Goal: Task Accomplishment & Management: Complete application form

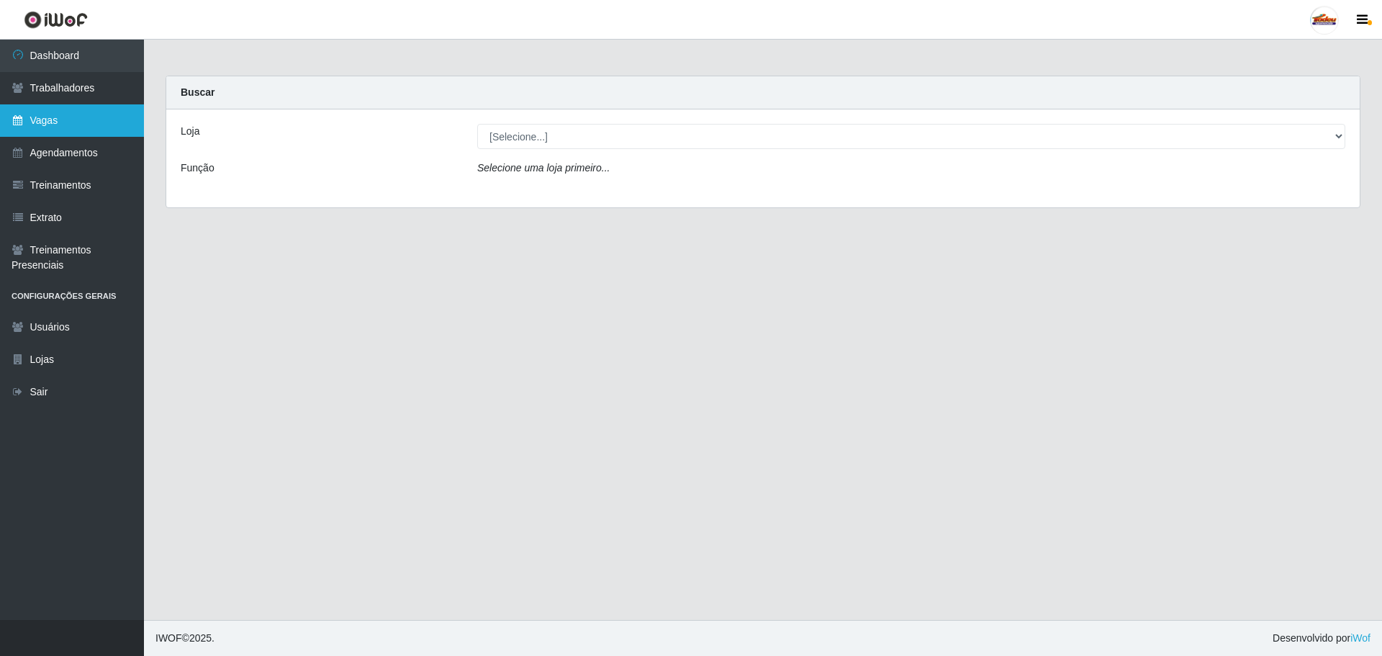
click at [68, 122] on link "Vagas" at bounding box center [72, 120] width 144 height 32
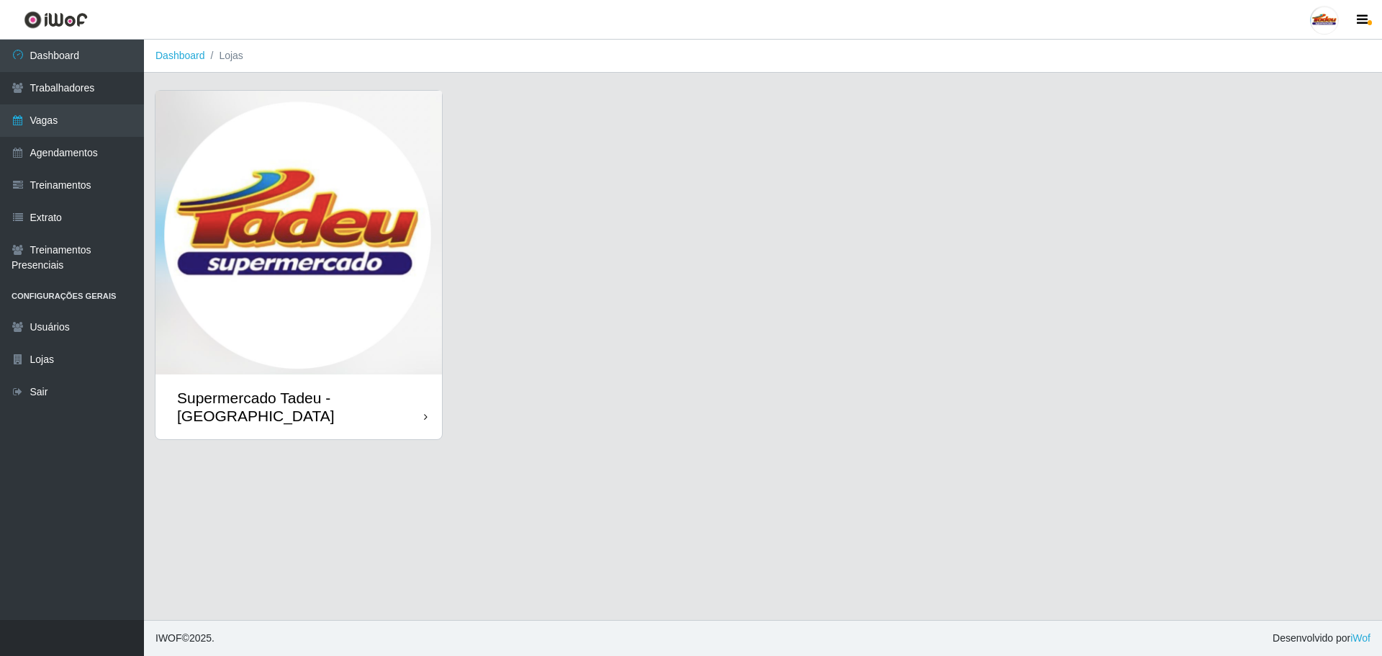
click at [300, 291] on img at bounding box center [298, 233] width 286 height 284
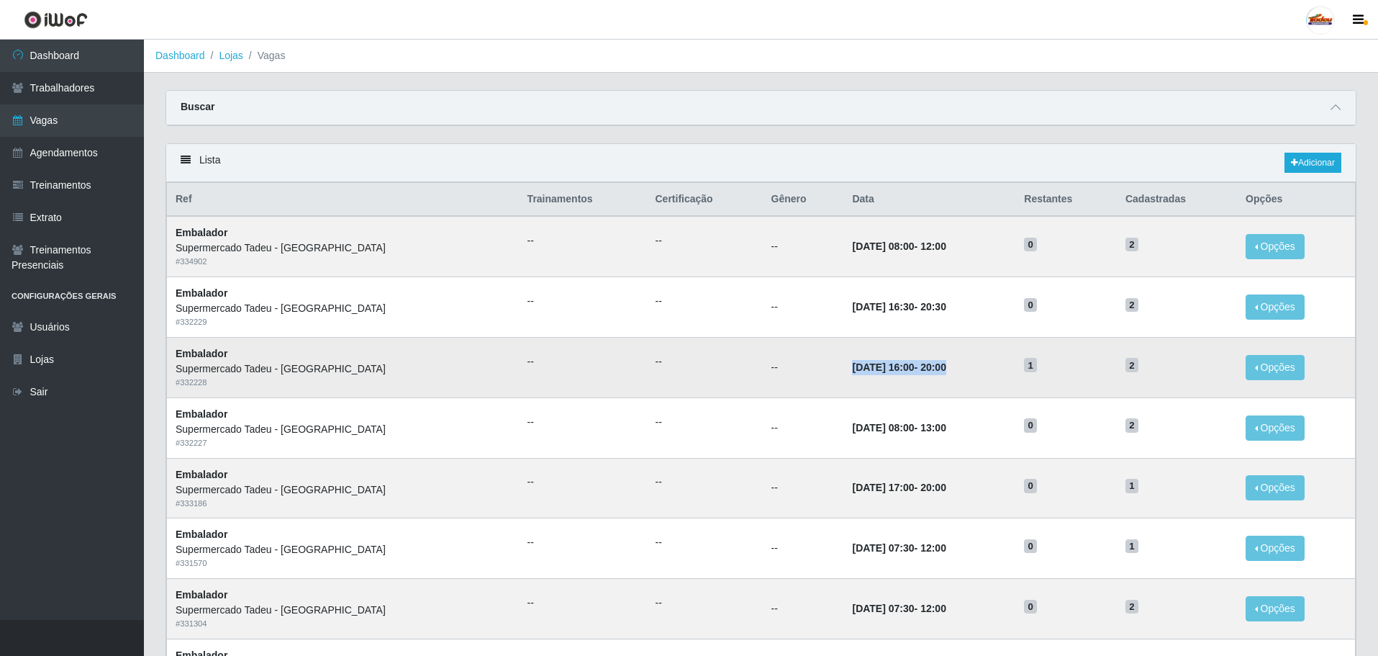
drag, startPoint x: 784, startPoint y: 370, endPoint x: 925, endPoint y: 369, distance: 140.3
click at [925, 369] on td "[DATE] 16:00 - 20:00" at bounding box center [929, 367] width 172 height 60
click at [1015, 394] on td "1" at bounding box center [1065, 367] width 101 height 60
click at [61, 45] on link "Dashboard" at bounding box center [72, 56] width 144 height 32
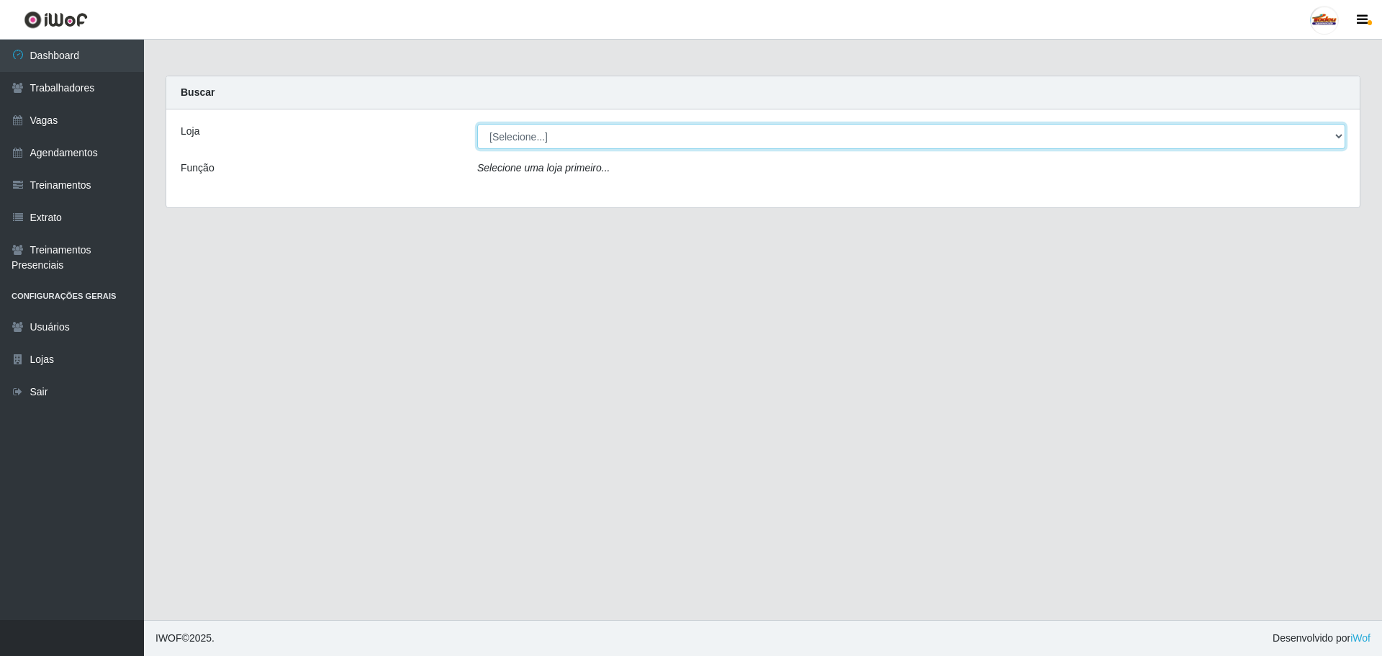
click at [557, 141] on select "[Selecione...] Supermercado Tadeu - [GEOGRAPHIC_DATA]" at bounding box center [911, 136] width 868 height 25
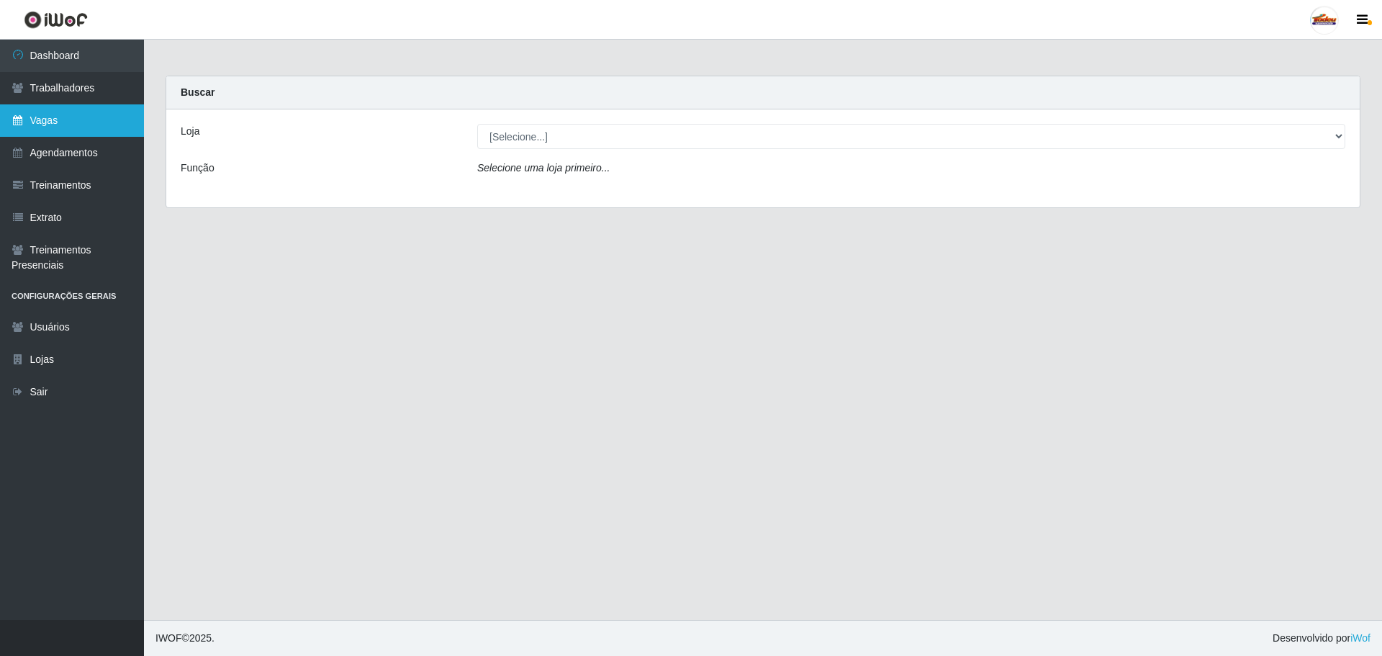
click at [42, 123] on link "Vagas" at bounding box center [72, 120] width 144 height 32
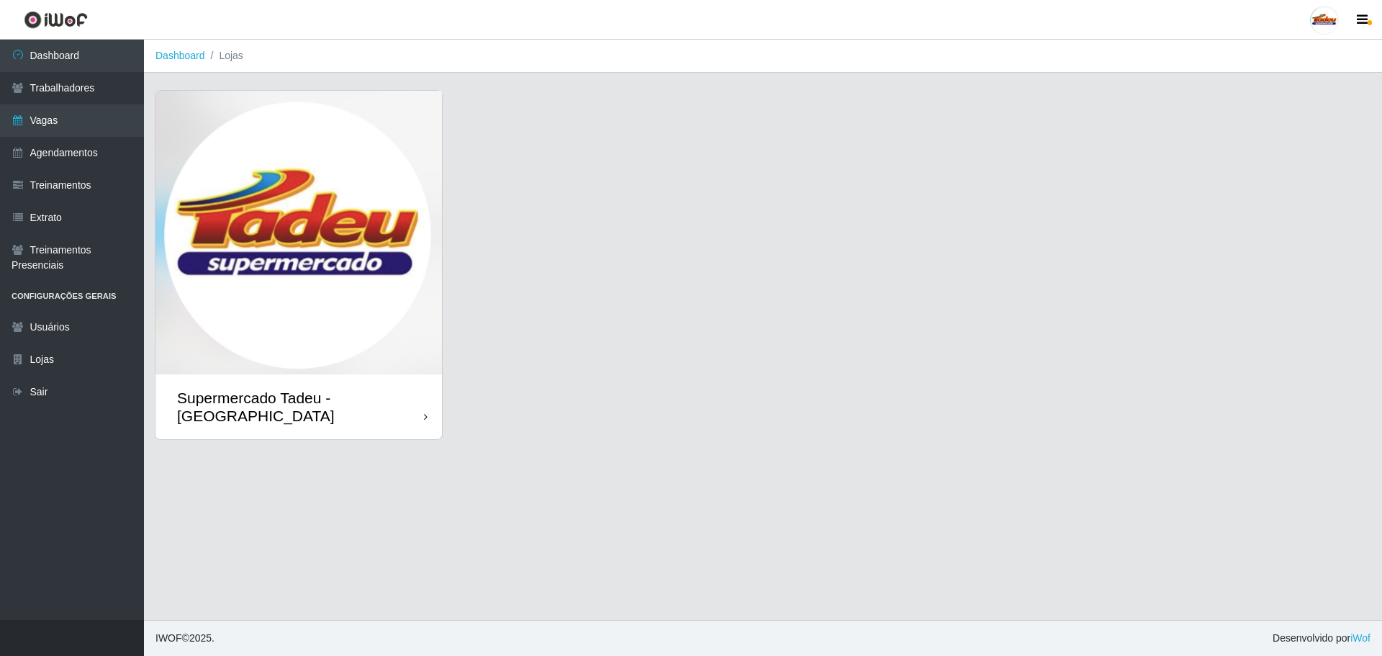
click at [345, 230] on img at bounding box center [298, 233] width 286 height 284
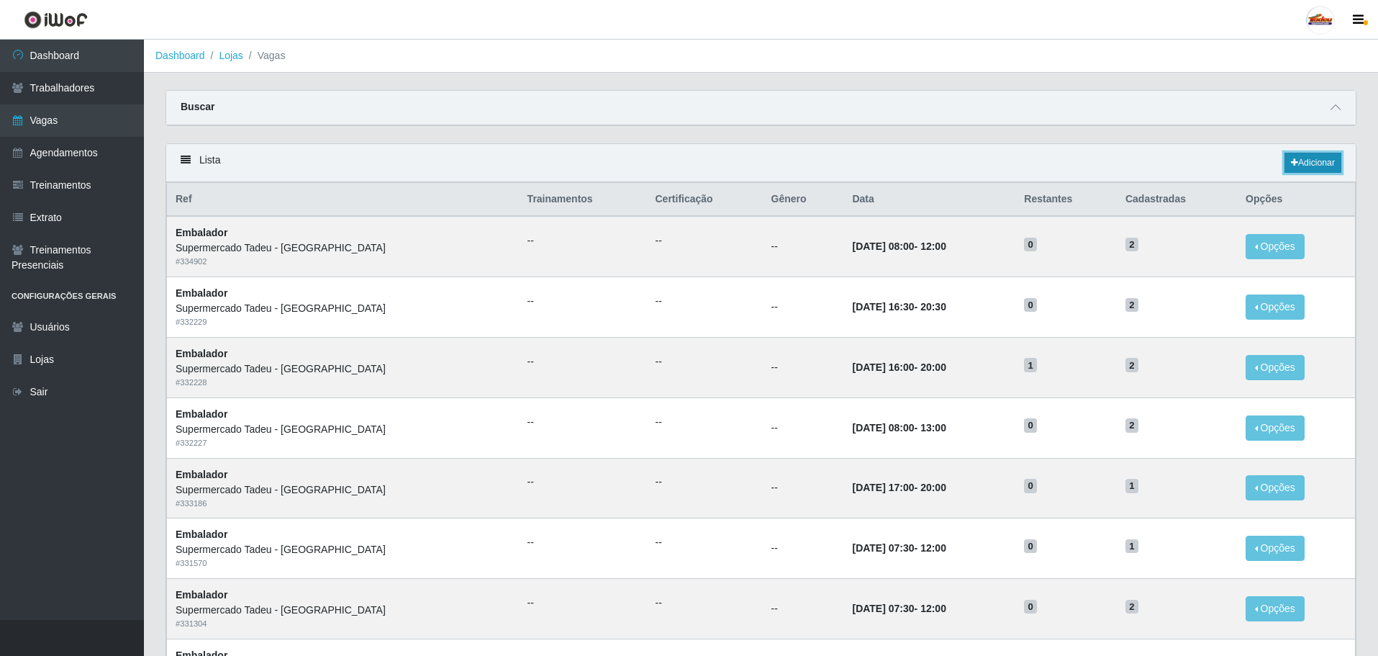
click at [1303, 164] on link "Adicionar" at bounding box center [1313, 163] width 57 height 20
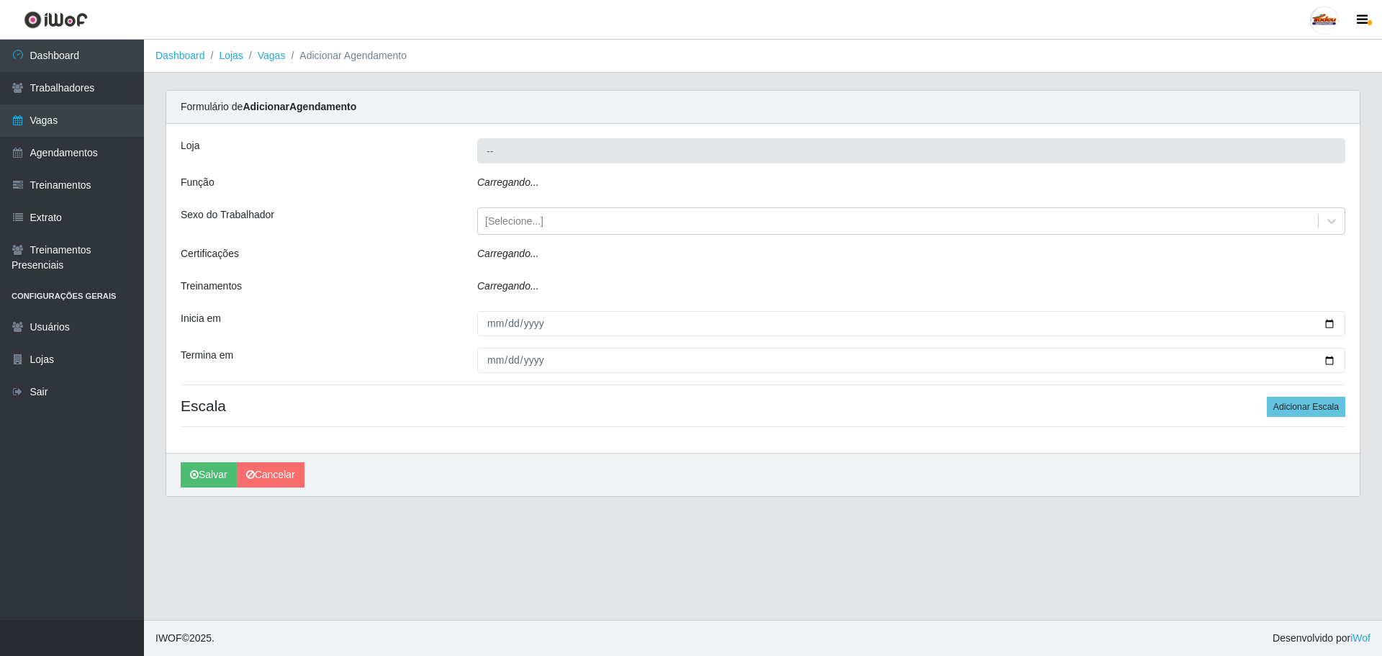
type input "Supermercado Tadeu - [GEOGRAPHIC_DATA]"
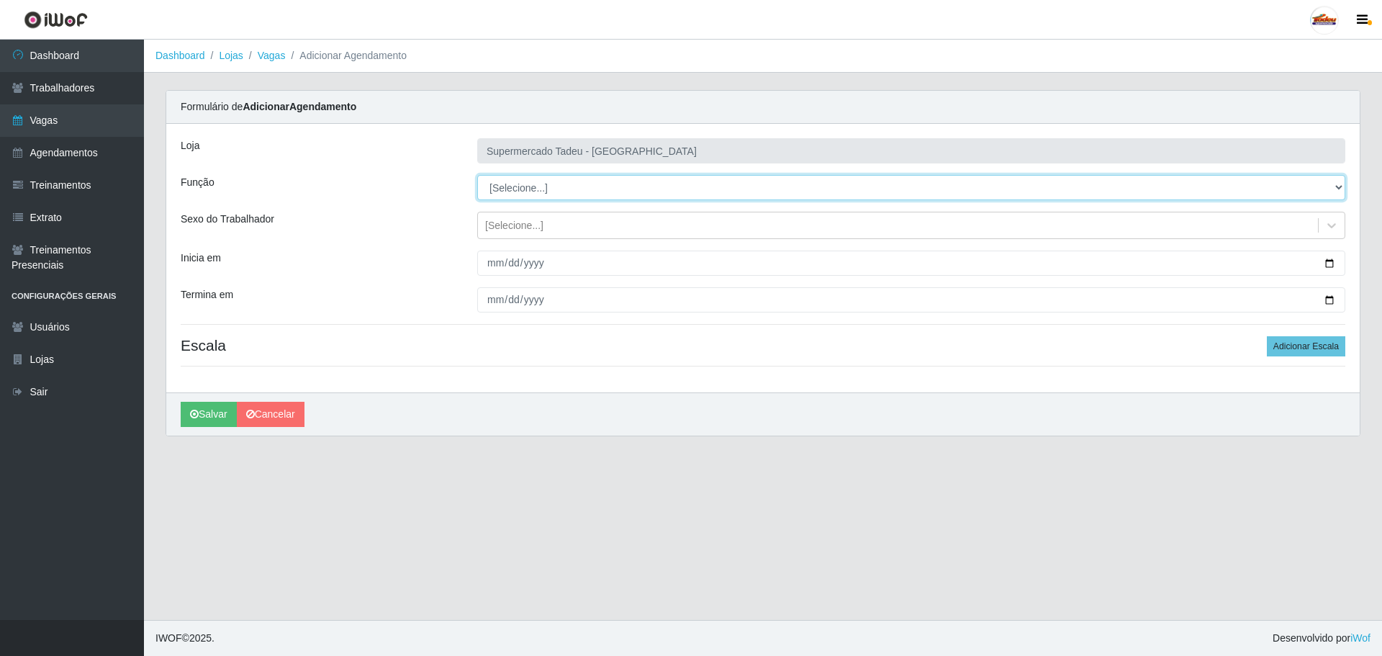
click at [516, 186] on select "[Selecione...] ASG ASG + ASG ++ Auxiliar de Estacionamento Auxiliar de Estacion…" at bounding box center [911, 187] width 868 height 25
click at [477, 175] on select "[Selecione...] ASG ASG + ASG ++ Auxiliar de Estacionamento Auxiliar de Estacion…" at bounding box center [911, 187] width 868 height 25
drag, startPoint x: 524, startPoint y: 178, endPoint x: 527, endPoint y: 186, distance: 8.7
click at [524, 178] on select "[Selecione...] ASG ASG + ASG ++ Auxiliar de Estacionamento Auxiliar de Estacion…" at bounding box center [911, 187] width 868 height 25
select select "1"
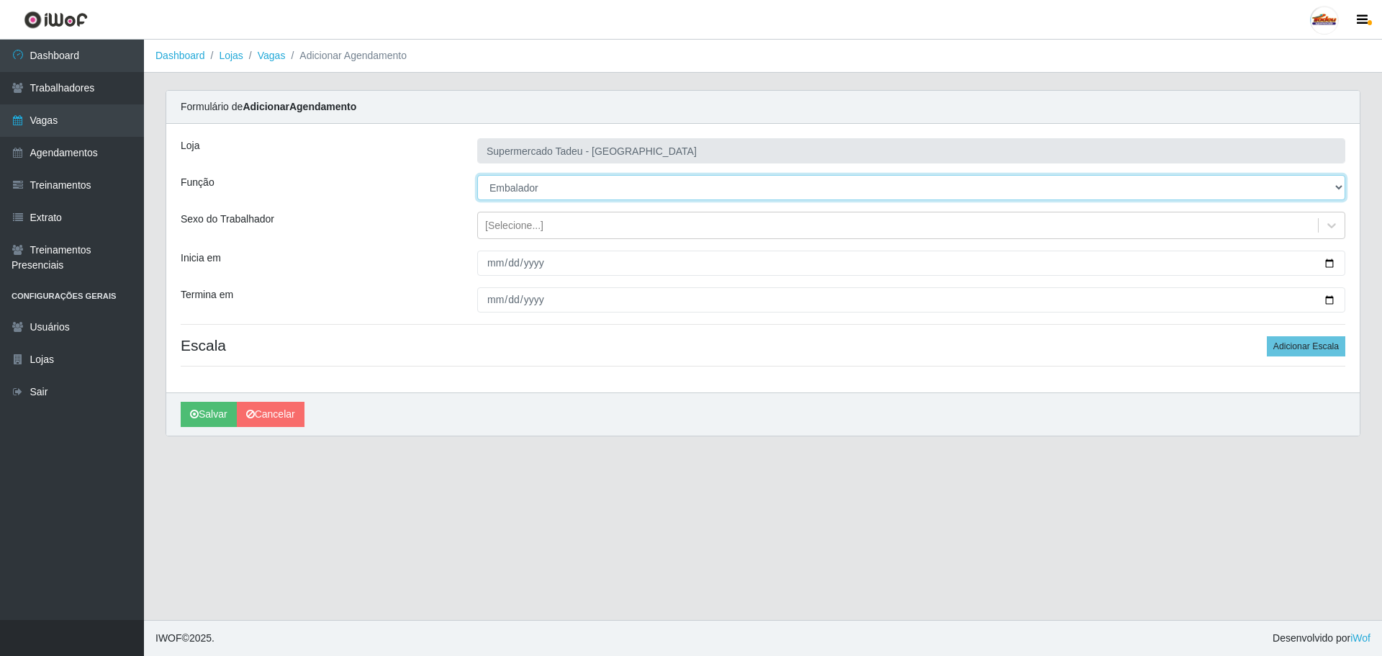
click at [477, 175] on select "[Selecione...] ASG ASG + ASG ++ Auxiliar de Estacionamento Auxiliar de Estacion…" at bounding box center [911, 187] width 868 height 25
click at [512, 225] on div "[Selecione...]" at bounding box center [514, 225] width 58 height 15
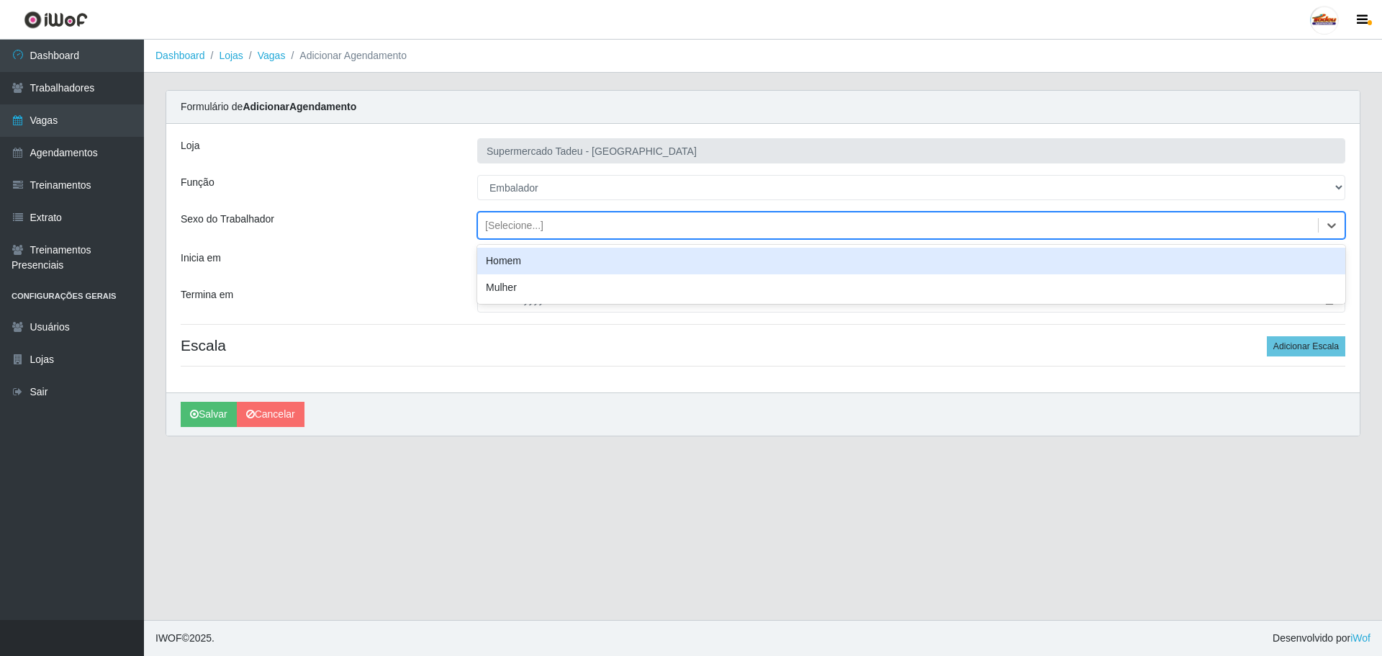
click at [512, 223] on div "[Selecione...]" at bounding box center [514, 225] width 58 height 15
click at [513, 267] on input "Inicia em" at bounding box center [911, 262] width 868 height 25
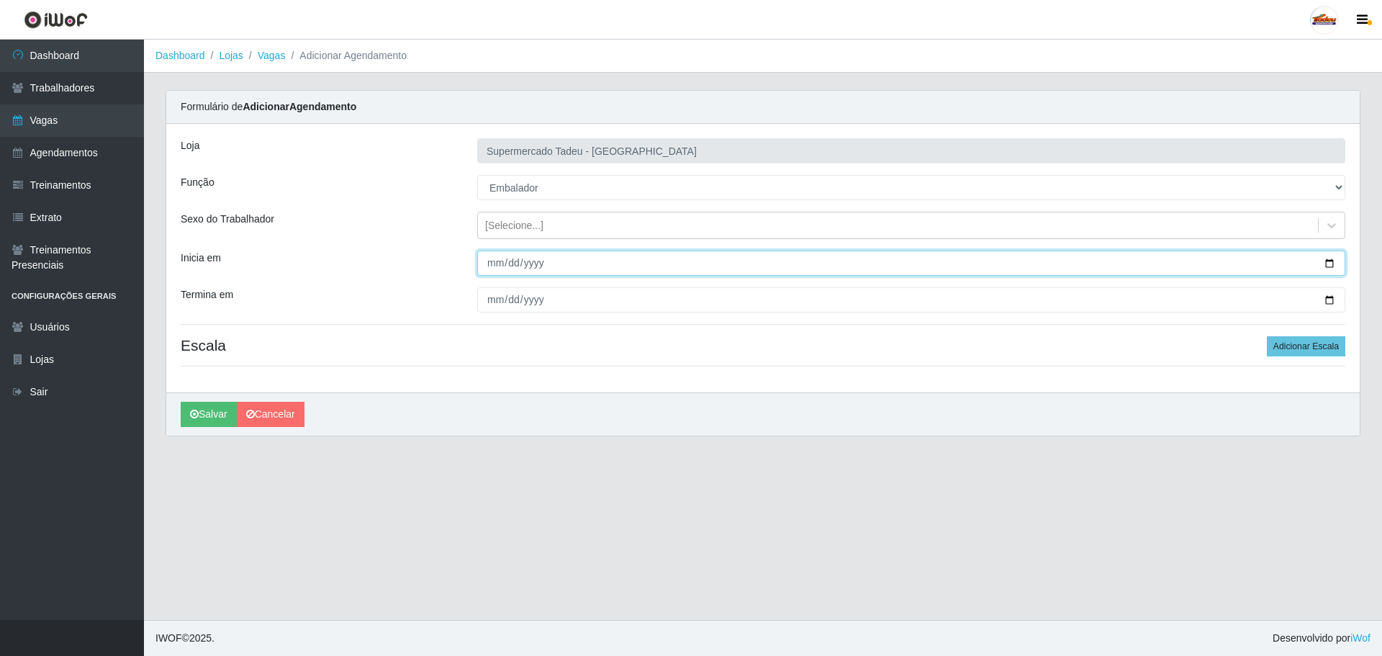
click at [498, 265] on input "Inicia em" at bounding box center [911, 262] width 868 height 25
type input "[DATE]"
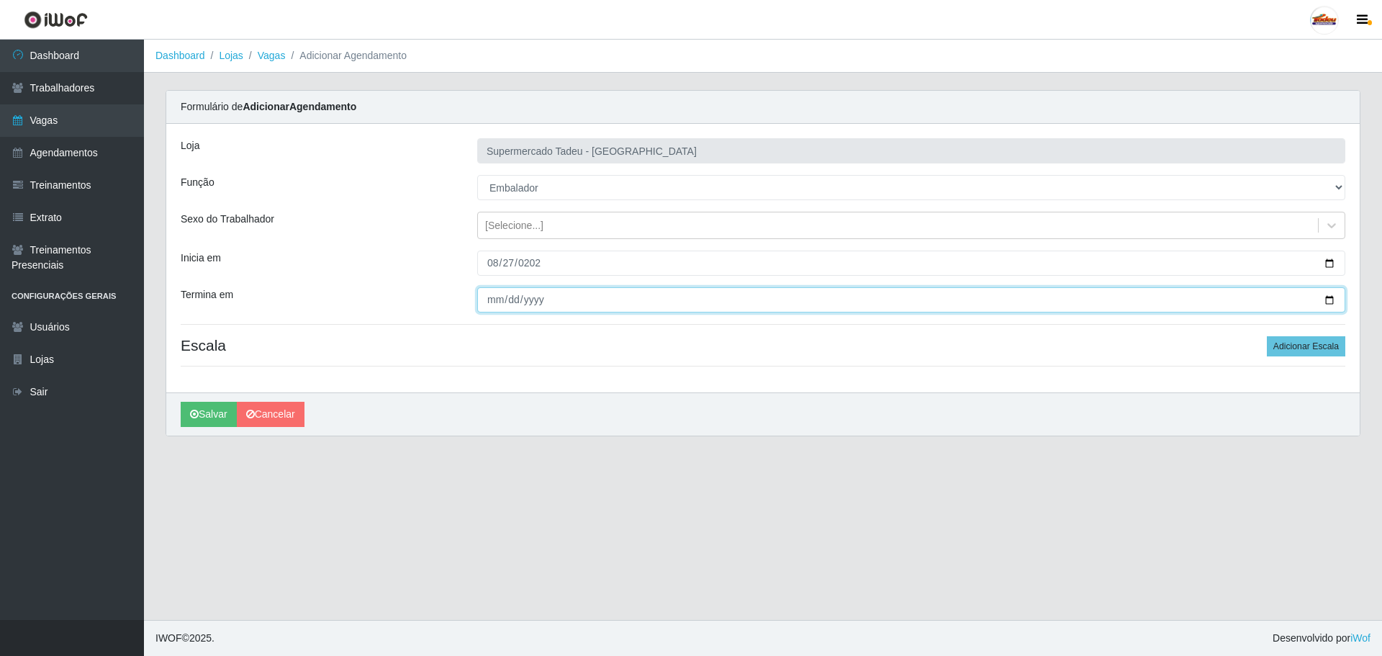
click at [493, 296] on input "Termina em" at bounding box center [911, 299] width 868 height 25
type input "[DATE]"
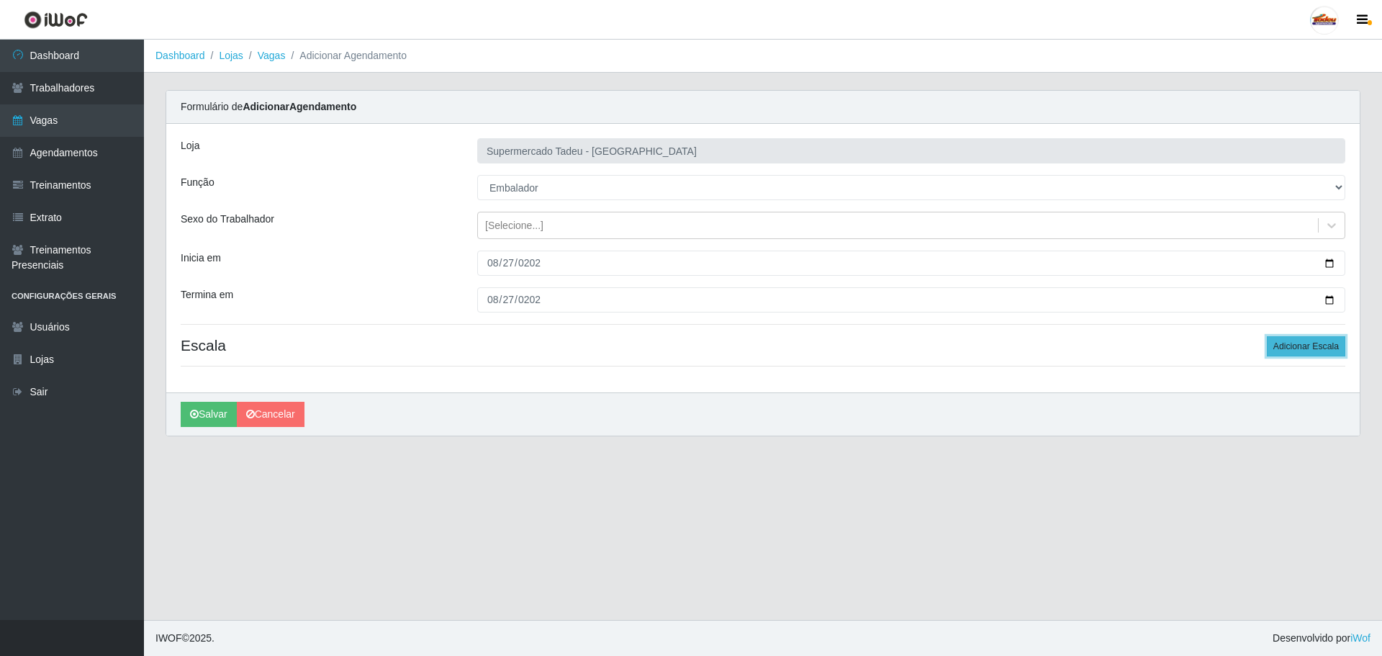
click at [1294, 348] on button "Adicionar Escala" at bounding box center [1306, 346] width 78 height 20
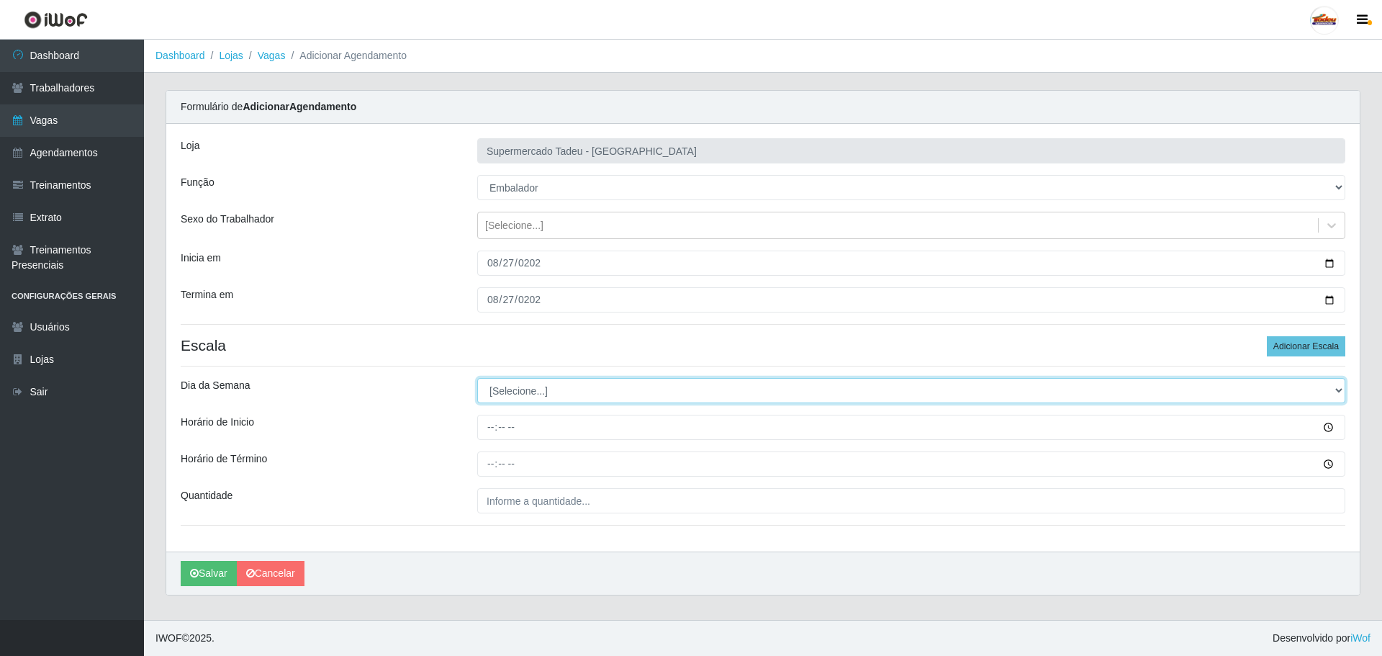
click at [507, 395] on select "[Selecione...] Segunda Terça Quarta Quinta Sexta Sábado Domingo" at bounding box center [911, 390] width 868 height 25
select select "3"
click at [477, 378] on select "[Selecione...] Segunda Terça Quarta Quinta Sexta Sábado Domingo" at bounding box center [911, 390] width 868 height 25
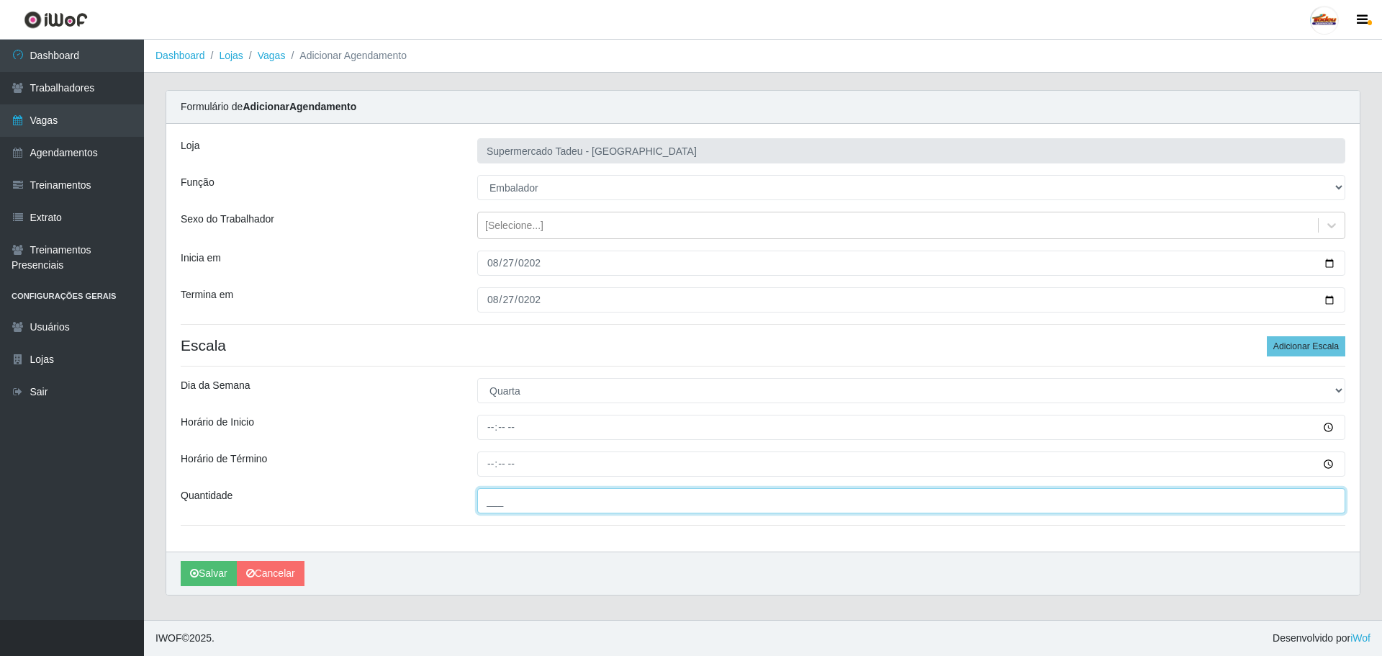
click at [502, 499] on input "___" at bounding box center [911, 500] width 868 height 25
type input "1__"
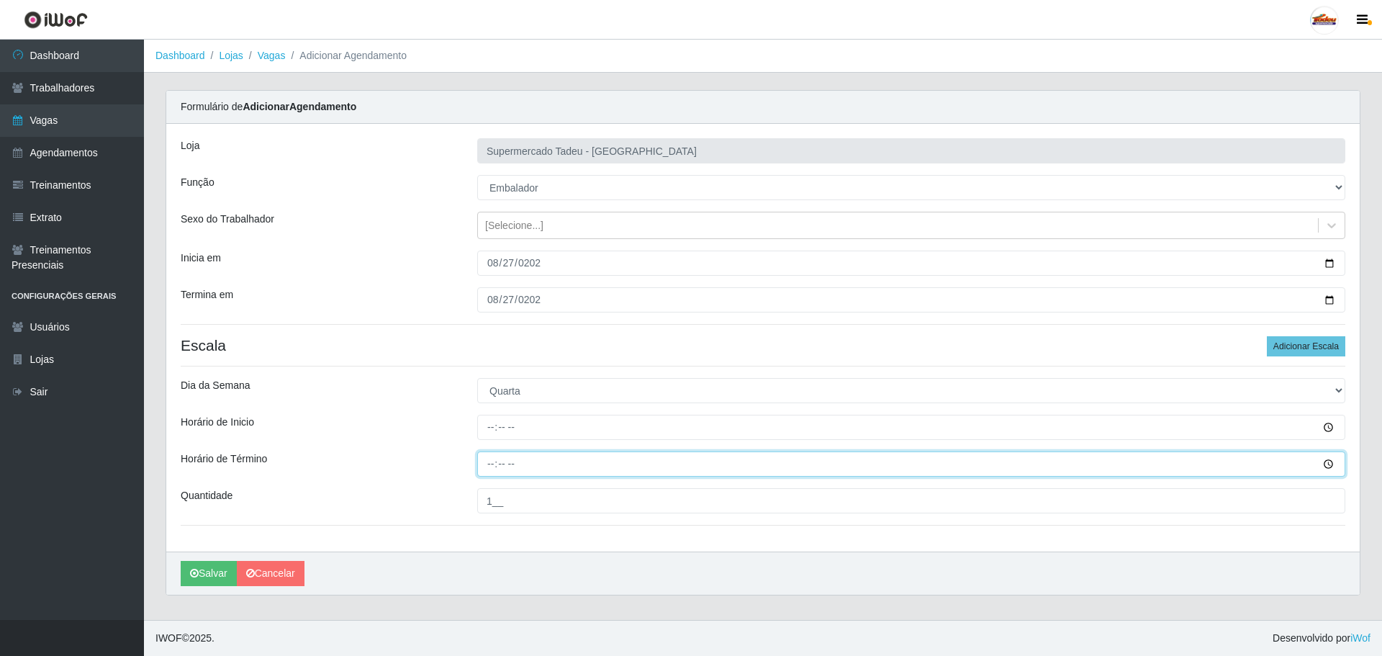
click at [490, 465] on input "Horário de Término" at bounding box center [911, 463] width 868 height 25
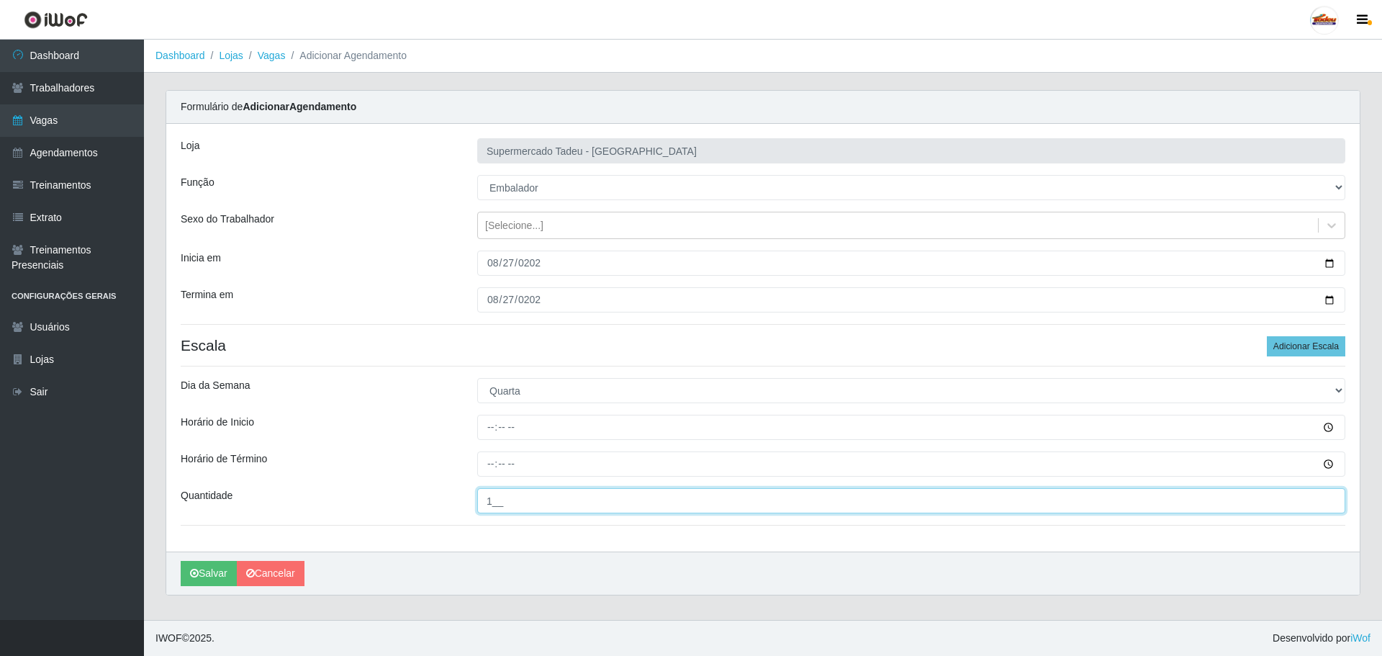
click at [494, 503] on input "1__" at bounding box center [911, 500] width 868 height 25
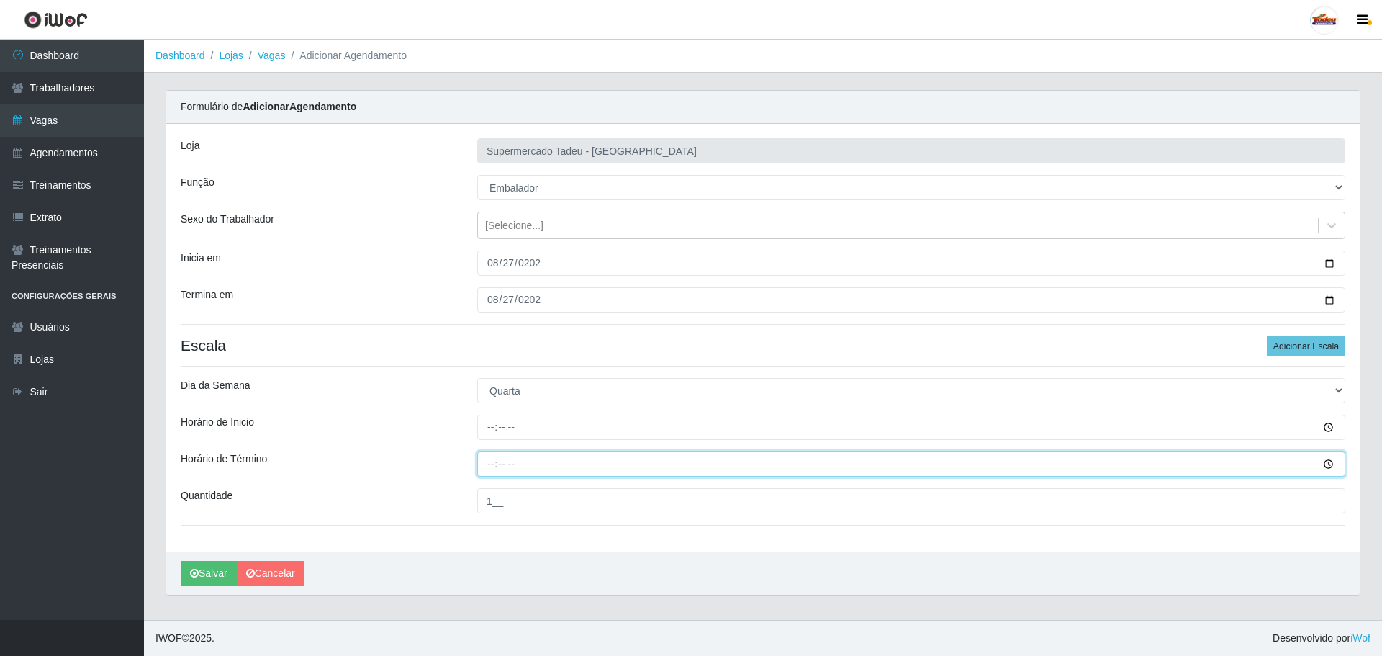
click at [486, 463] on input "Horário de Término" at bounding box center [911, 463] width 868 height 25
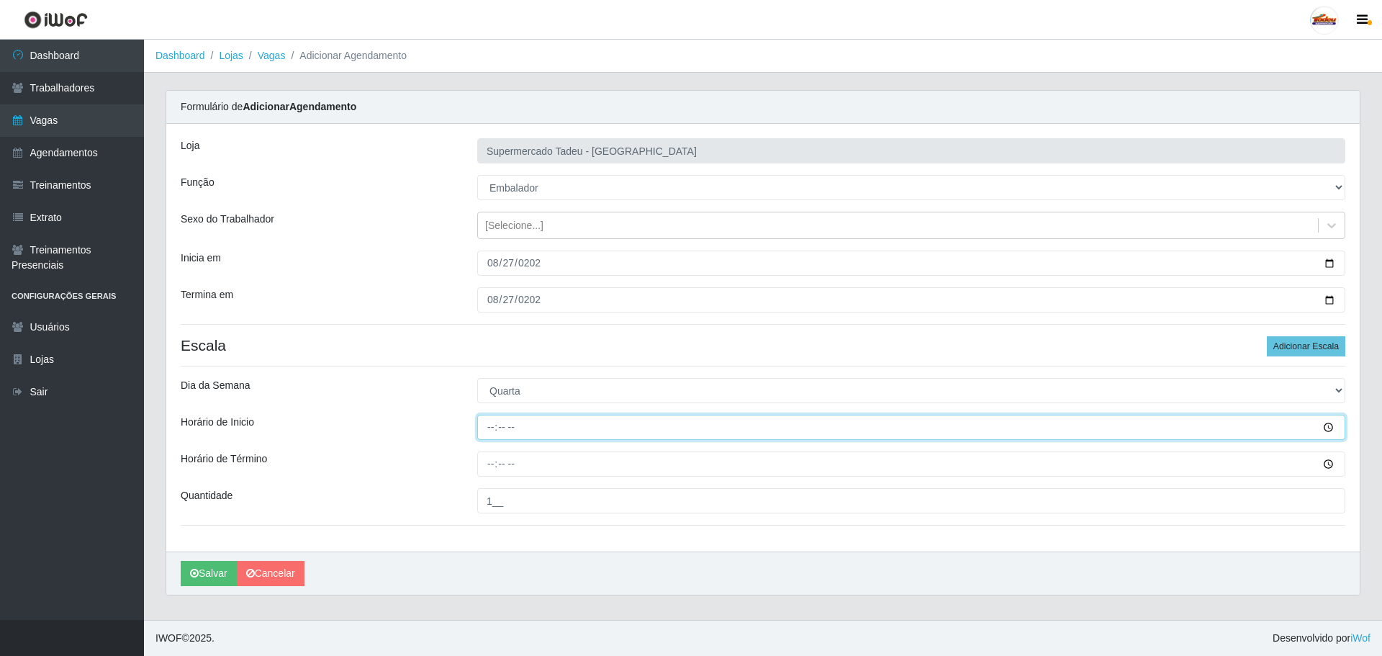
click at [491, 433] on input "Horário de Inicio" at bounding box center [911, 427] width 868 height 25
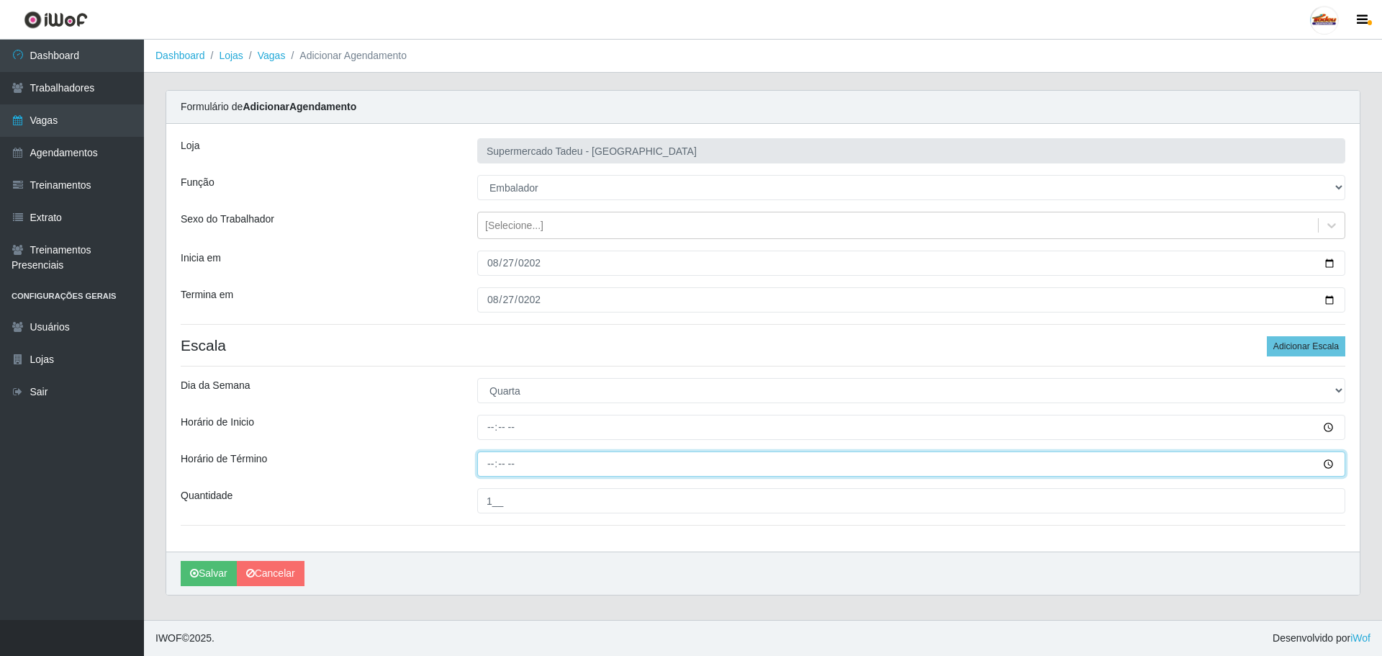
click at [492, 463] on input "Horário de Término" at bounding box center [911, 463] width 868 height 25
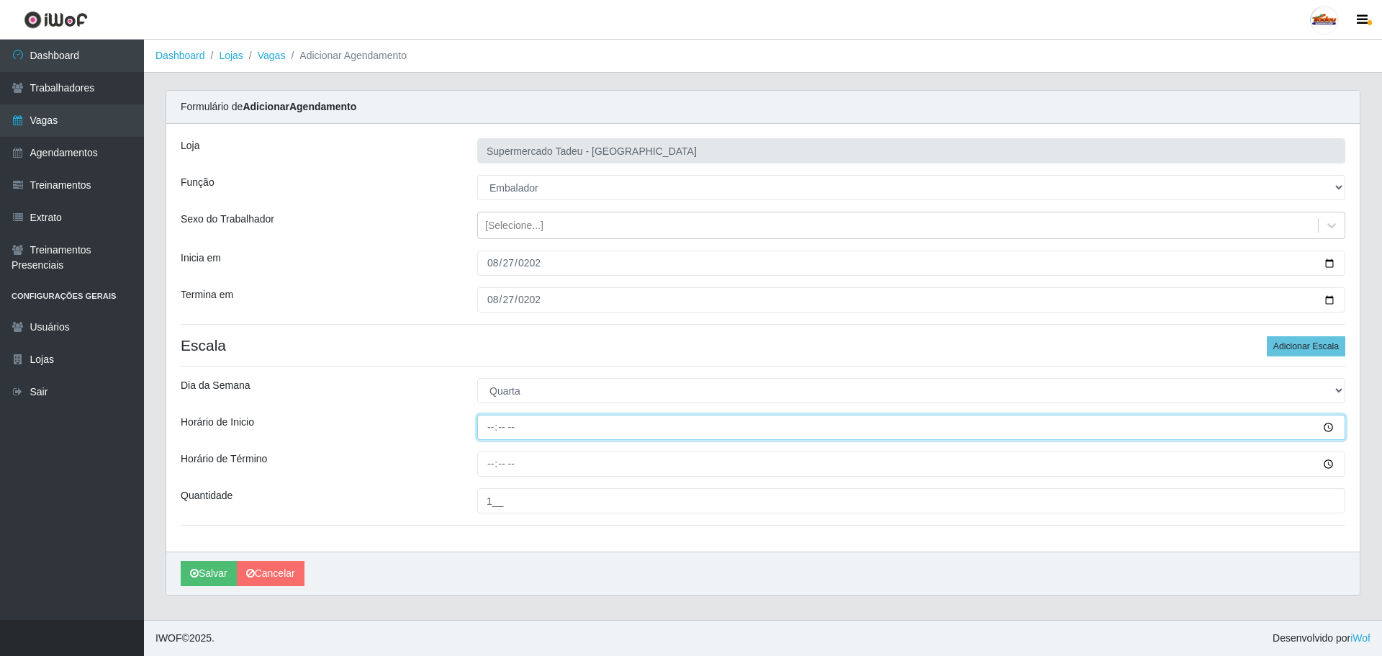
drag, startPoint x: 487, startPoint y: 431, endPoint x: 494, endPoint y: 433, distance: 7.3
click at [489, 432] on input "Horário de Inicio" at bounding box center [911, 427] width 868 height 25
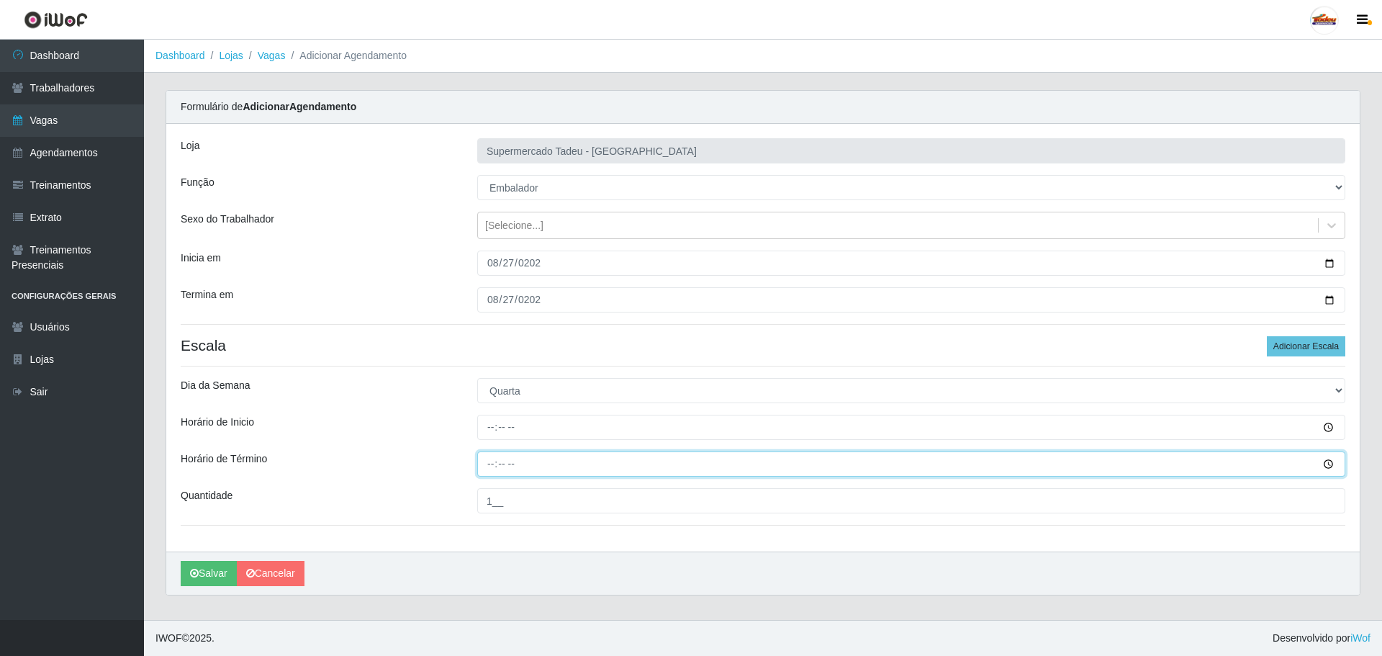
click at [495, 470] on input "Horário de Término" at bounding box center [911, 463] width 868 height 25
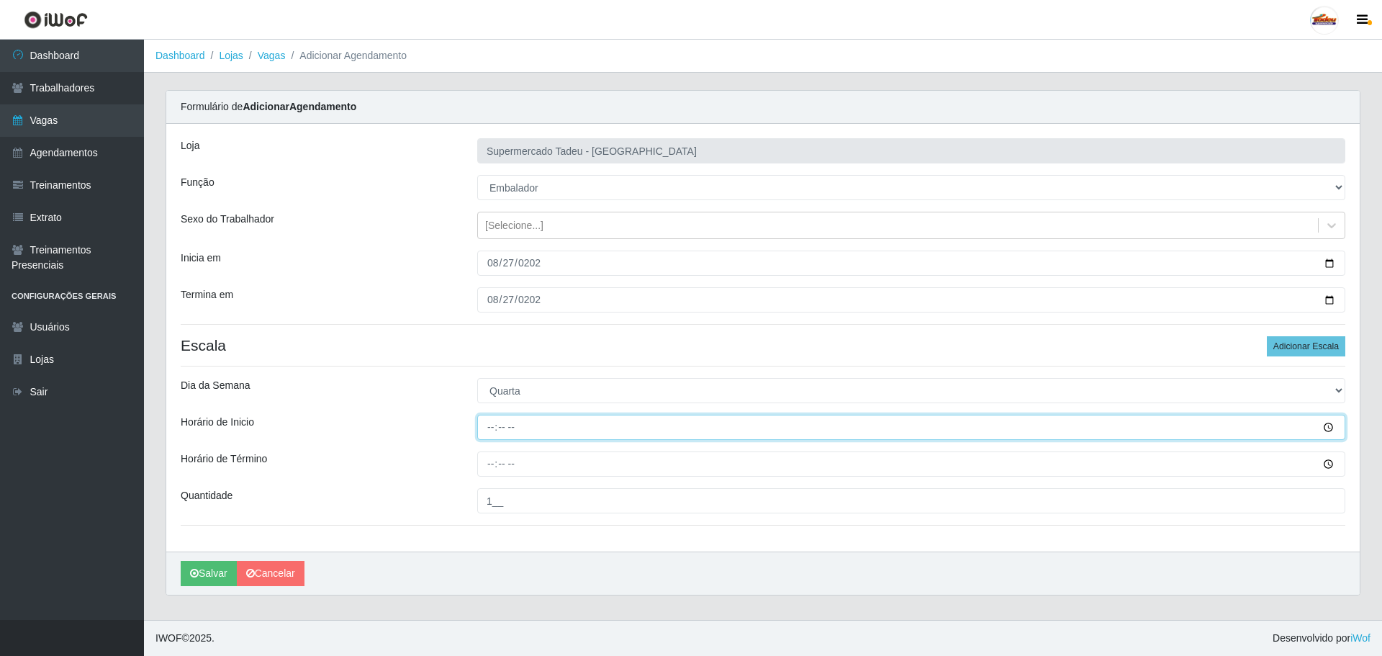
click at [486, 431] on input "Horário de Inicio" at bounding box center [911, 427] width 868 height 25
type input "17:00"
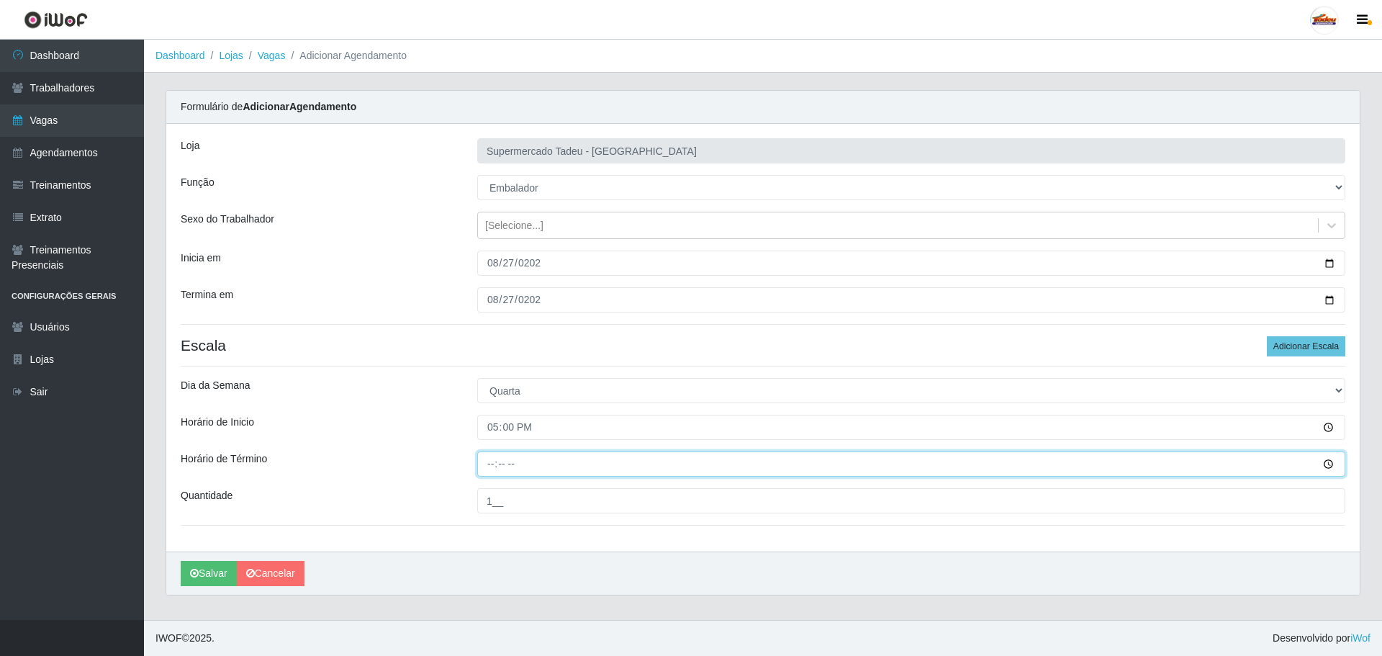
click at [494, 466] on input "Horário de Término" at bounding box center [911, 463] width 868 height 25
type input "20:00"
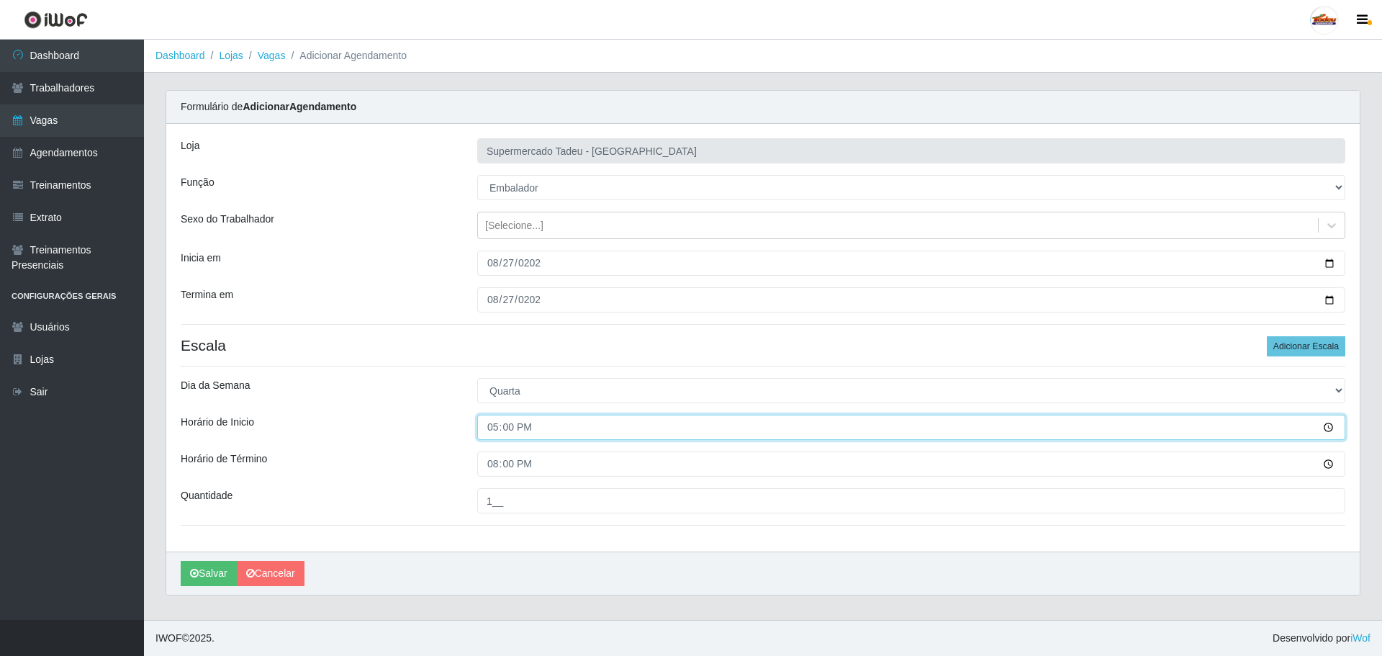
click at [506, 429] on input "17:00" at bounding box center [911, 427] width 868 height 25
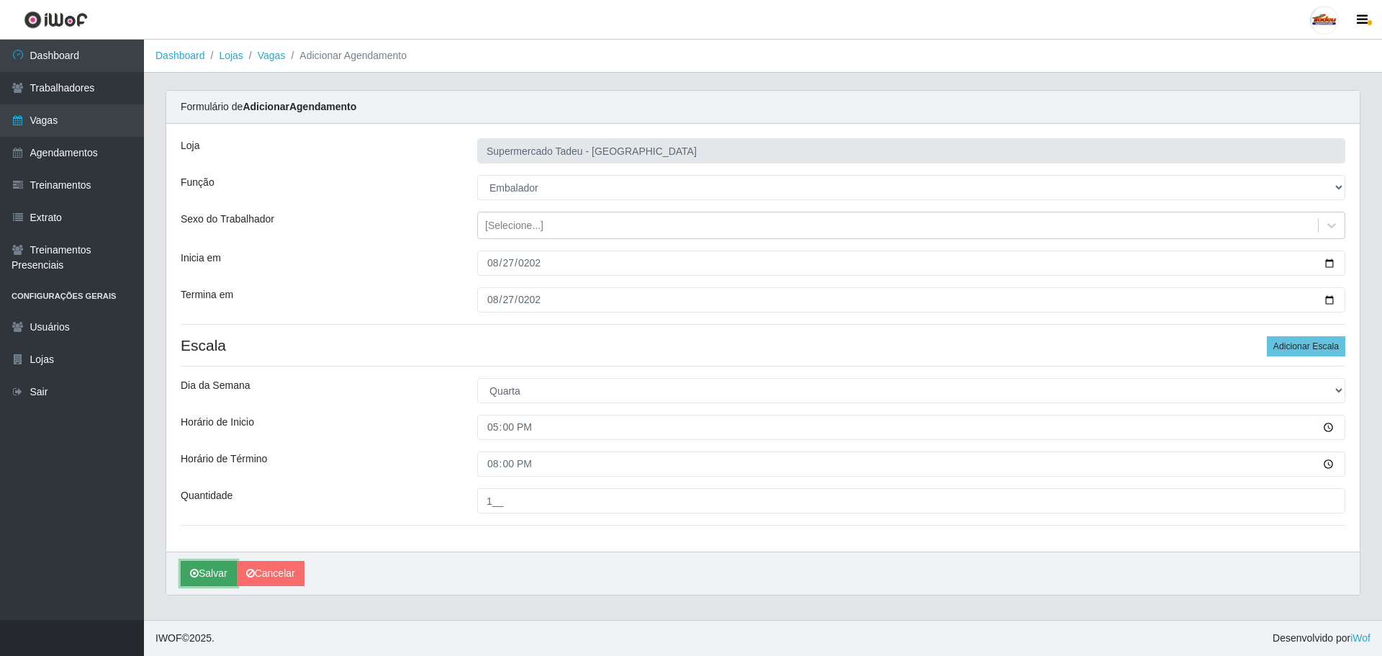
click at [204, 571] on button "Salvar" at bounding box center [209, 573] width 56 height 25
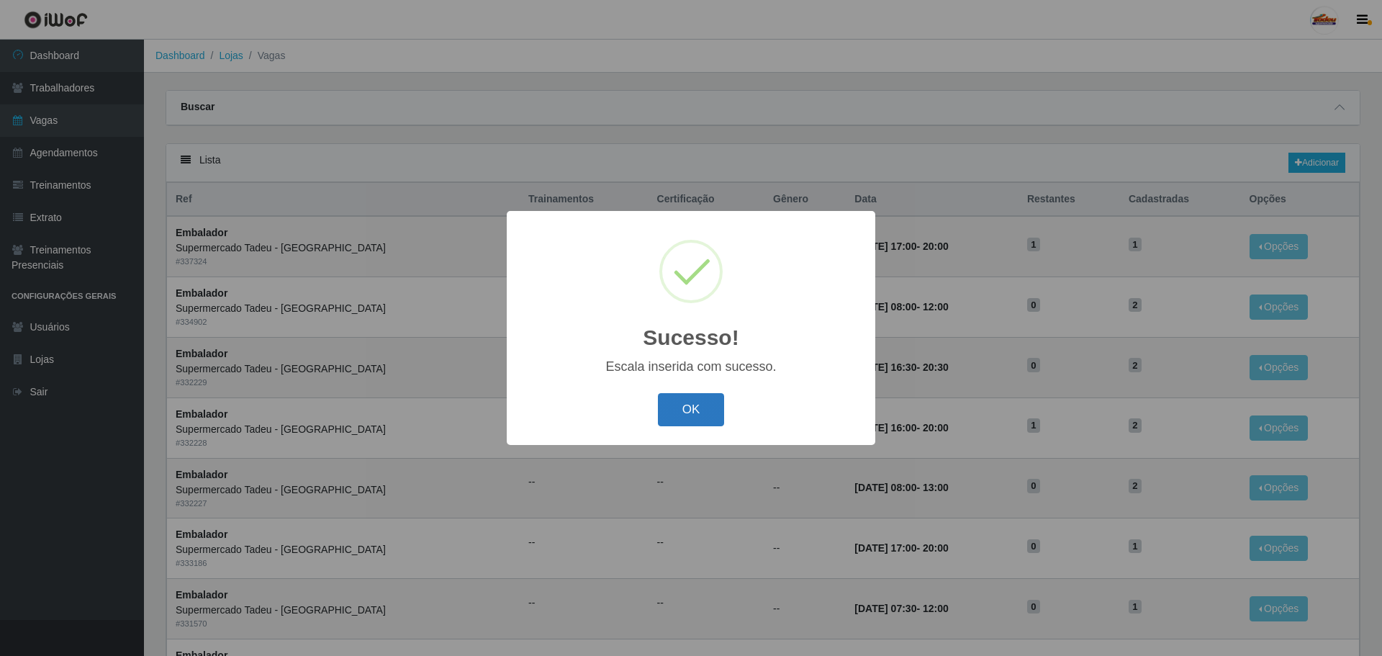
click at [676, 410] on button "OK" at bounding box center [691, 410] width 67 height 34
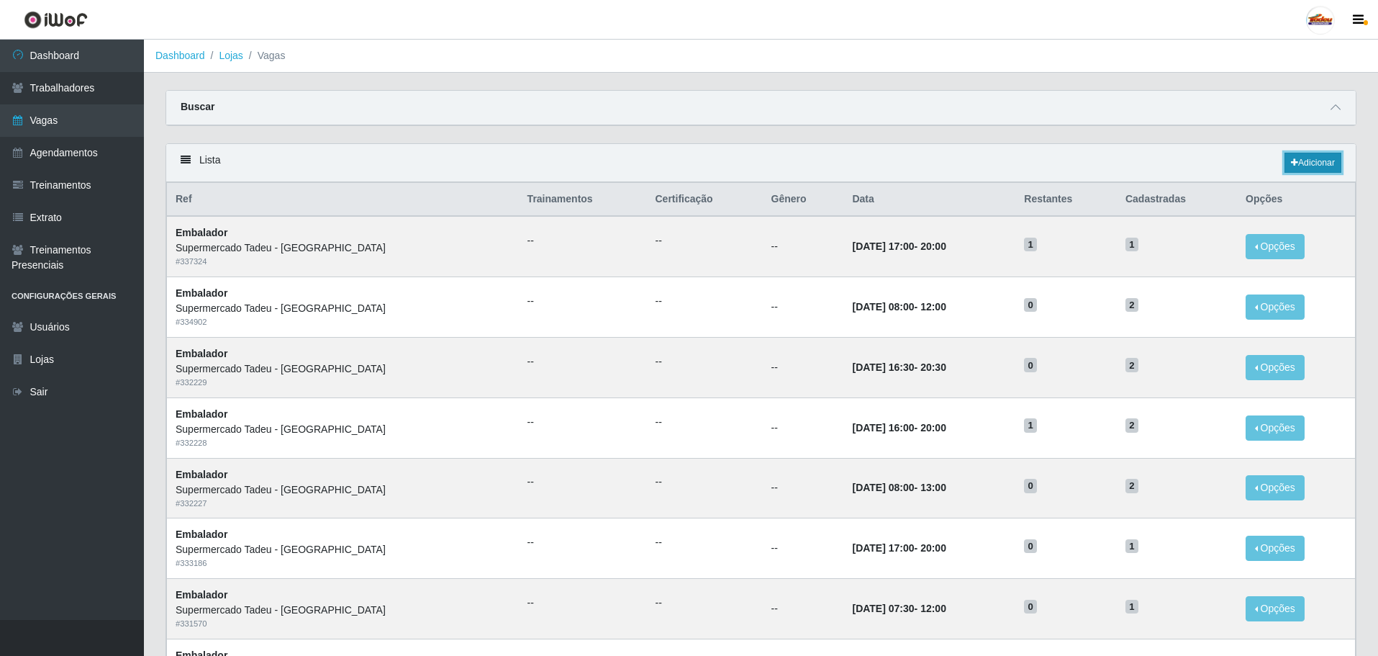
click at [1315, 160] on link "Adicionar" at bounding box center [1313, 163] width 57 height 20
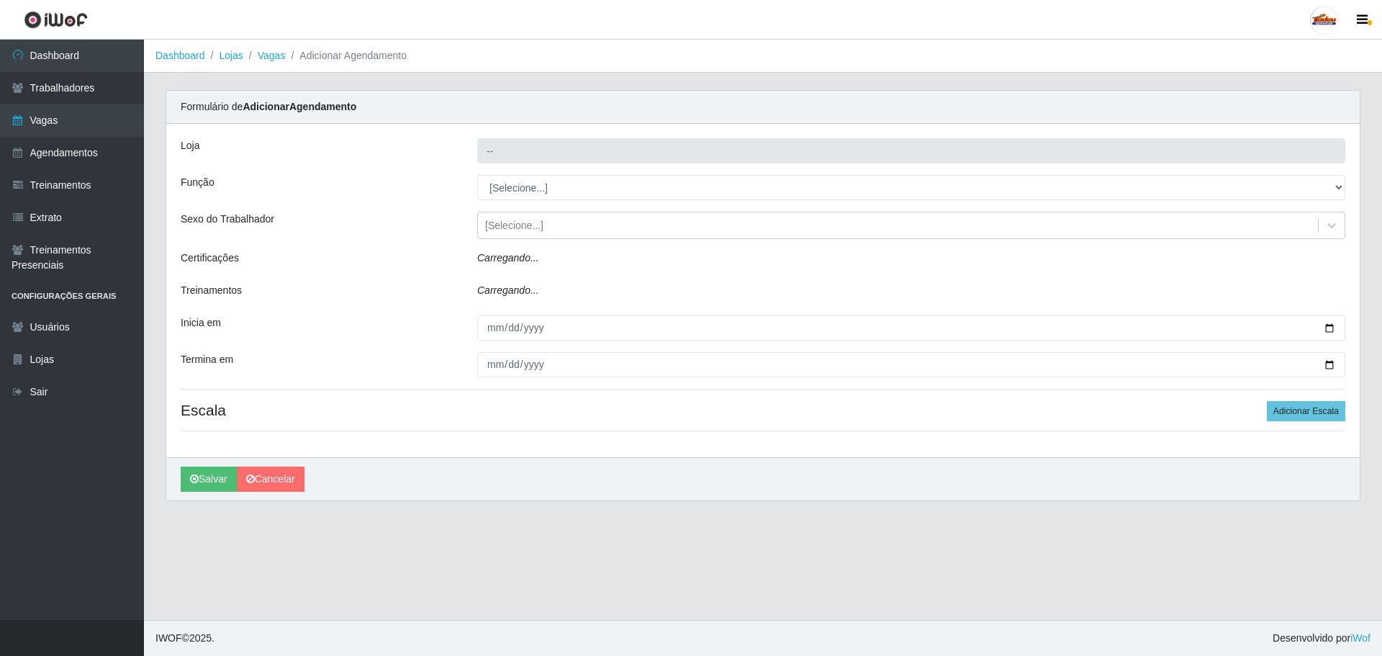
type input "Supermercado Tadeu - [GEOGRAPHIC_DATA]"
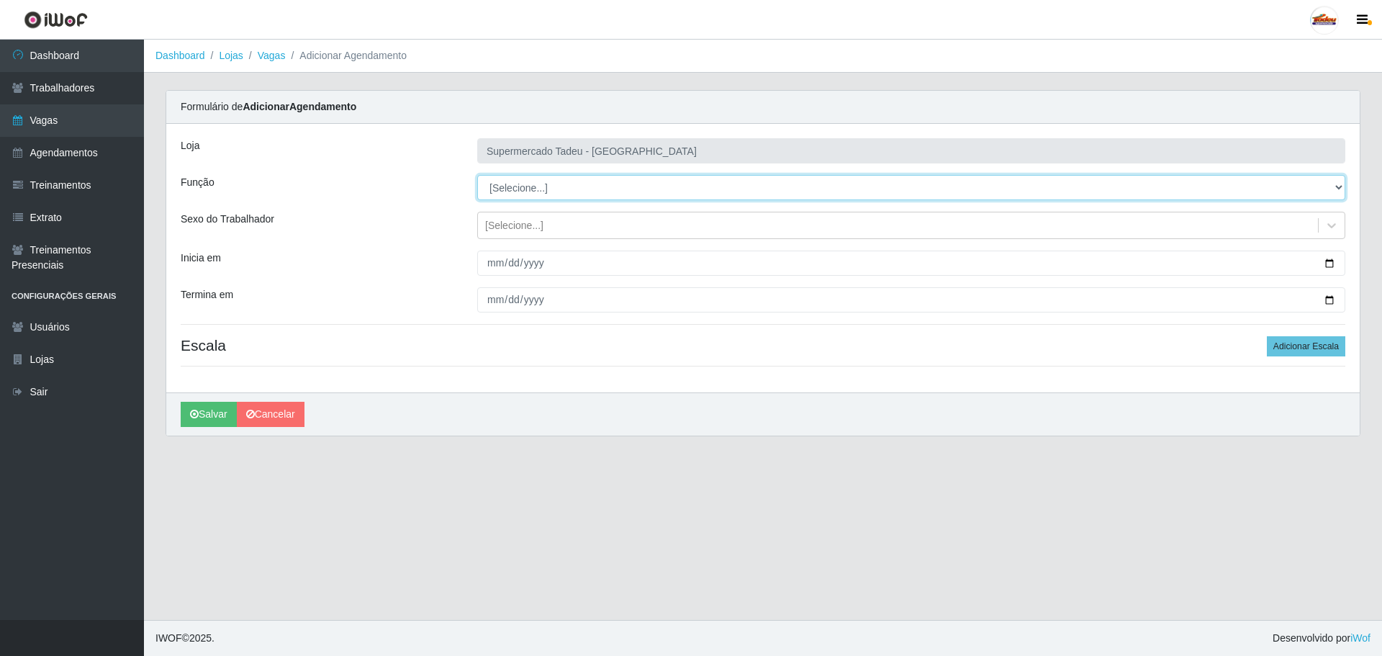
click at [522, 194] on select "[Selecione...] ASG ASG + ASG ++ Auxiliar de Estacionamento Auxiliar de Estacion…" at bounding box center [911, 187] width 868 height 25
select select "1"
click at [477, 175] on select "[Selecione...] ASG ASG + ASG ++ Auxiliar de Estacionamento Auxiliar de Estacion…" at bounding box center [911, 187] width 868 height 25
click at [500, 220] on div "[Selecione...]" at bounding box center [514, 225] width 58 height 15
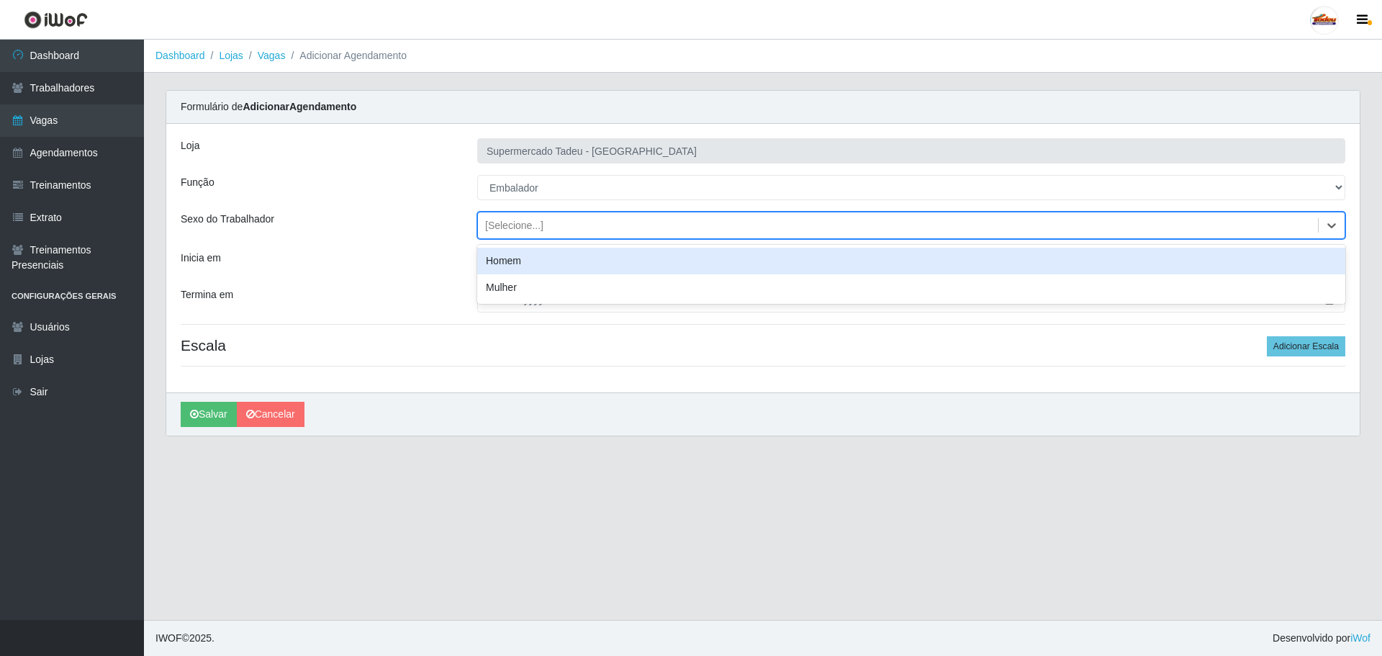
click at [425, 245] on div "Loja Supermercado Tadeu - [GEOGRAPHIC_DATA] Função [Selecione...] ASG ASG + ASG…" at bounding box center [762, 258] width 1193 height 268
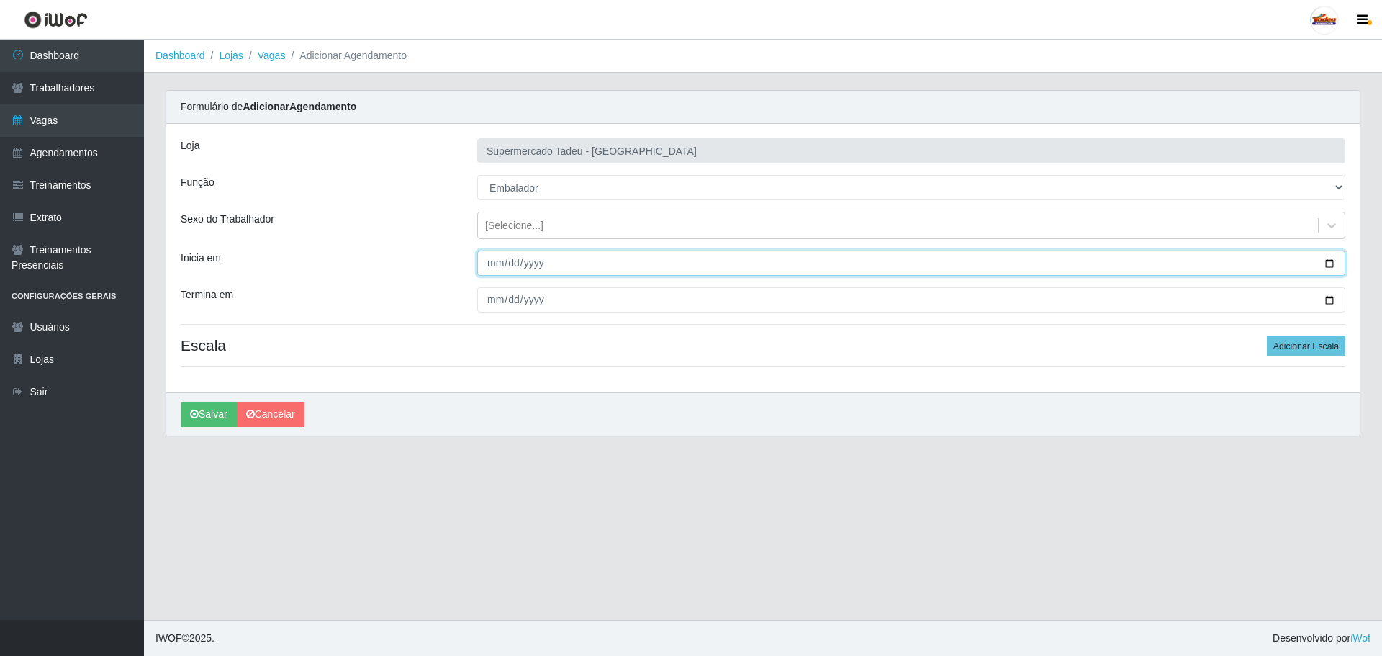
click at [494, 269] on input "Inicia em" at bounding box center [911, 262] width 868 height 25
type input "[DATE]"
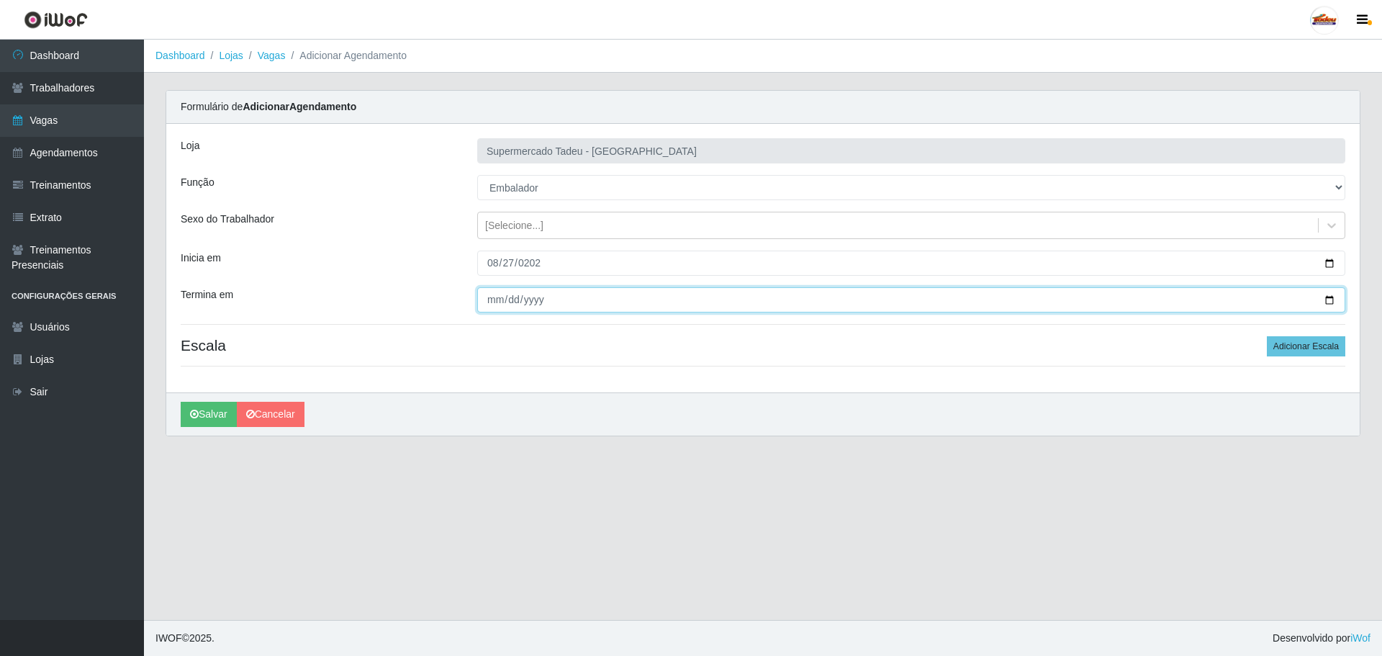
click at [486, 304] on input "Termina em" at bounding box center [911, 299] width 868 height 25
type input "[DATE]"
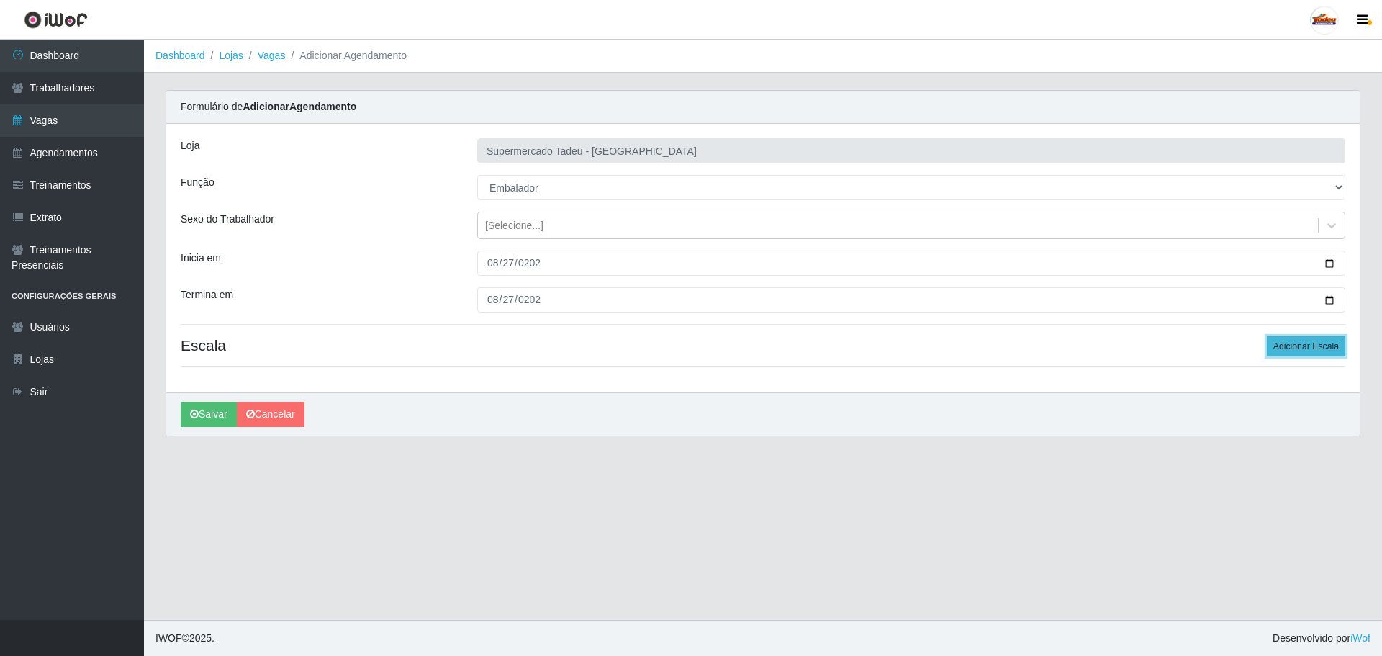
click at [1293, 353] on button "Adicionar Escala" at bounding box center [1306, 346] width 78 height 20
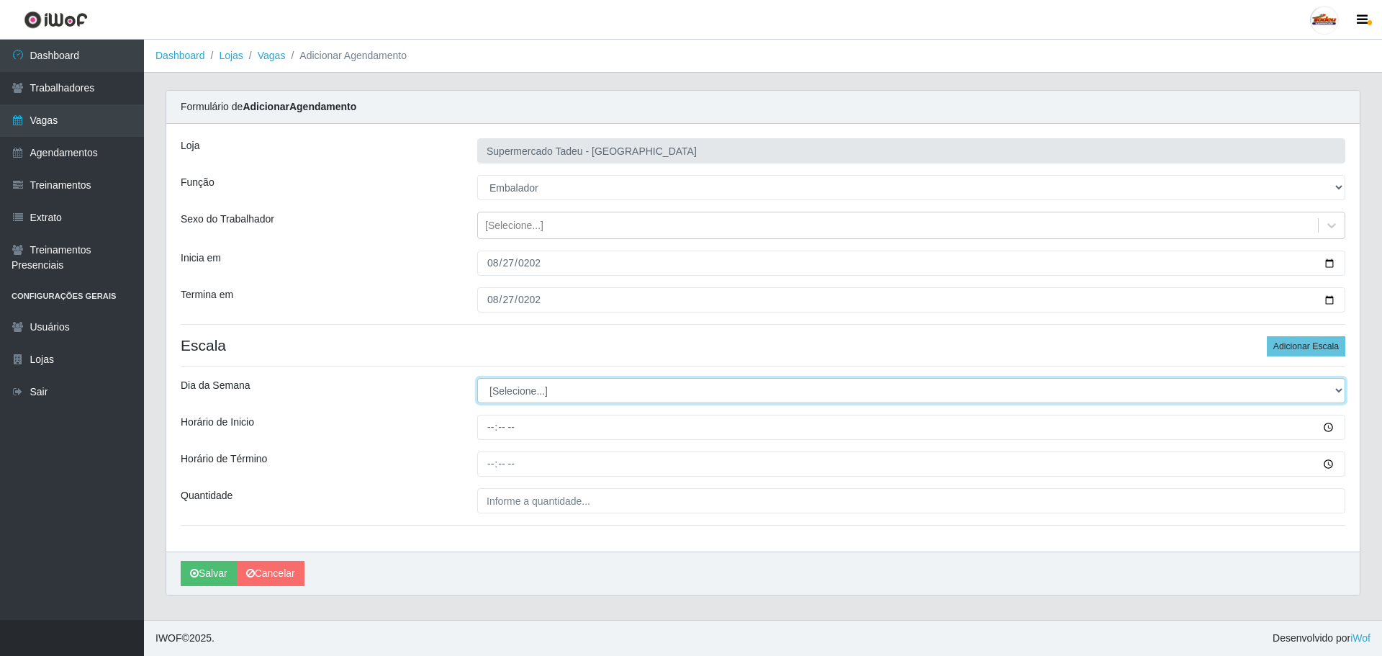
click at [526, 396] on select "[Selecione...] Segunda Terça Quarta Quinta Sexta Sábado Domingo" at bounding box center [911, 390] width 868 height 25
select select "3"
click at [477, 378] on select "[Selecione...] Segunda Terça Quarta Quinta Sexta Sábado Domingo" at bounding box center [911, 390] width 868 height 25
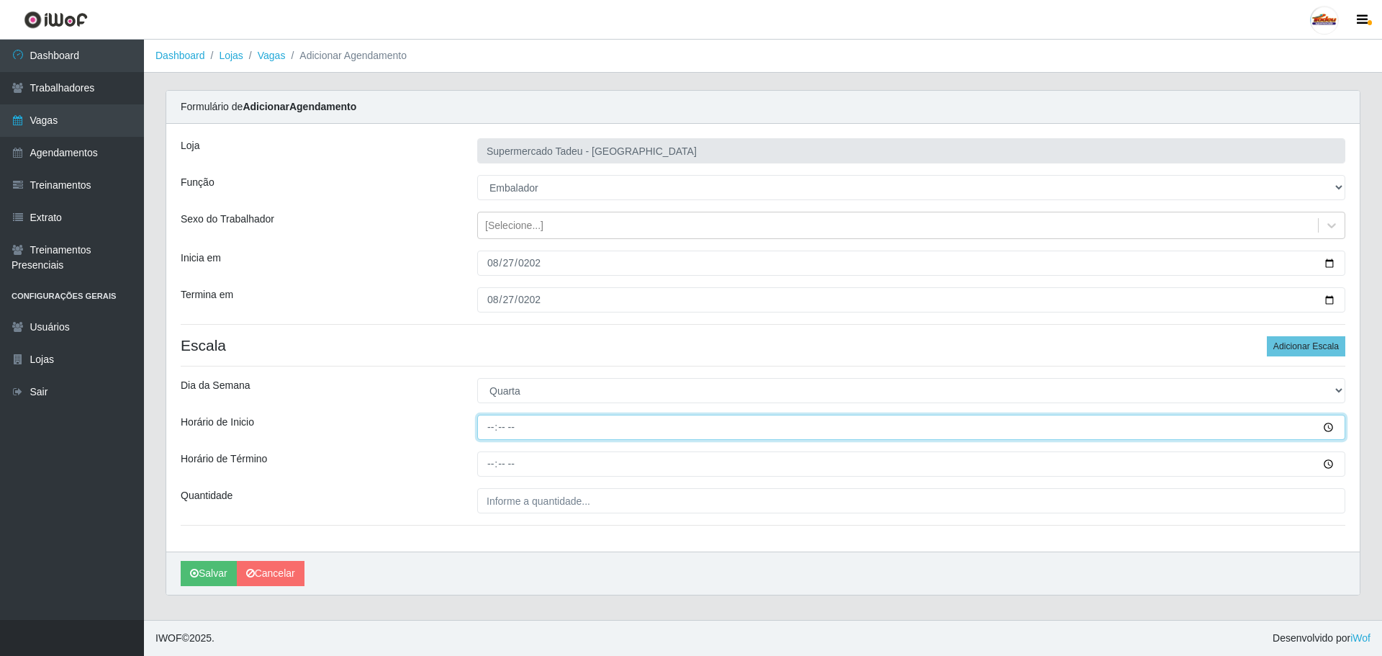
click at [512, 420] on input "Horário de Inicio" at bounding box center [911, 427] width 868 height 25
type input "08:00"
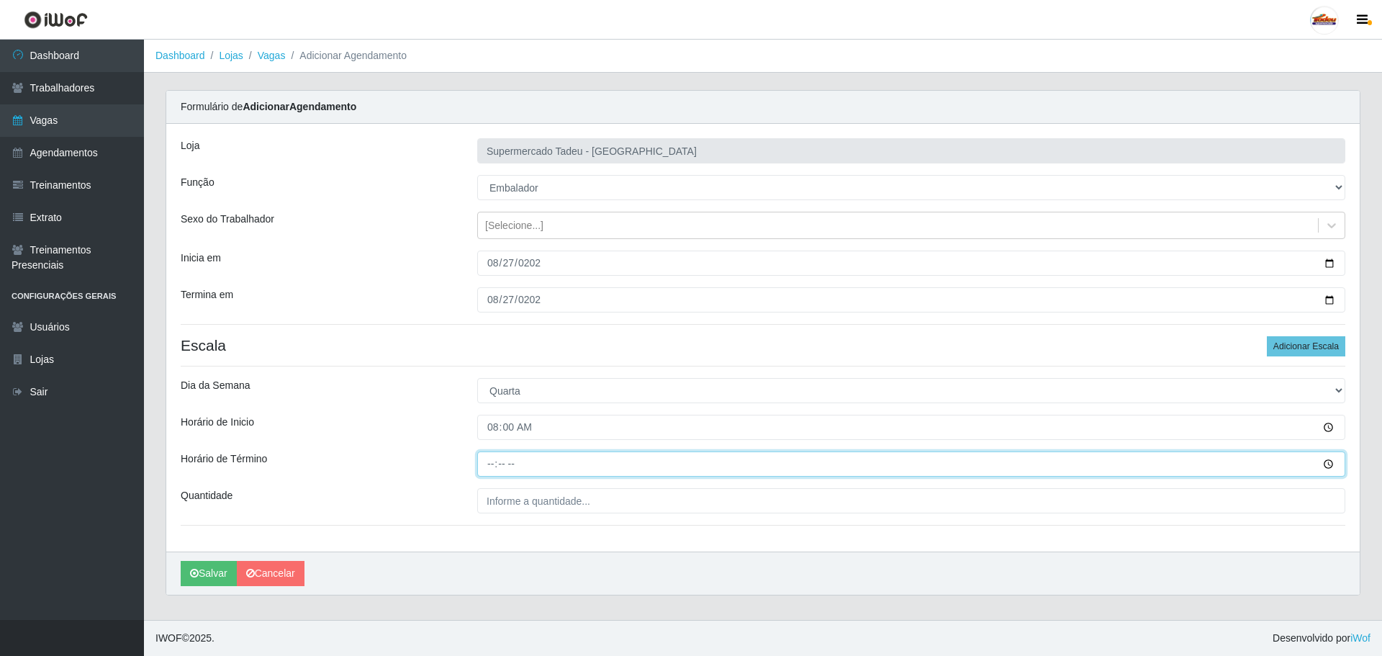
click at [502, 463] on input "Horário de Término" at bounding box center [911, 463] width 868 height 25
click at [489, 467] on input "Horário de Término" at bounding box center [911, 463] width 868 height 25
type input "12:00"
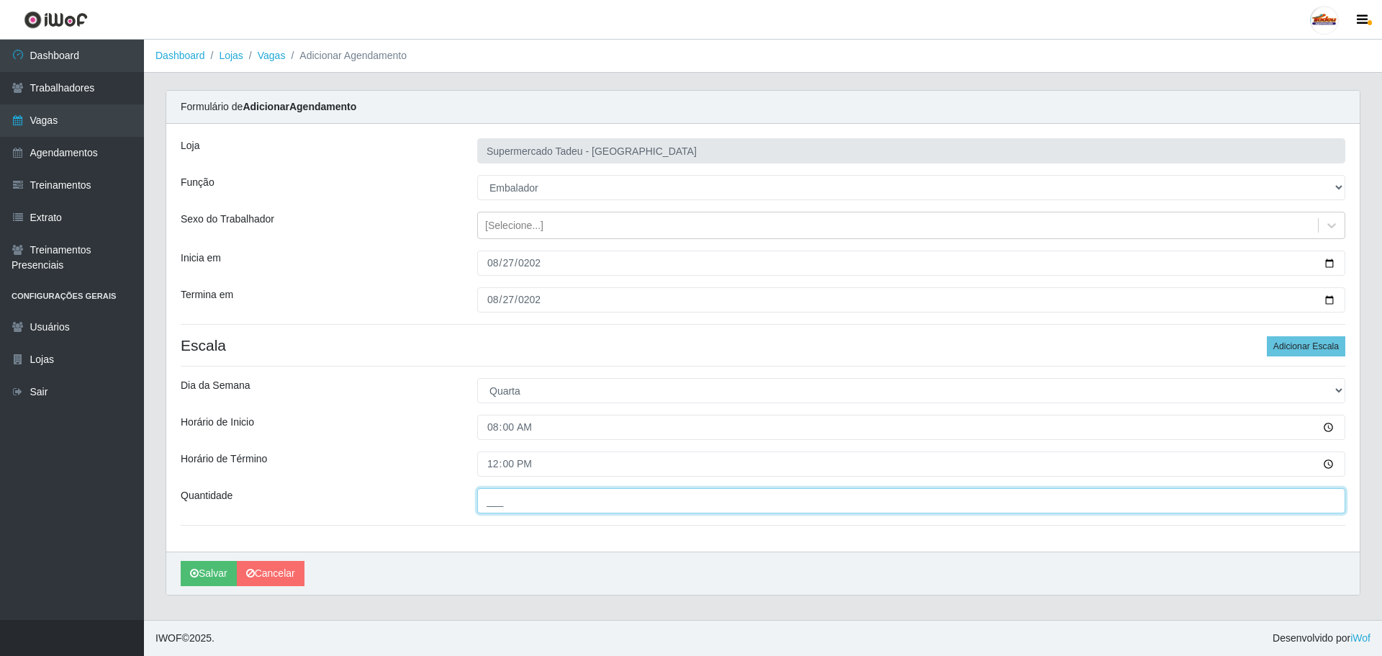
click at [567, 506] on input "___" at bounding box center [911, 500] width 868 height 25
type input "1__"
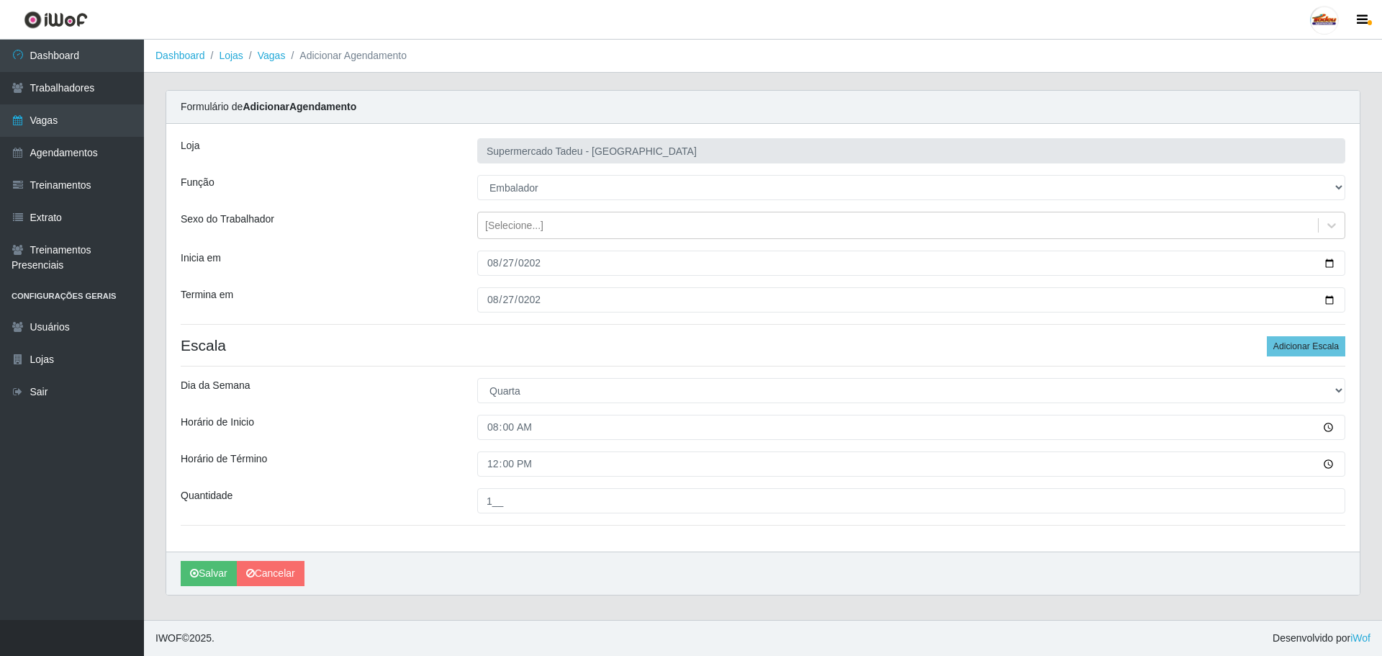
click at [445, 475] on div "Horário de Término" at bounding box center [318, 463] width 296 height 25
click at [205, 574] on button "Salvar" at bounding box center [209, 573] width 56 height 25
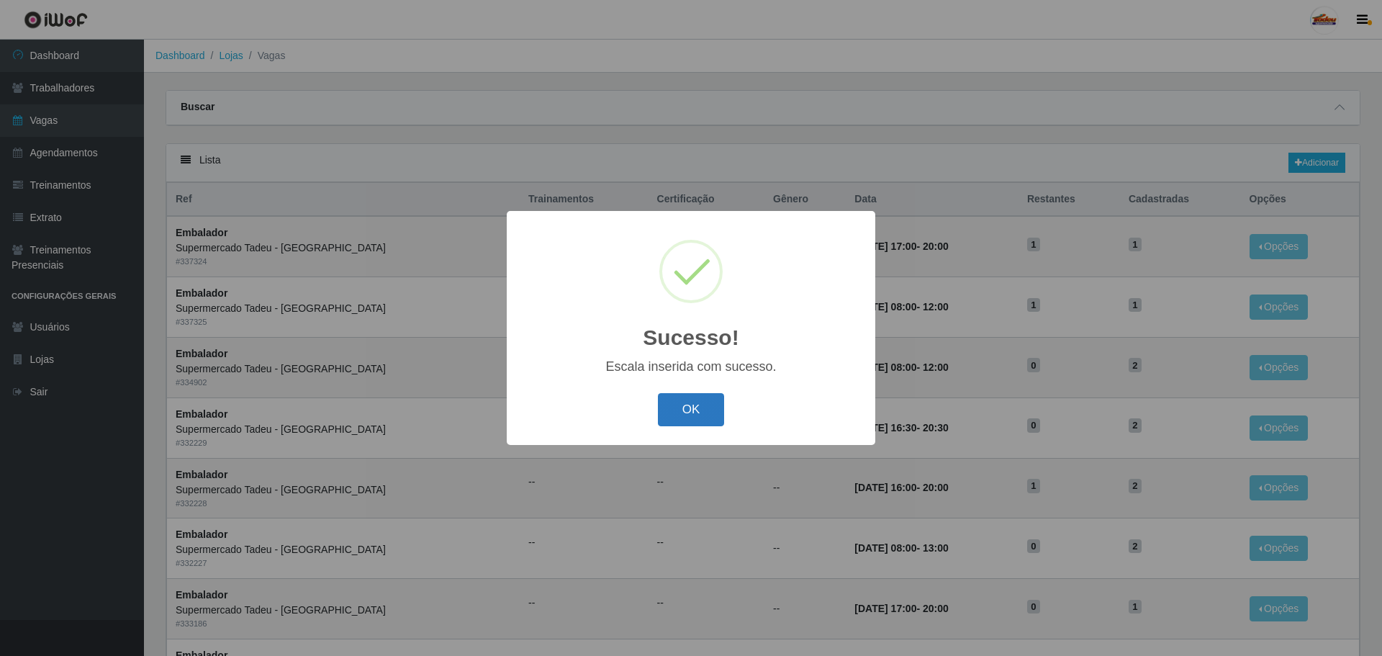
click at [689, 409] on button "OK" at bounding box center [691, 410] width 67 height 34
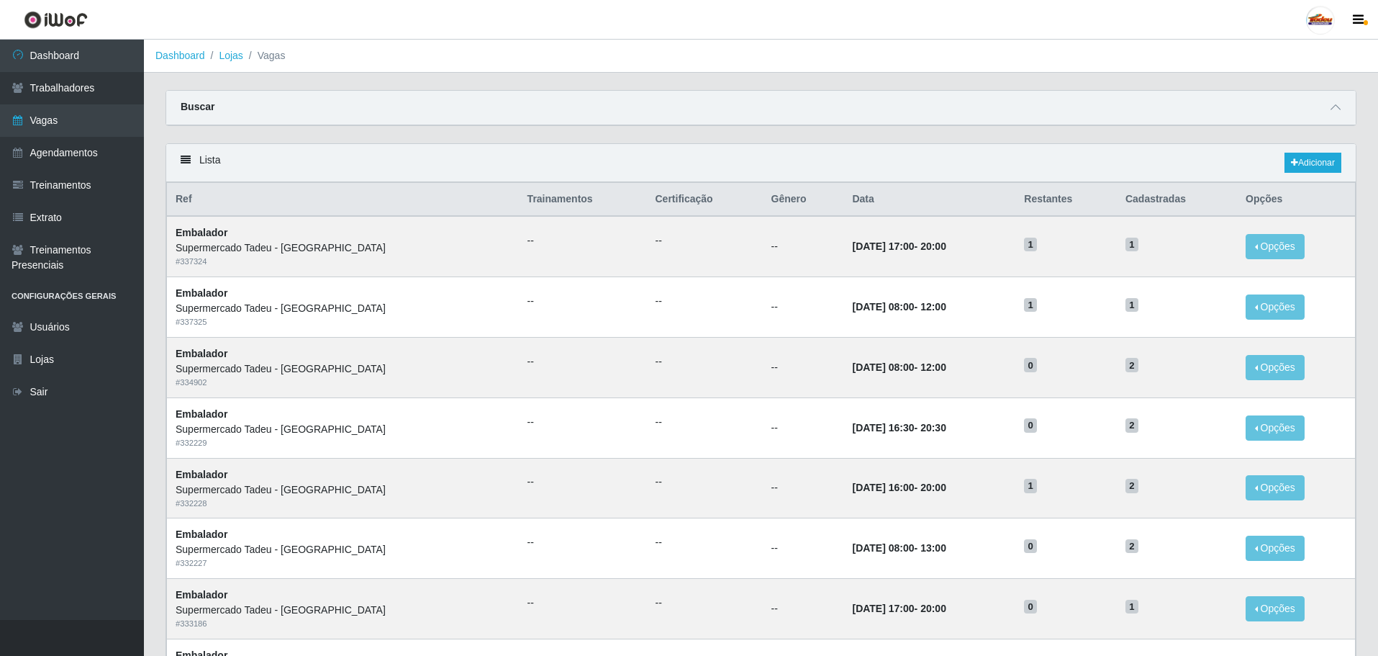
click at [1025, 164] on div "Lista Adicionar" at bounding box center [761, 163] width 1190 height 38
click at [1300, 160] on link "Adicionar" at bounding box center [1313, 163] width 57 height 20
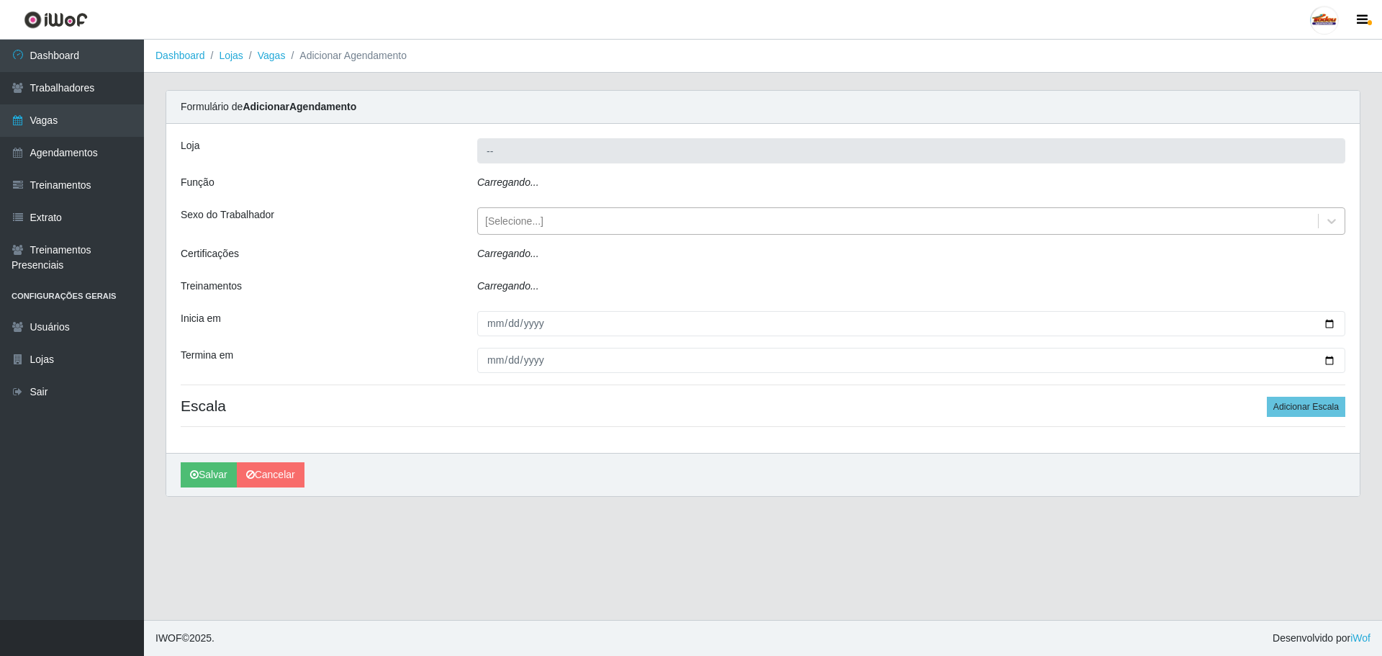
type input "Supermercado Tadeu - [GEOGRAPHIC_DATA]"
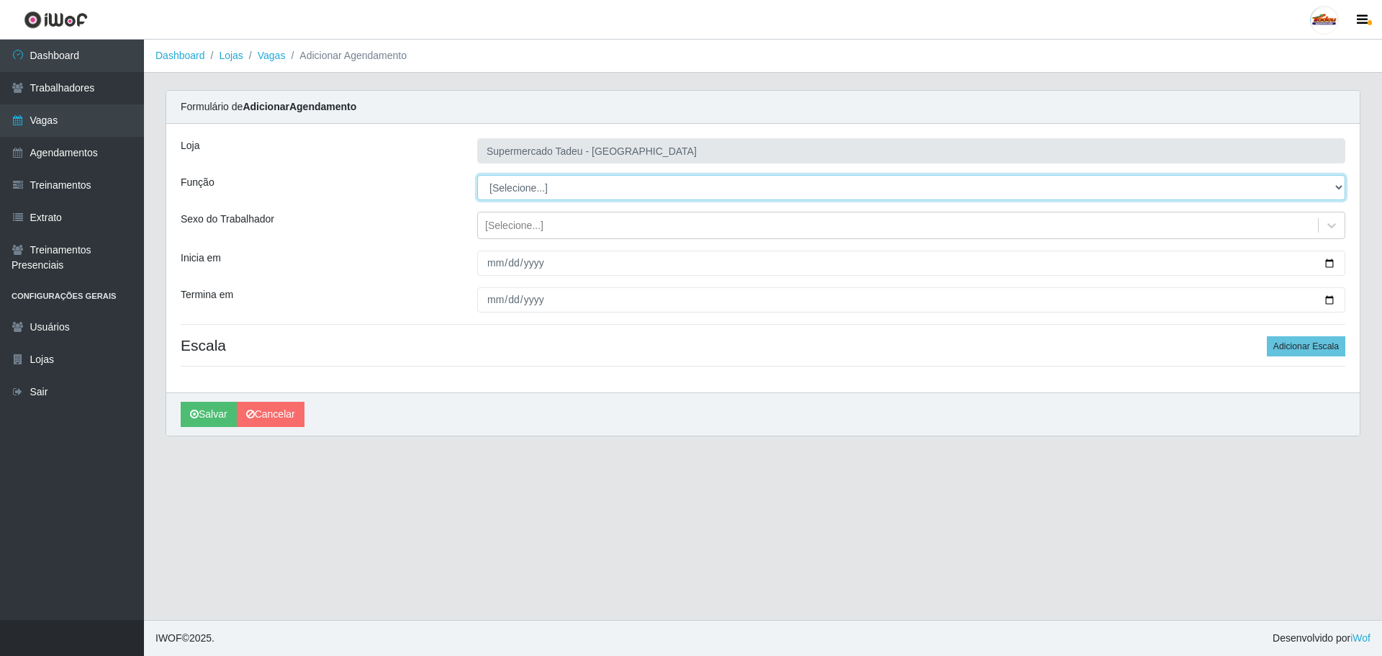
click at [523, 187] on select "[Selecione...] ASG ASG + ASG ++ Auxiliar de Estacionamento Auxiliar de Estacion…" at bounding box center [911, 187] width 868 height 25
select select "1"
click at [477, 175] on select "[Selecione...] ASG ASG + ASG ++ Auxiliar de Estacionamento Auxiliar de Estacion…" at bounding box center [911, 187] width 868 height 25
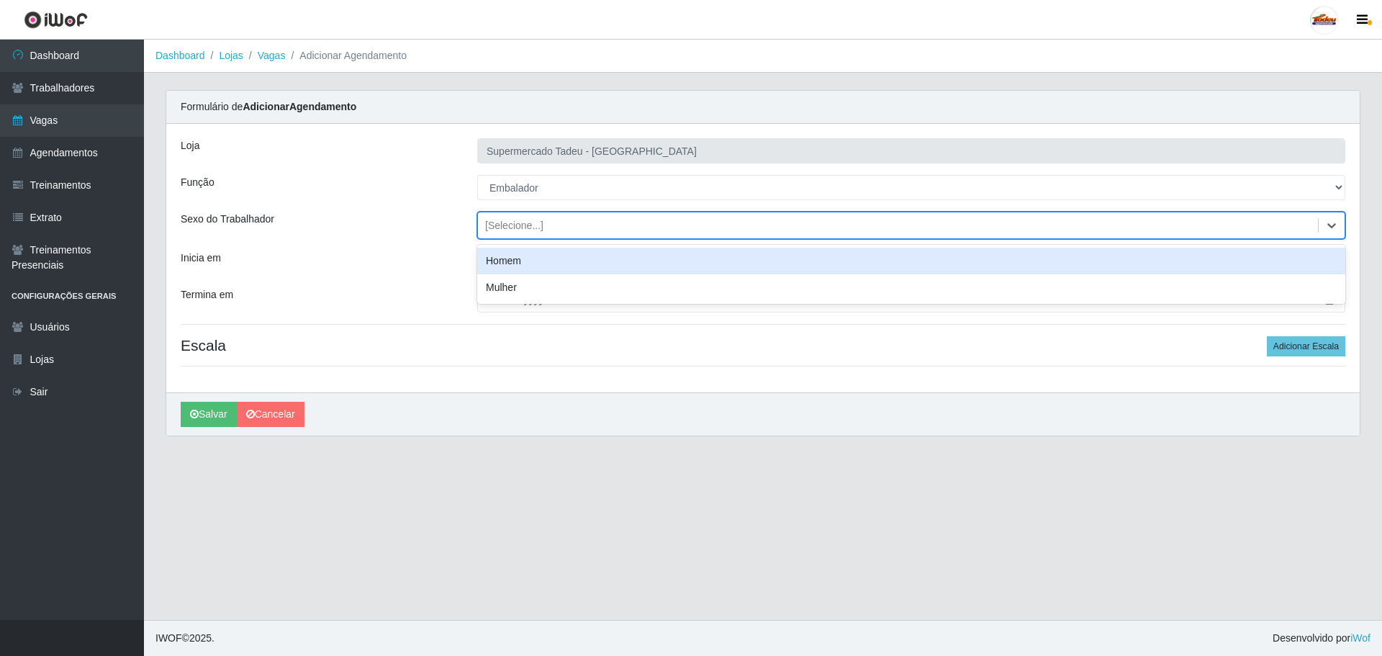
click at [523, 231] on div "[Selecione...]" at bounding box center [514, 225] width 58 height 15
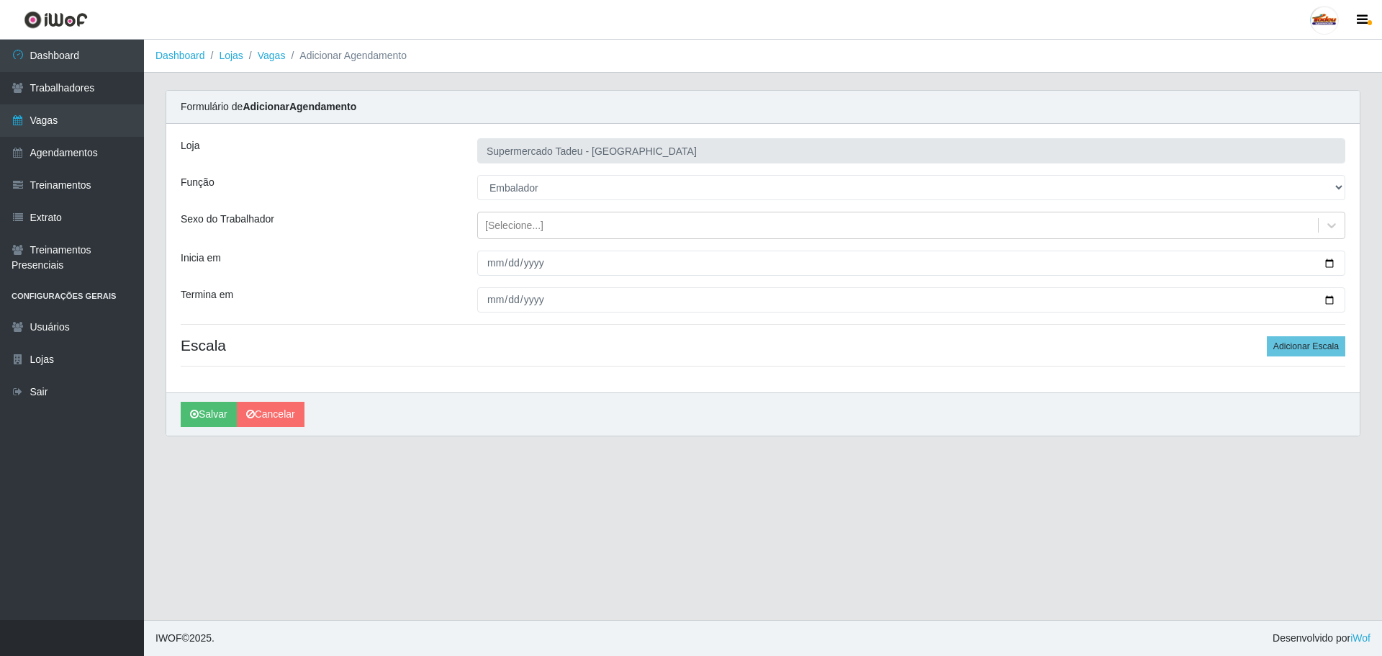
click at [525, 210] on div "Loja Supermercado Tadeu - [GEOGRAPHIC_DATA] Função [Selecione...] ASG ASG + ASG…" at bounding box center [762, 258] width 1193 height 268
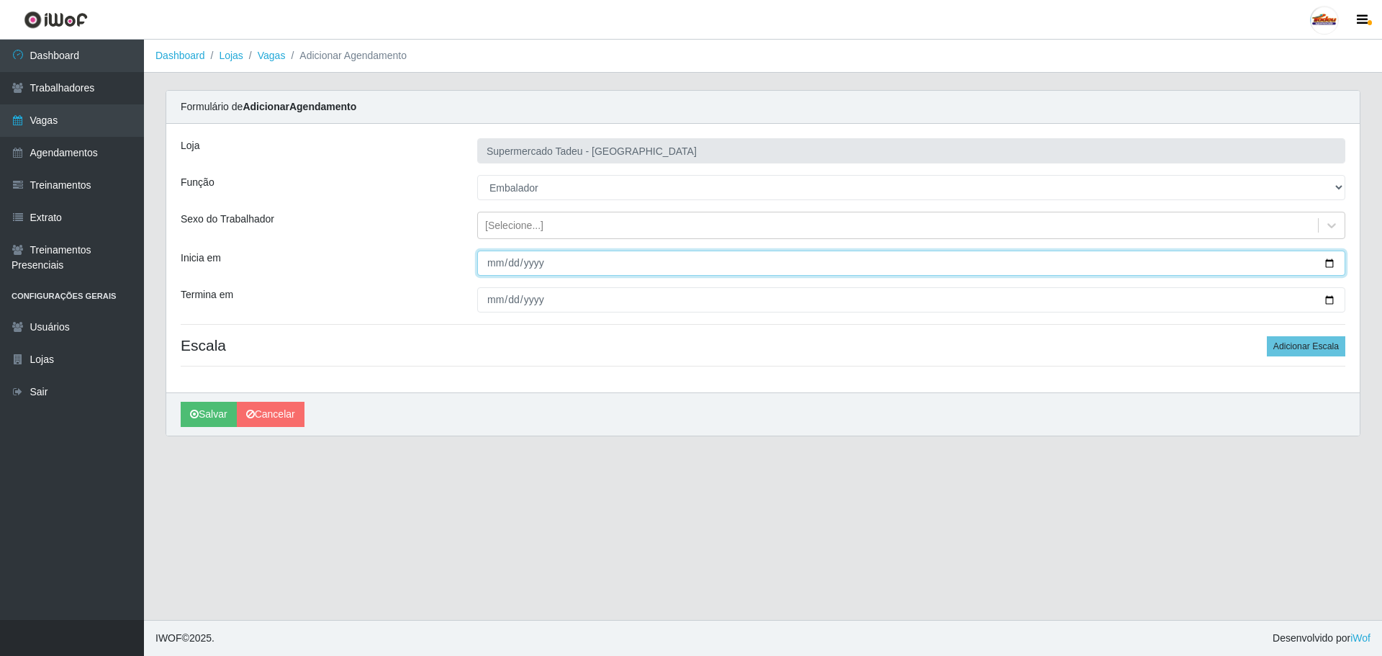
click at [495, 258] on input "Inicia em" at bounding box center [911, 262] width 868 height 25
type input "[DATE]"
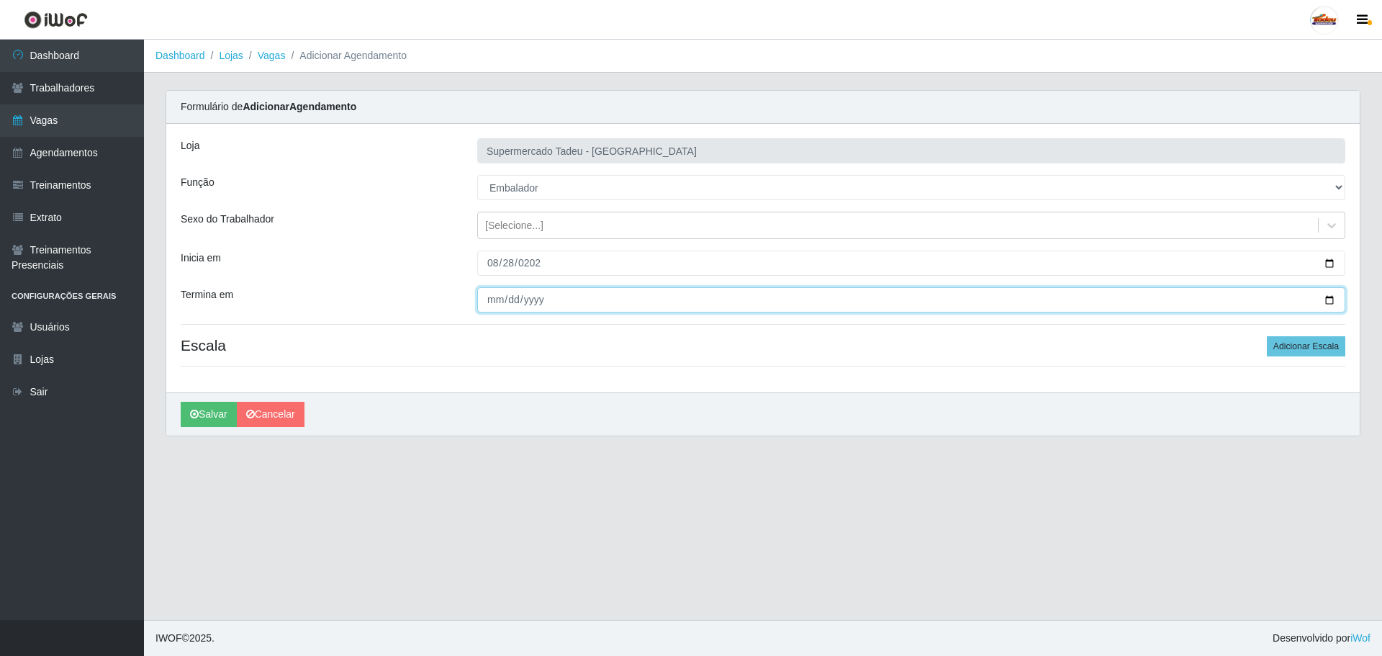
click at [489, 299] on input "Termina em" at bounding box center [911, 299] width 868 height 25
type input "[DATE]"
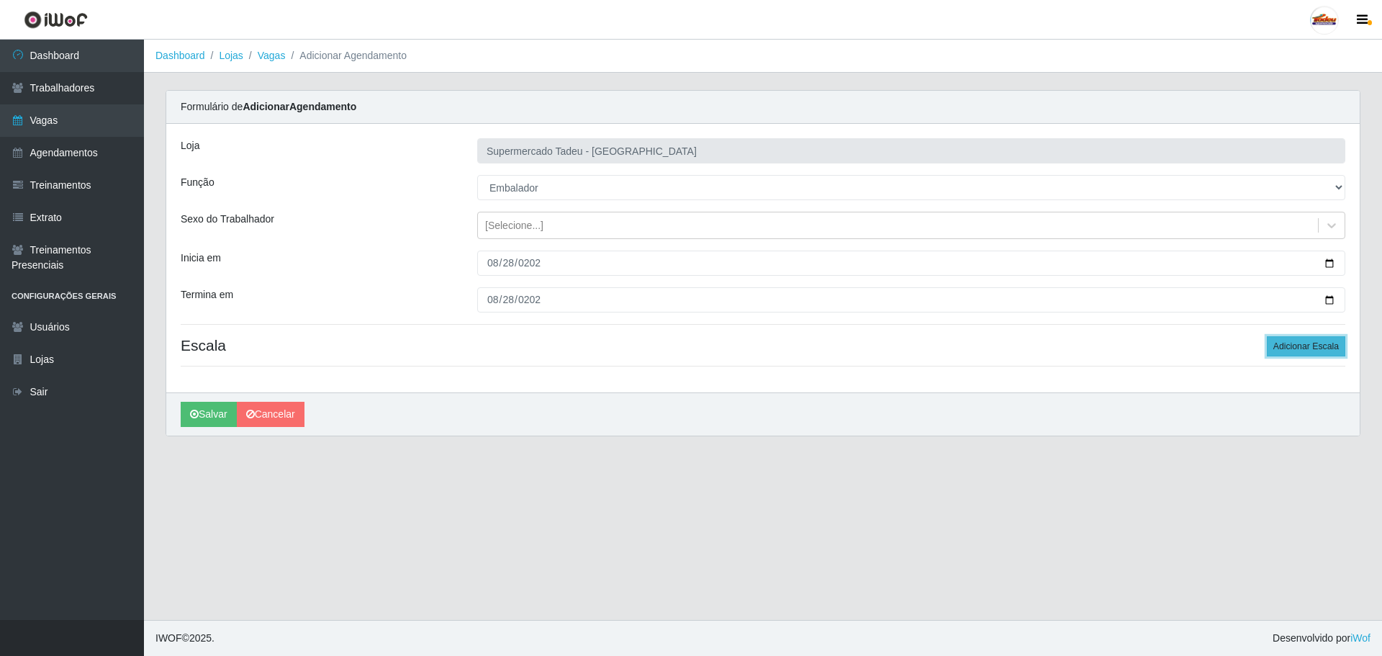
click at [1272, 344] on button "Adicionar Escala" at bounding box center [1306, 346] width 78 height 20
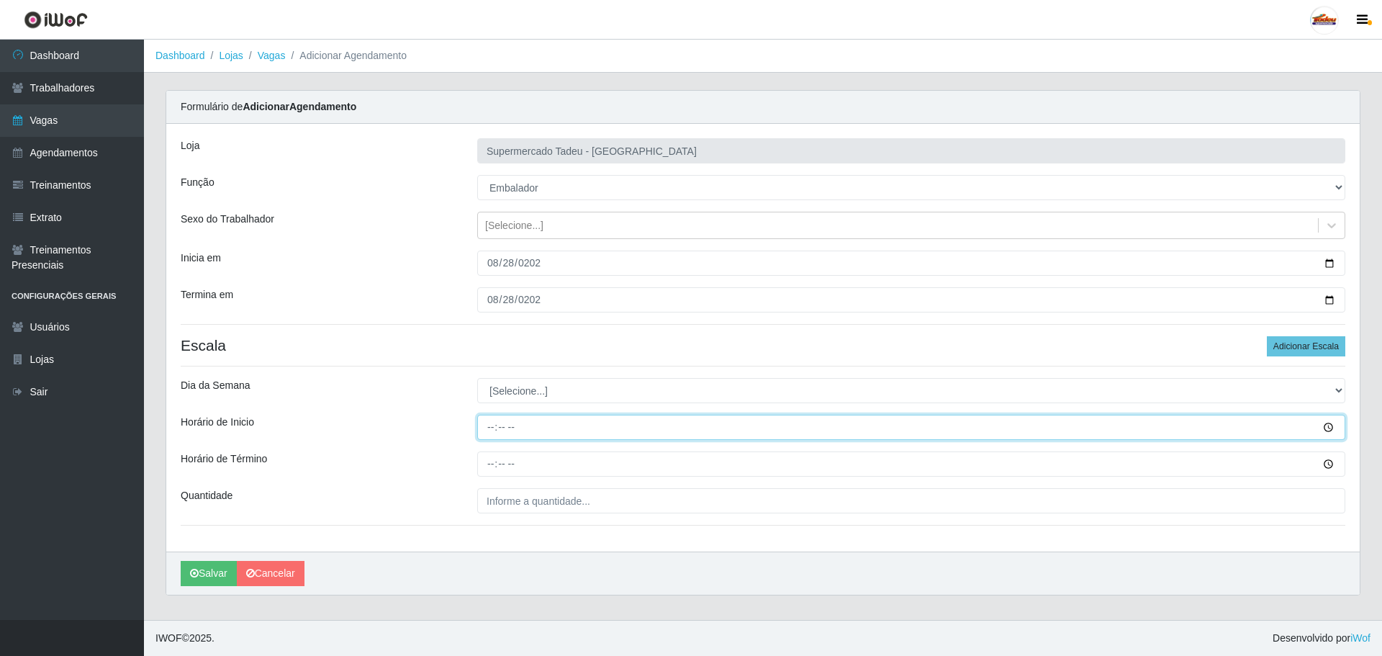
click at [503, 425] on input "Horário de Inicio" at bounding box center [911, 427] width 868 height 25
click at [484, 427] on input "Horário de Inicio" at bounding box center [911, 427] width 868 height 25
click at [494, 423] on input "Horário de Inicio" at bounding box center [911, 427] width 868 height 25
type input "08:00"
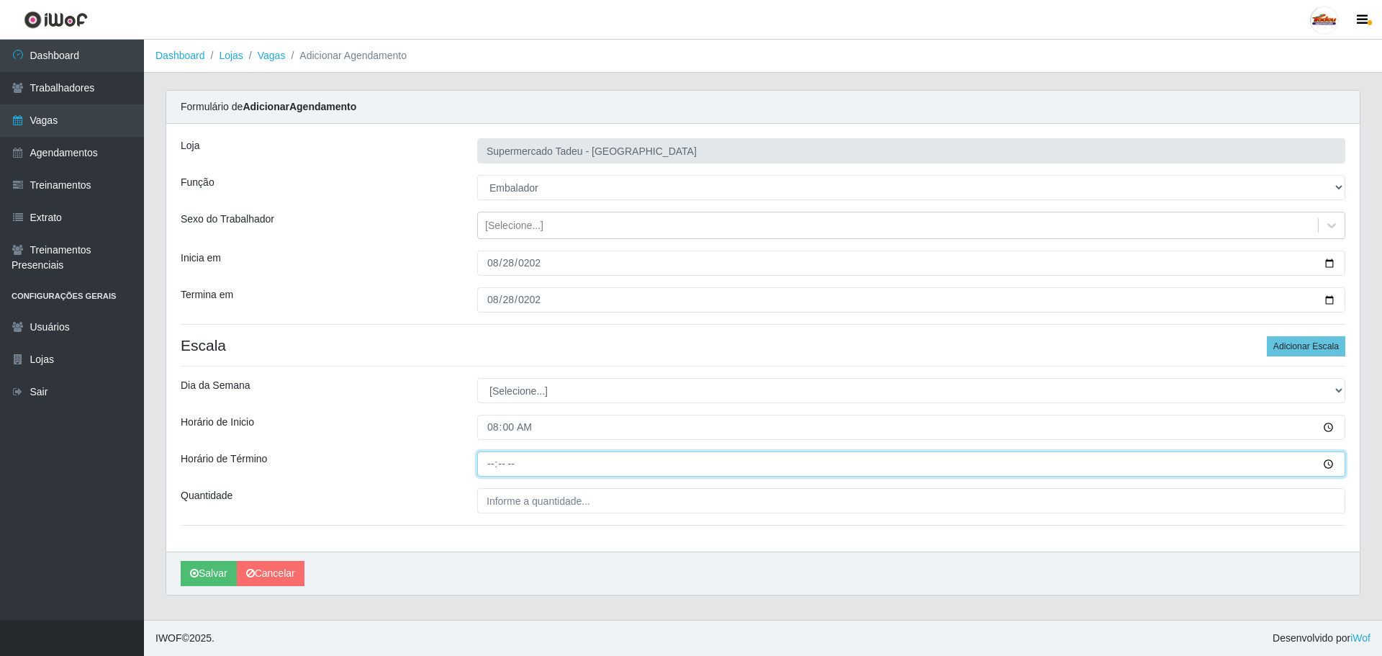
click at [487, 463] on input "Horário de Término" at bounding box center [911, 463] width 868 height 25
type input "12:00"
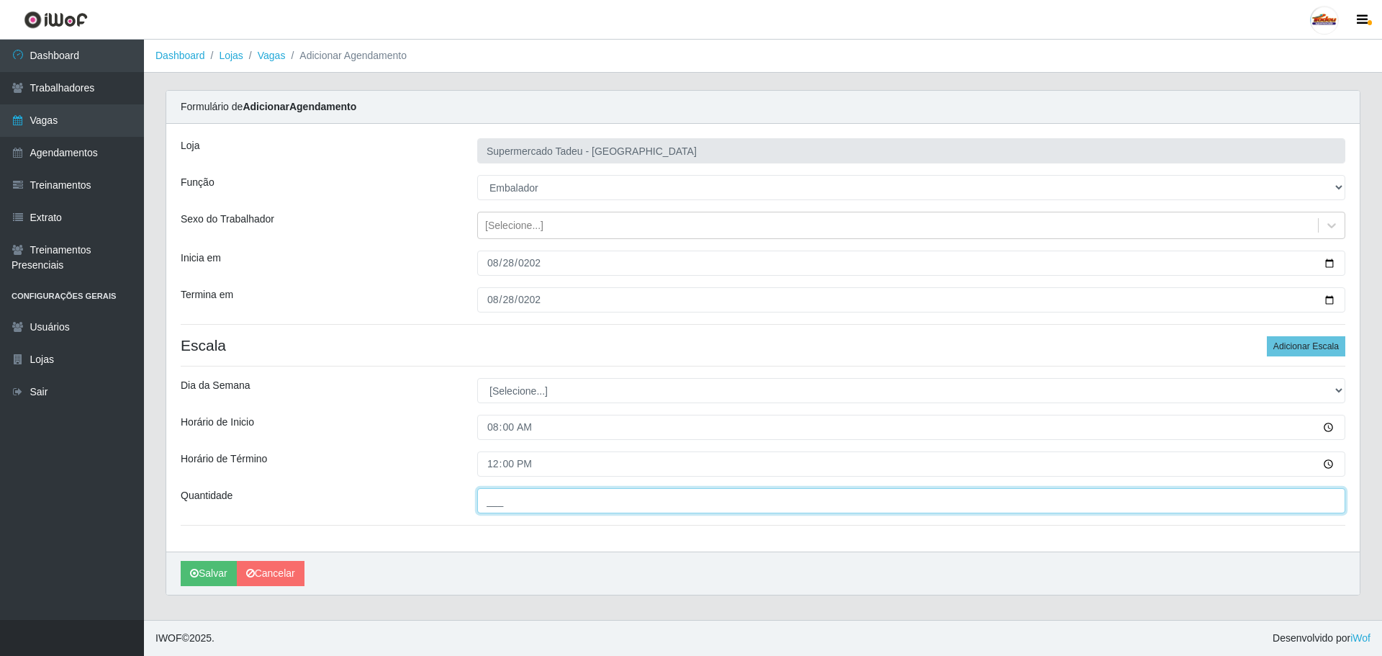
click at [492, 504] on input "___" at bounding box center [911, 500] width 868 height 25
type input "1__"
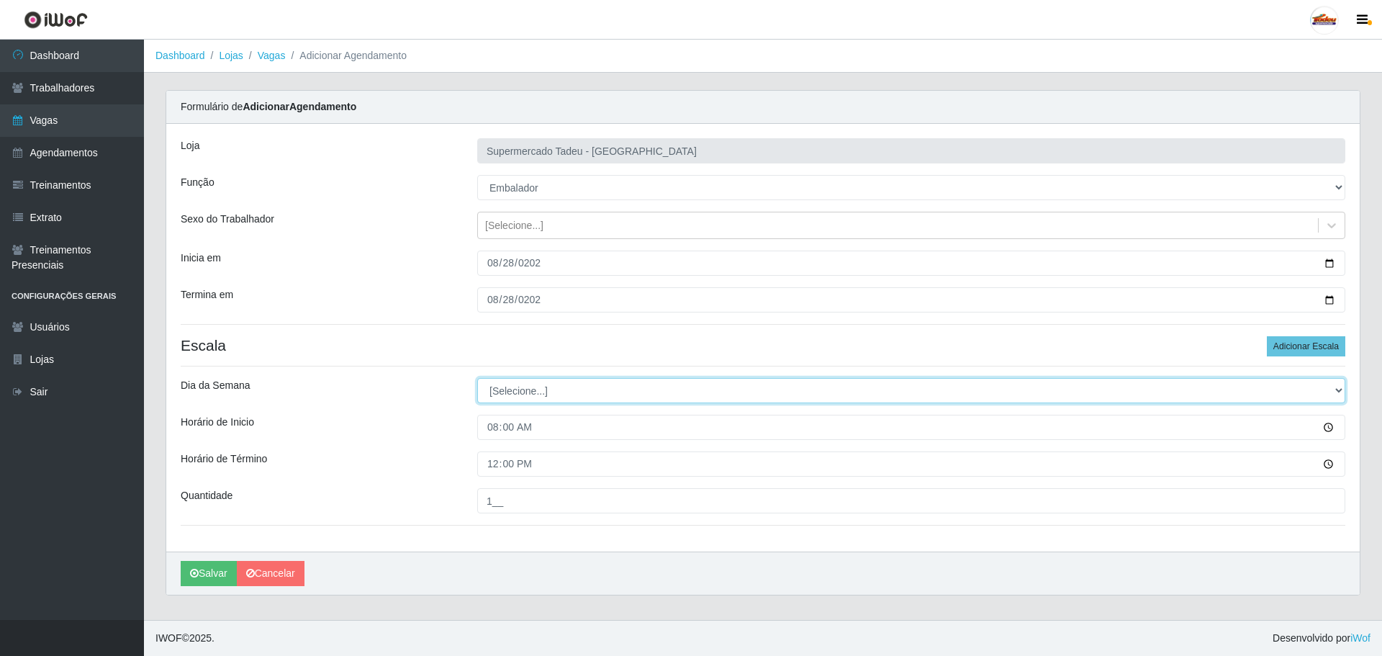
click at [527, 393] on select "[Selecione...] Segunda Terça Quarta Quinta Sexta Sábado Domingo" at bounding box center [911, 390] width 868 height 25
select select "4"
click at [477, 378] on select "[Selecione...] Segunda Terça Quarta Quinta Sexta Sábado Domingo" at bounding box center [911, 390] width 868 height 25
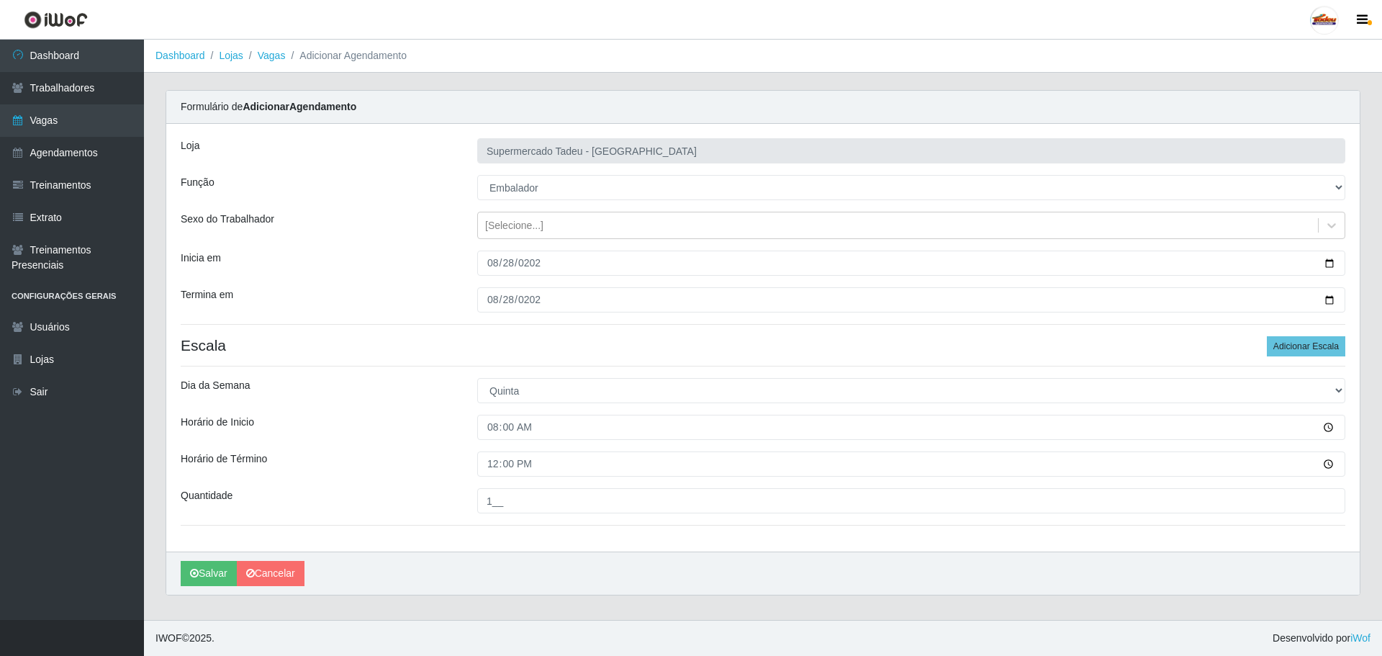
click at [520, 585] on div "[PERSON_NAME]" at bounding box center [762, 572] width 1193 height 43
click at [201, 578] on button "Salvar" at bounding box center [209, 573] width 56 height 25
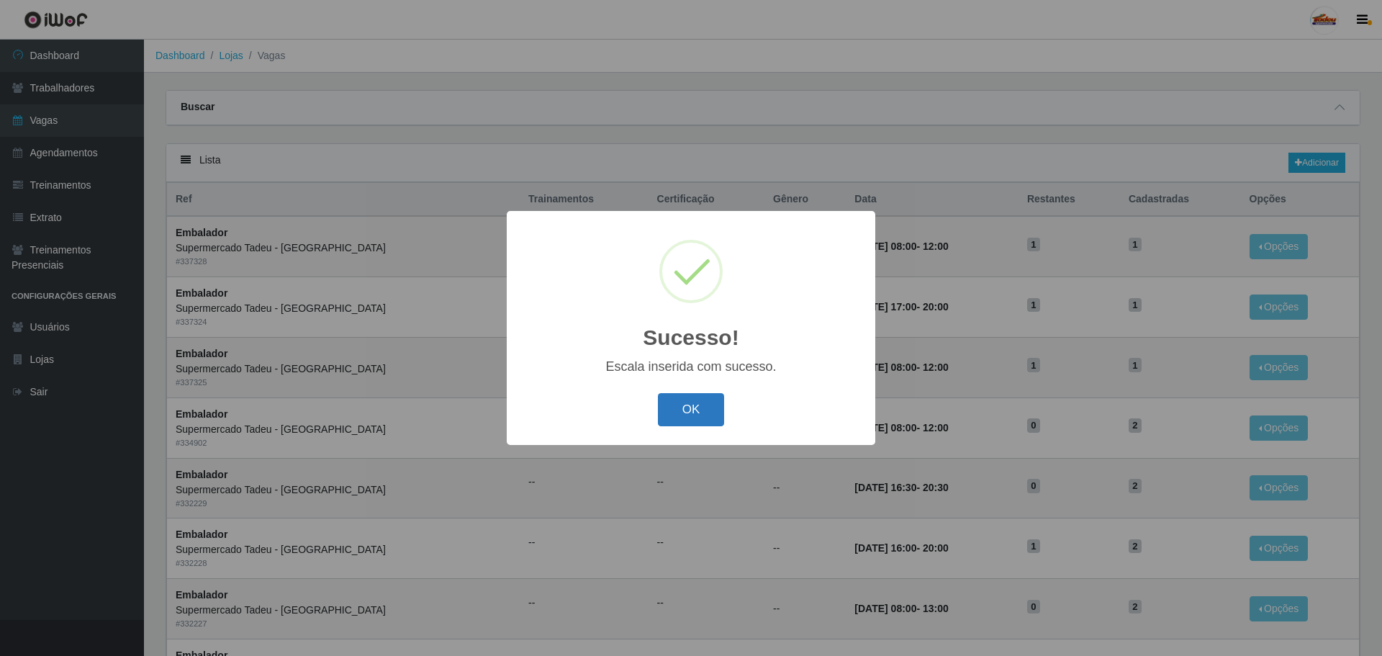
click at [695, 420] on button "OK" at bounding box center [691, 410] width 67 height 34
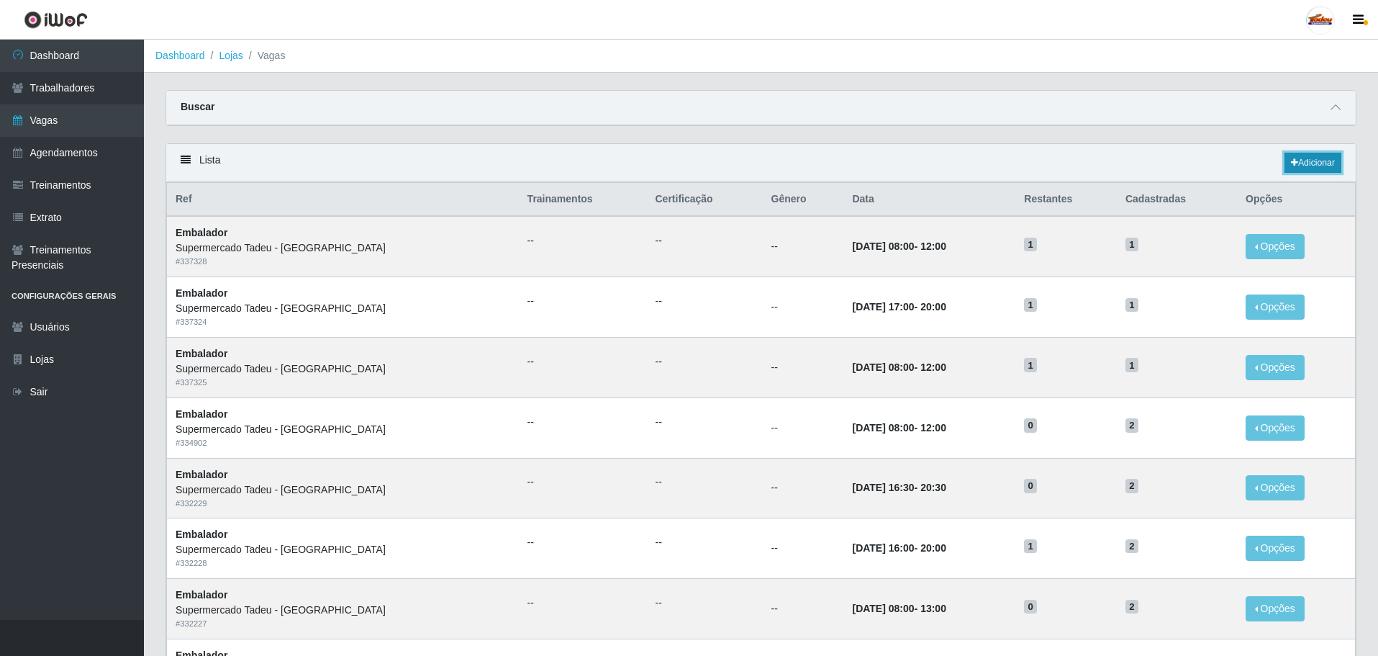
click at [1303, 166] on link "Adicionar" at bounding box center [1313, 163] width 57 height 20
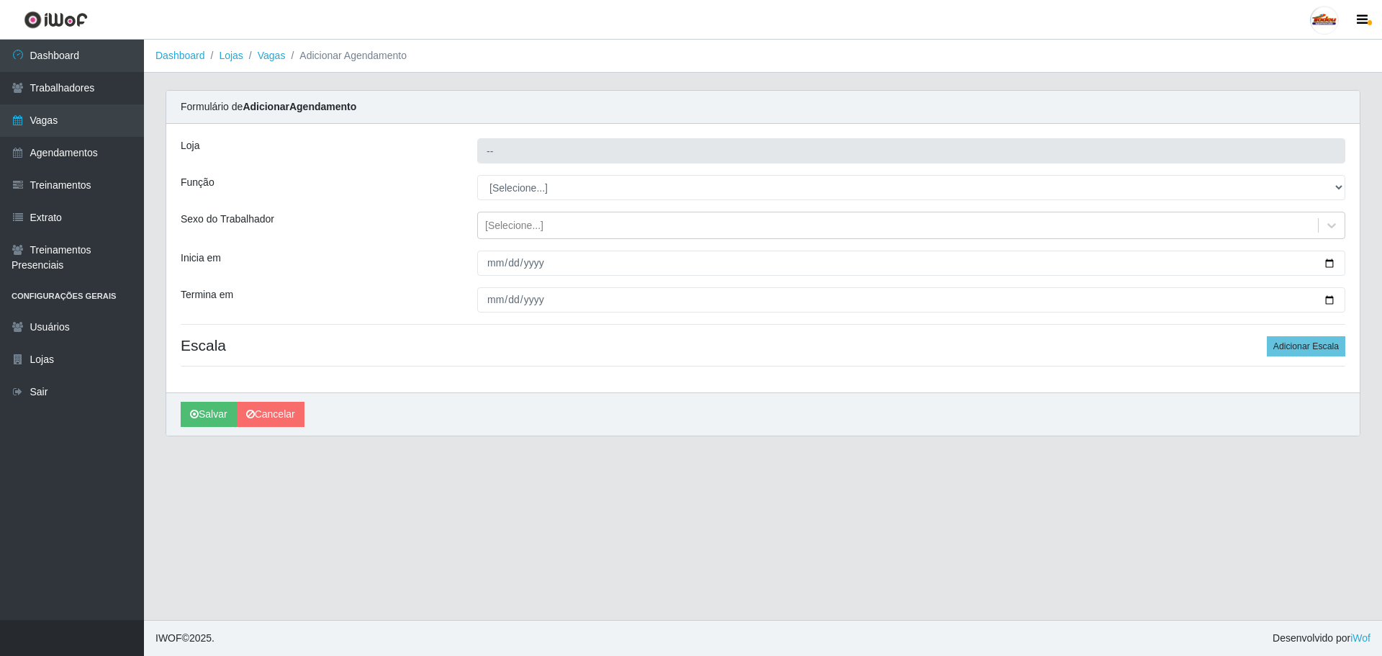
type input "Supermercado Tadeu - [GEOGRAPHIC_DATA]"
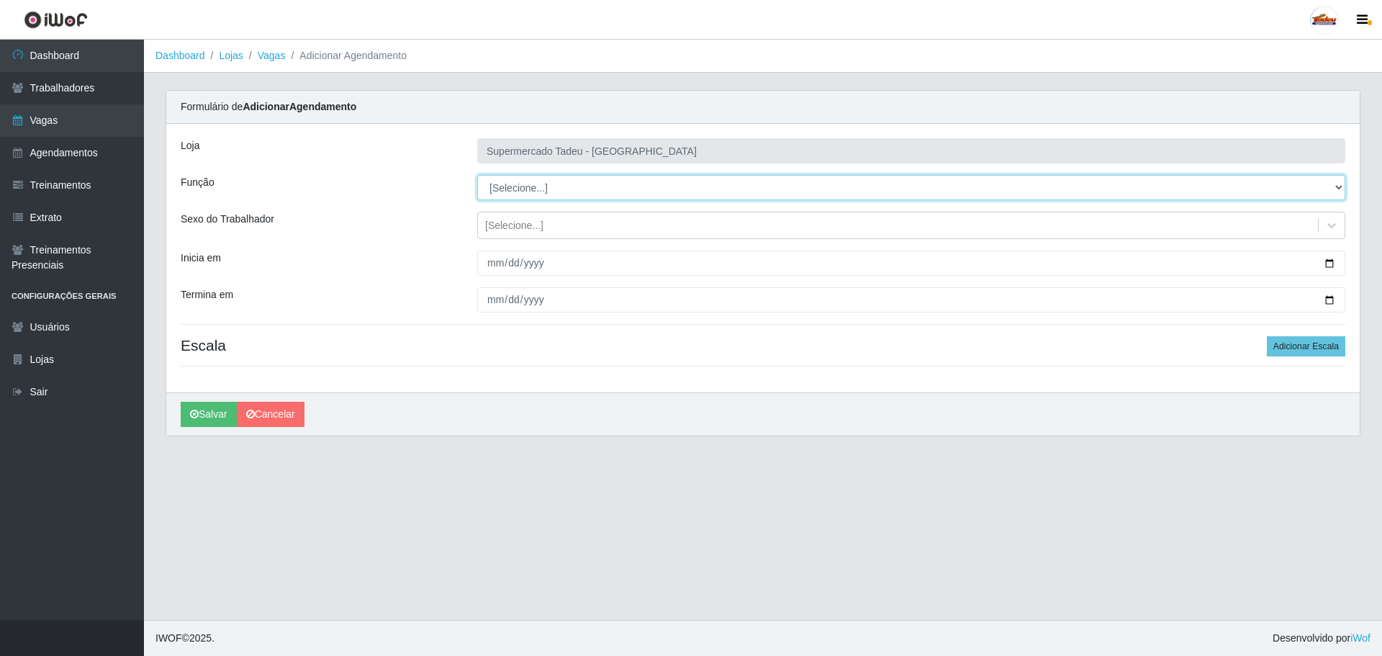
click at [524, 190] on select "[Selecione...] ASG ASG + ASG ++ Auxiliar de Estacionamento Auxiliar de Estacion…" at bounding box center [911, 187] width 868 height 25
select select "1"
click at [477, 175] on select "[Selecione...] ASG ASG + ASG ++ Auxiliar de Estacionamento Auxiliar de Estacion…" at bounding box center [911, 187] width 868 height 25
click at [502, 236] on div "[Selecione...]" at bounding box center [898, 226] width 840 height 24
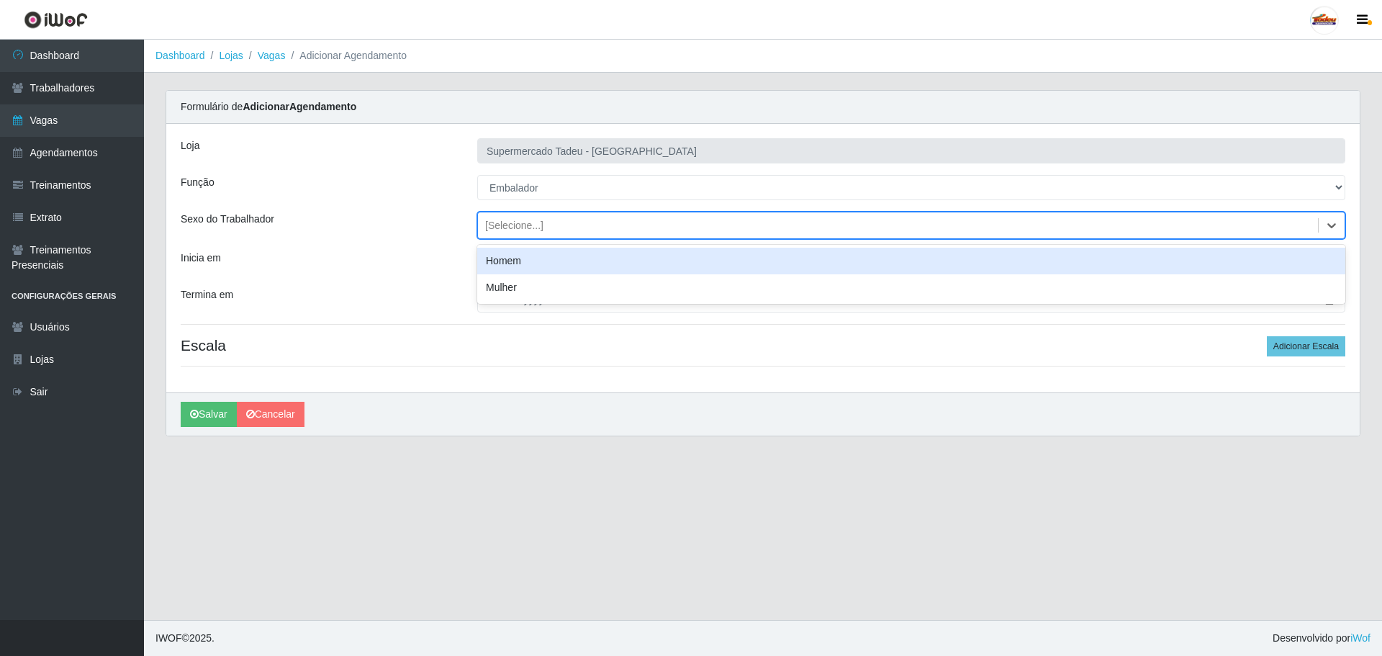
click at [505, 231] on div "[Selecione...]" at bounding box center [514, 225] width 58 height 15
click at [510, 268] on input "Inicia em" at bounding box center [911, 262] width 868 height 25
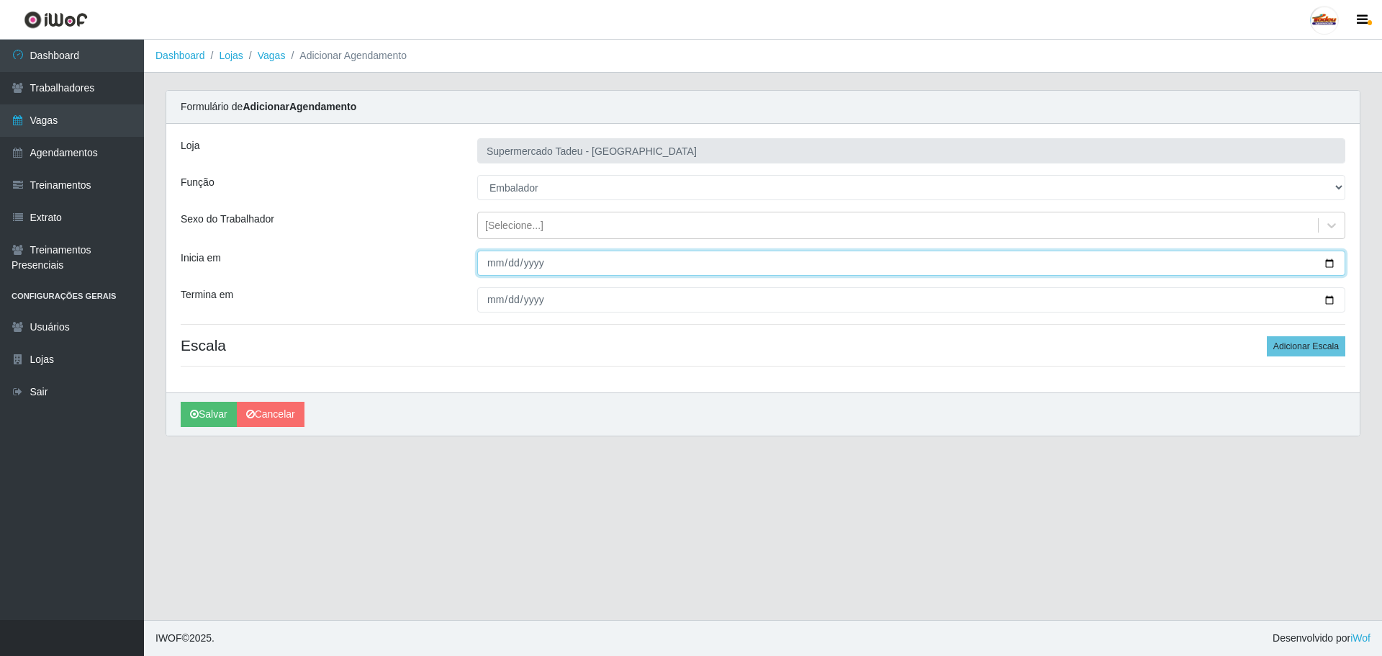
click at [494, 264] on input "Inicia em" at bounding box center [911, 262] width 868 height 25
type input "[DATE]"
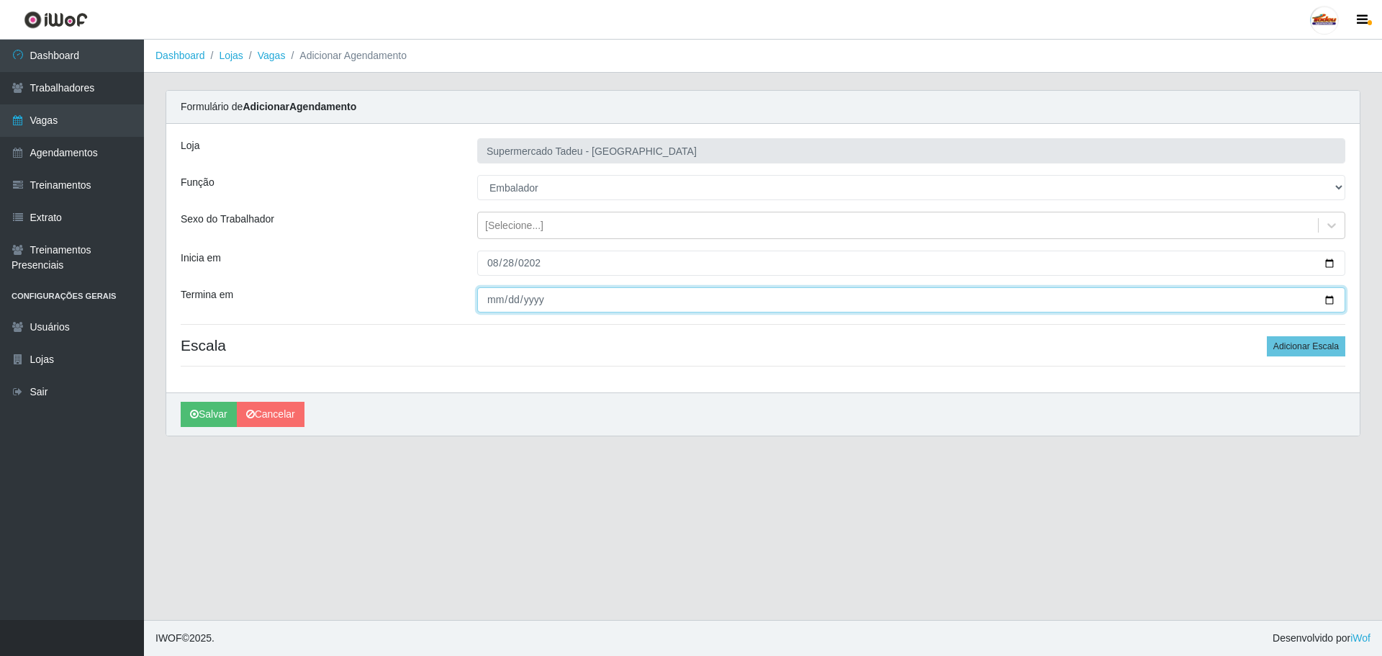
click at [489, 303] on input "Termina em" at bounding box center [911, 299] width 868 height 25
type input "[DATE]"
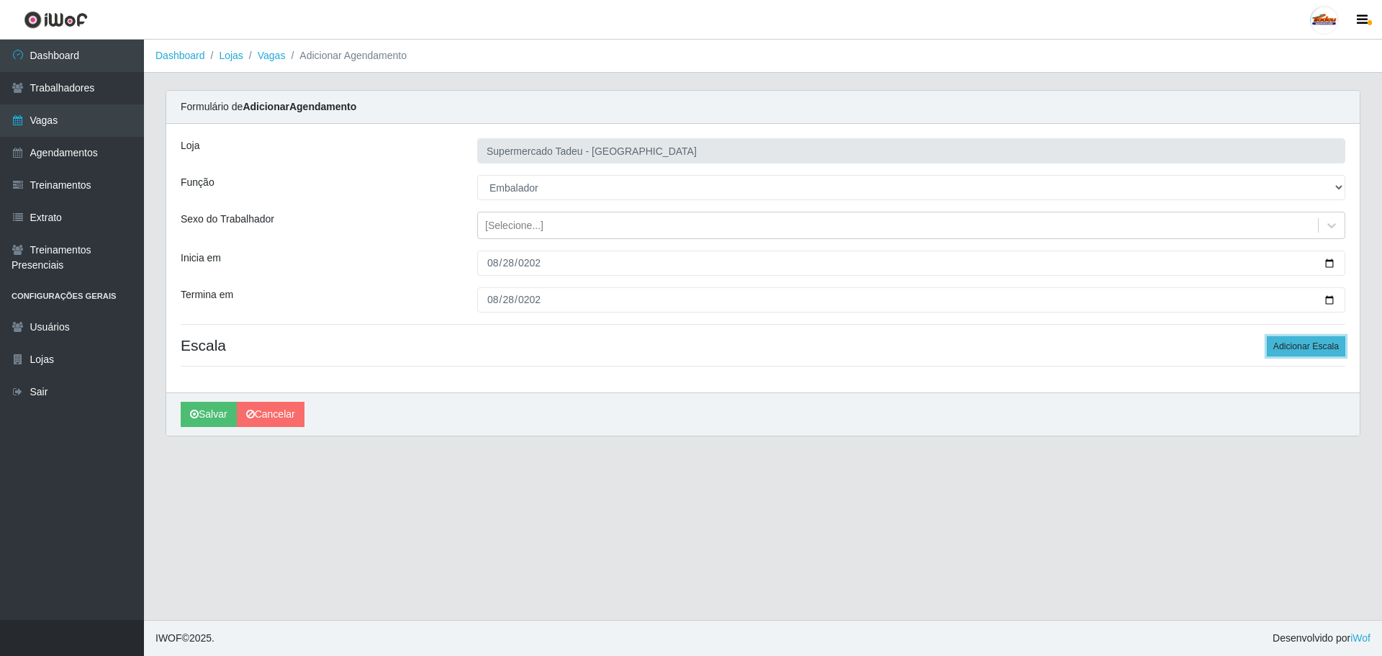
click at [1311, 339] on button "Adicionar Escala" at bounding box center [1306, 346] width 78 height 20
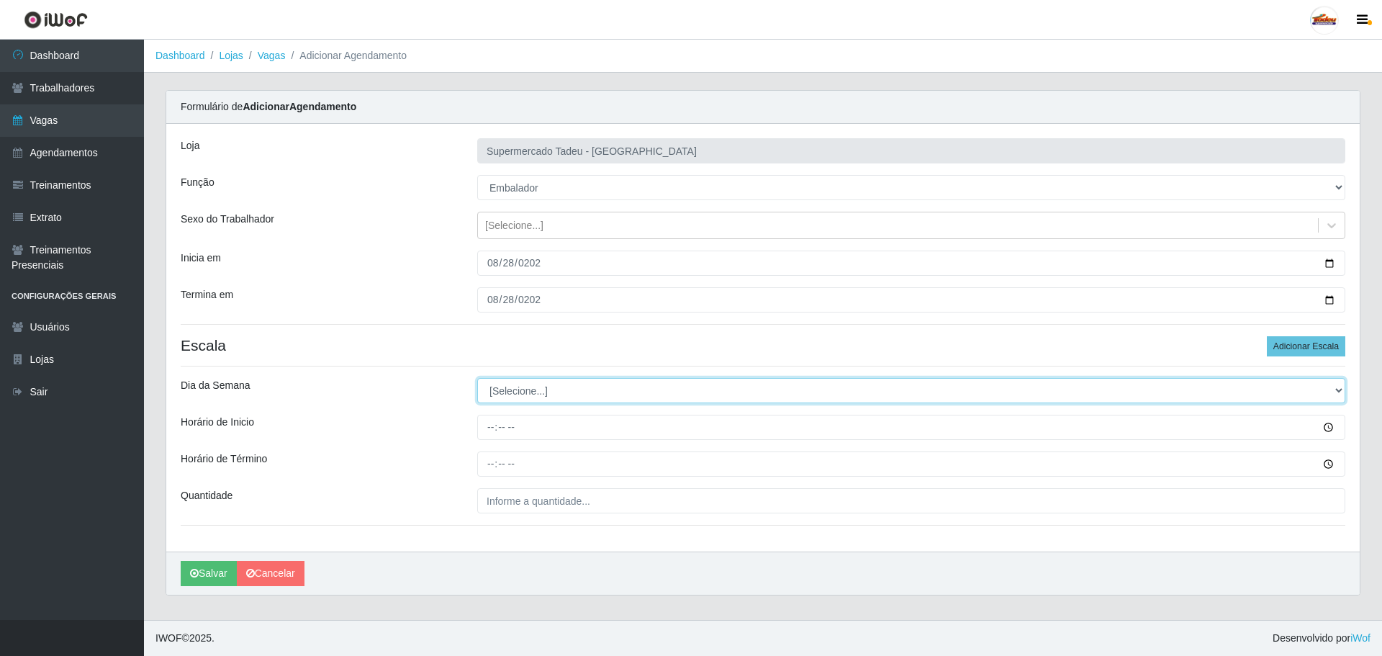
click at [535, 385] on select "[Selecione...] Segunda Terça Quarta Quinta Sexta Sábado Domingo" at bounding box center [911, 390] width 868 height 25
select select "4"
click at [477, 378] on select "[Selecione...] Segunda Terça Quarta Quinta Sexta Sábado Domingo" at bounding box center [911, 390] width 868 height 25
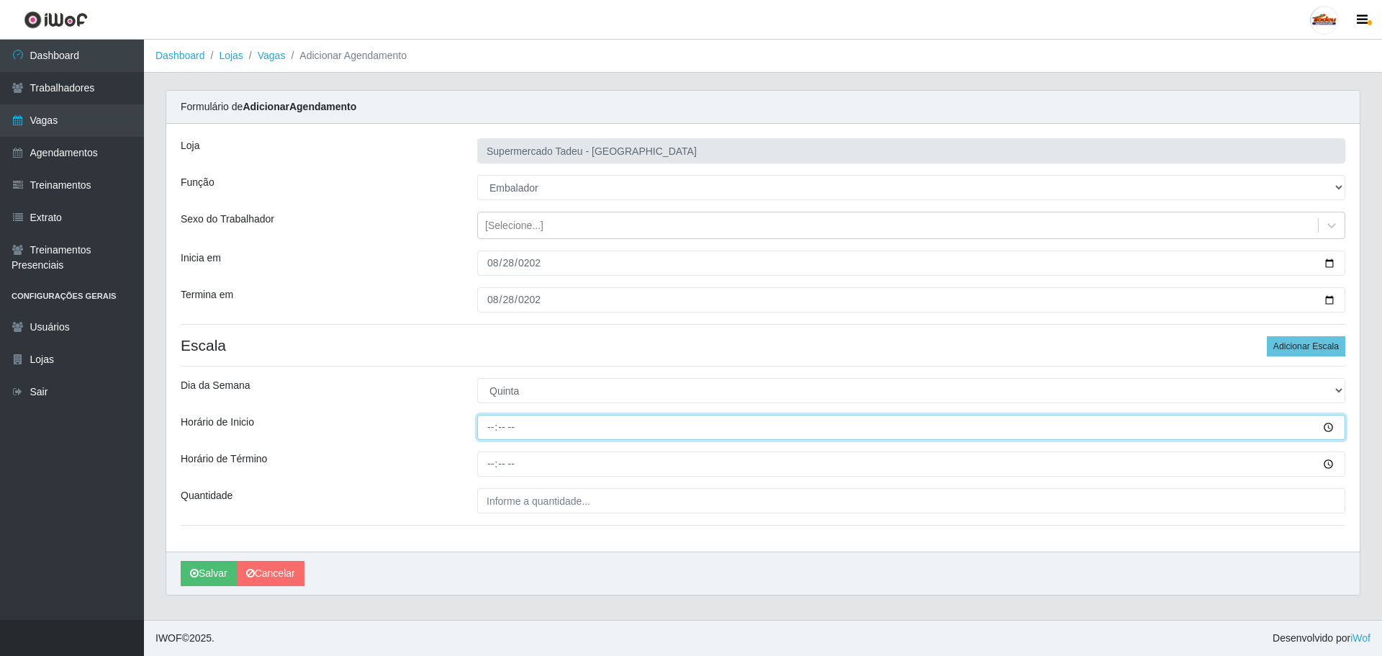
click at [489, 425] on input "Horário de Inicio" at bounding box center [911, 427] width 868 height 25
click at [490, 432] on input "Horário de Inicio" at bounding box center [911, 427] width 868 height 25
click at [483, 425] on input "Horário de Inicio" at bounding box center [911, 427] width 868 height 25
type input "17:00"
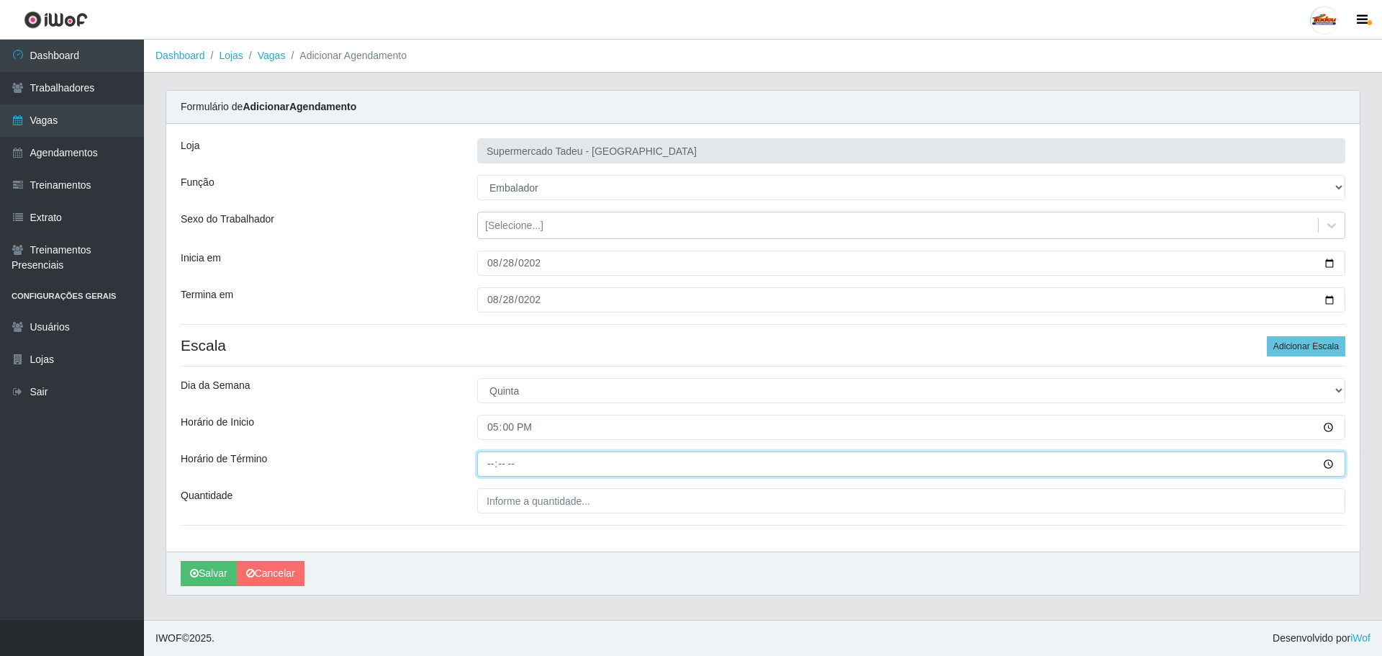
click at [489, 461] on input "Horário de Término" at bounding box center [911, 463] width 868 height 25
type input "20:00"
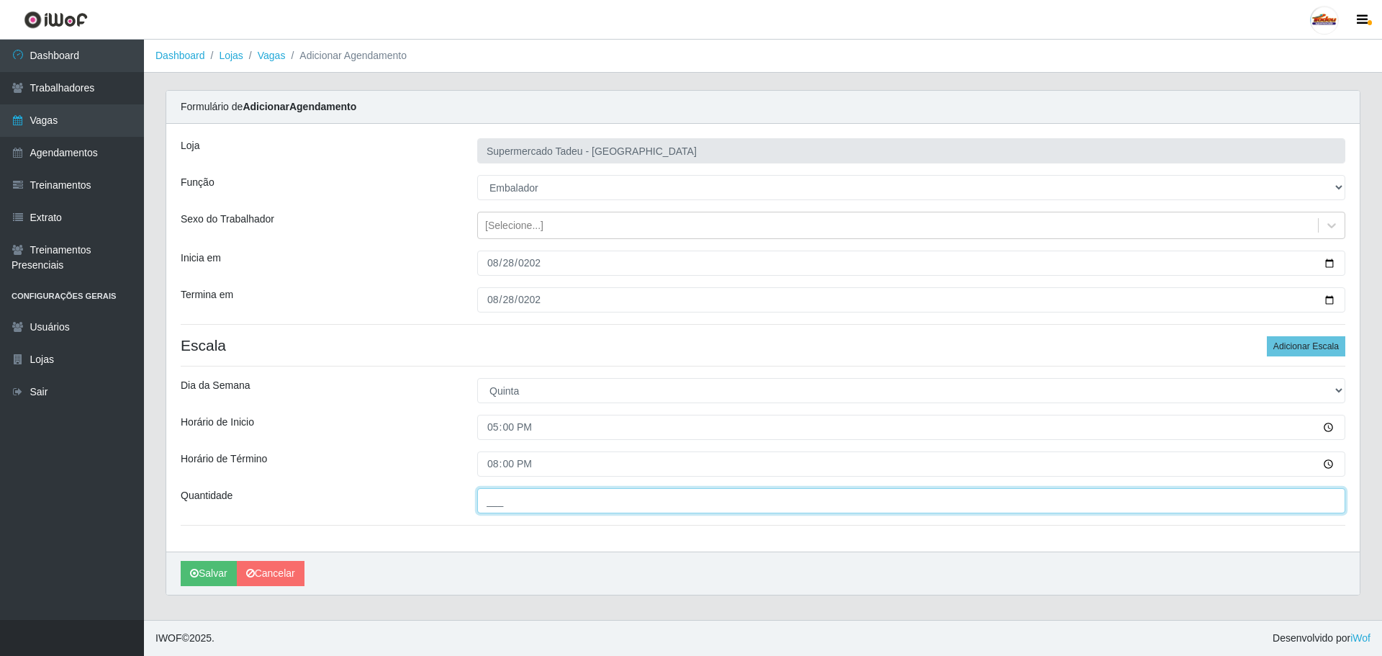
click at [544, 511] on input "___" at bounding box center [911, 500] width 868 height 25
type input "2__"
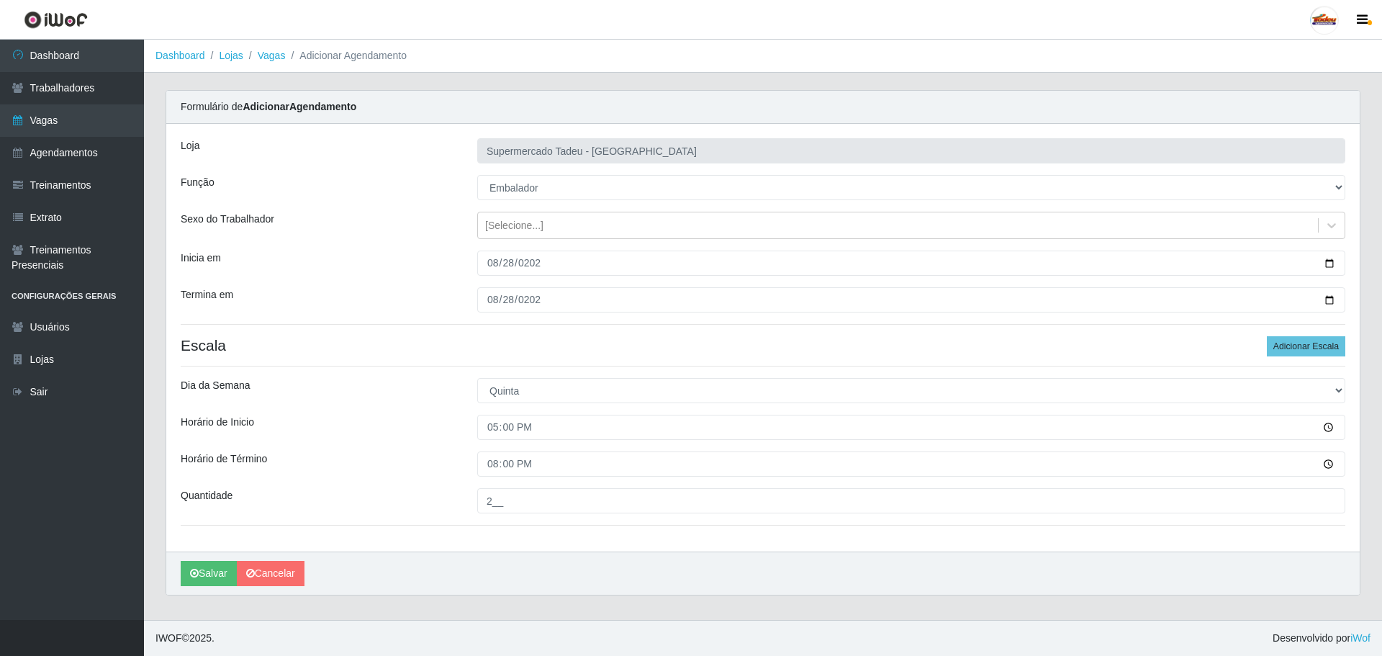
click at [386, 468] on div "Horário de Término" at bounding box center [318, 463] width 296 height 25
click at [202, 574] on button "Salvar" at bounding box center [209, 573] width 56 height 25
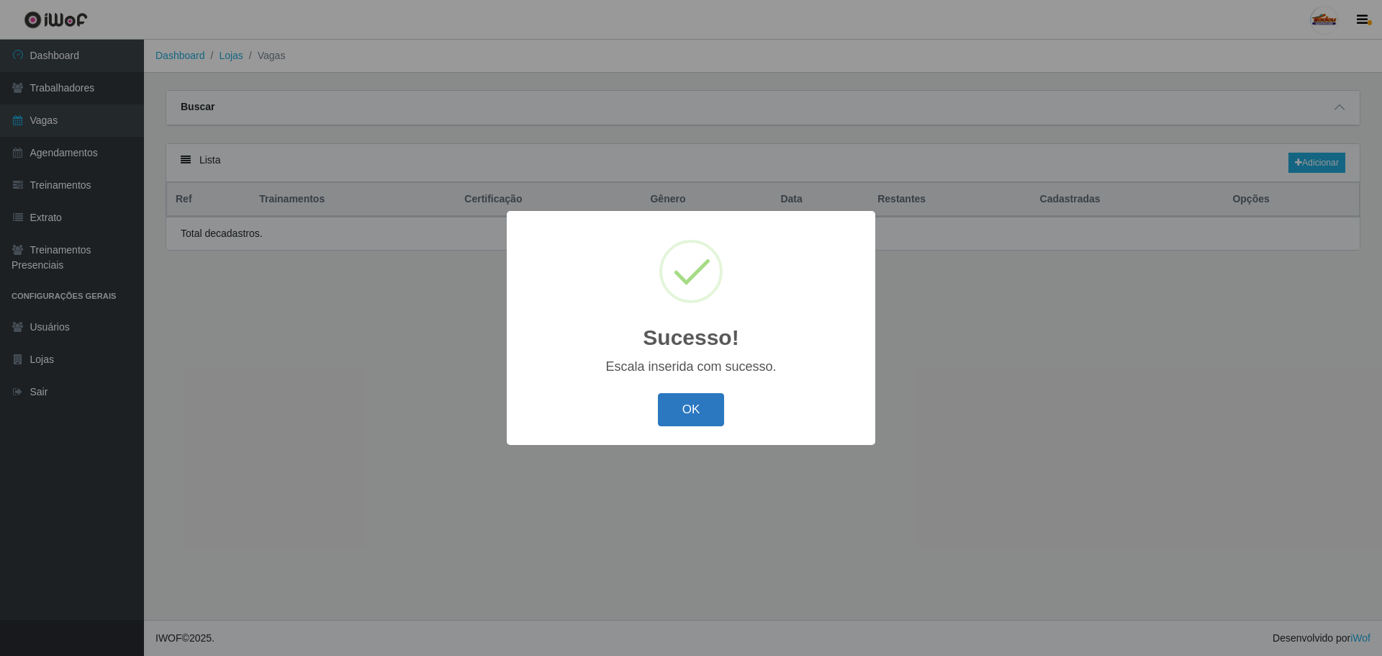
click at [679, 411] on button "OK" at bounding box center [691, 410] width 67 height 34
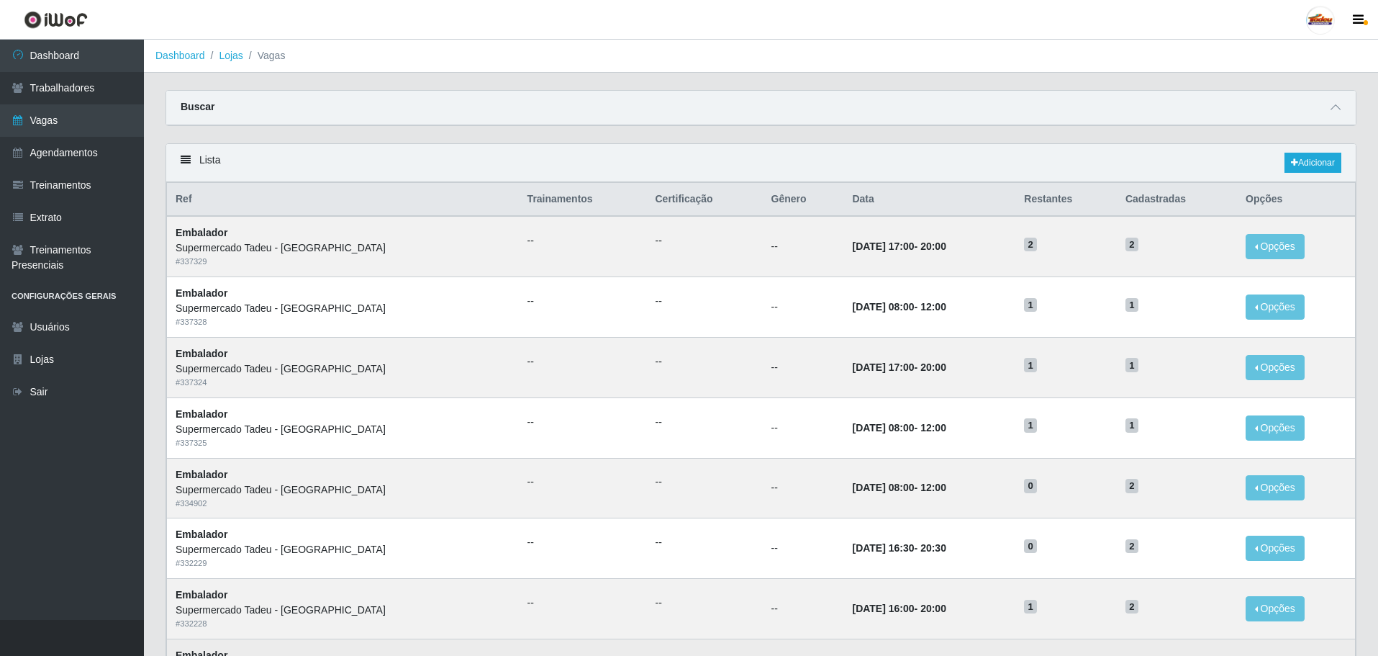
click at [1328, 651] on td "Opções Editar" at bounding box center [1296, 668] width 118 height 60
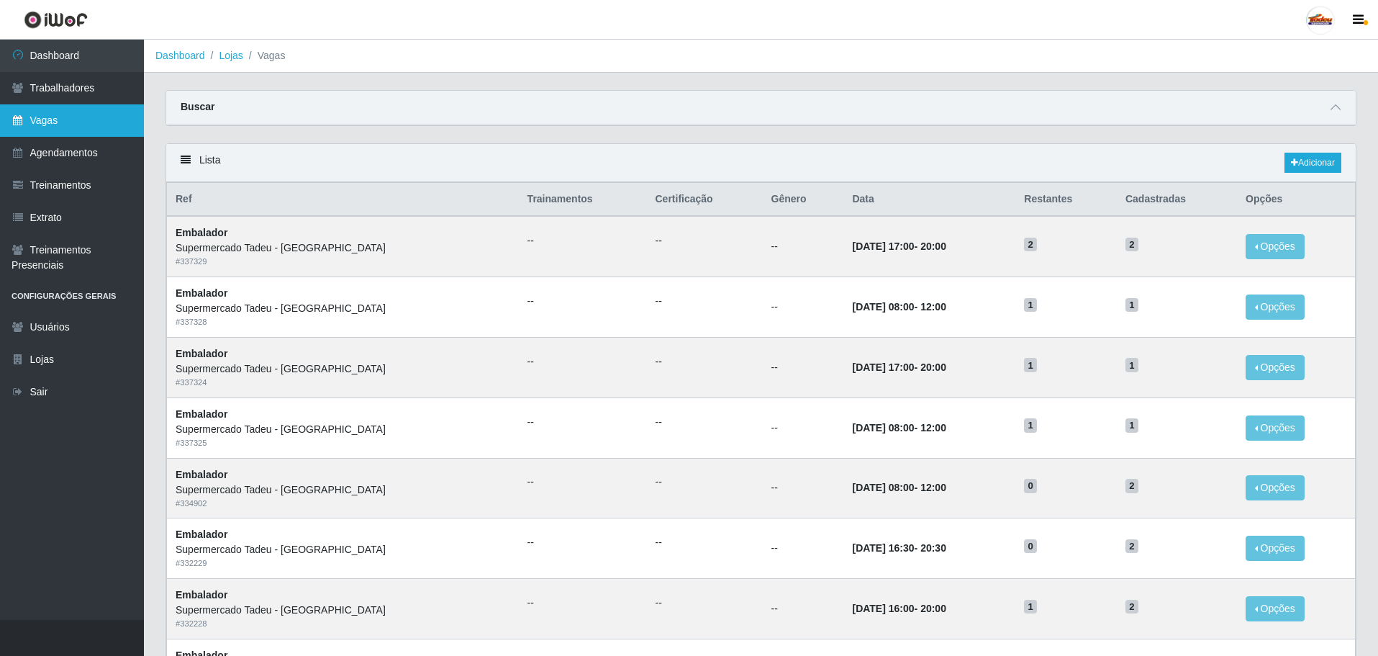
click at [84, 127] on link "Vagas" at bounding box center [72, 120] width 144 height 32
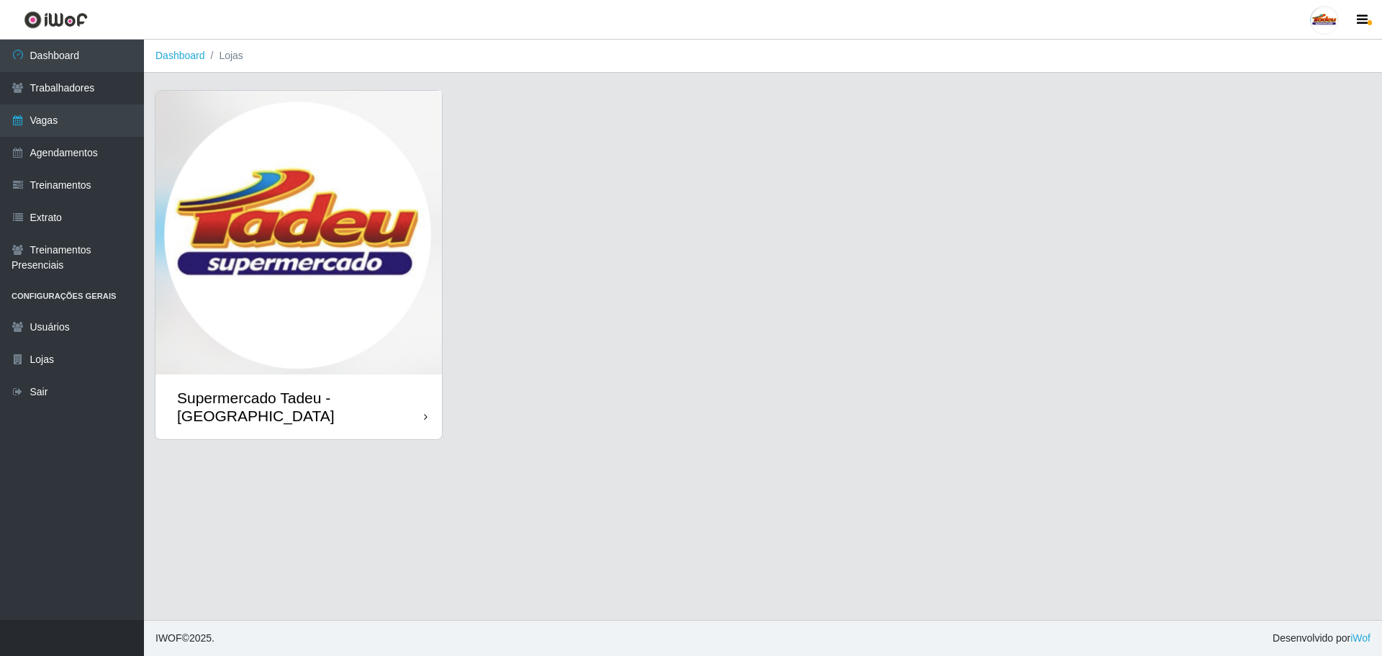
click at [270, 222] on img at bounding box center [298, 233] width 286 height 284
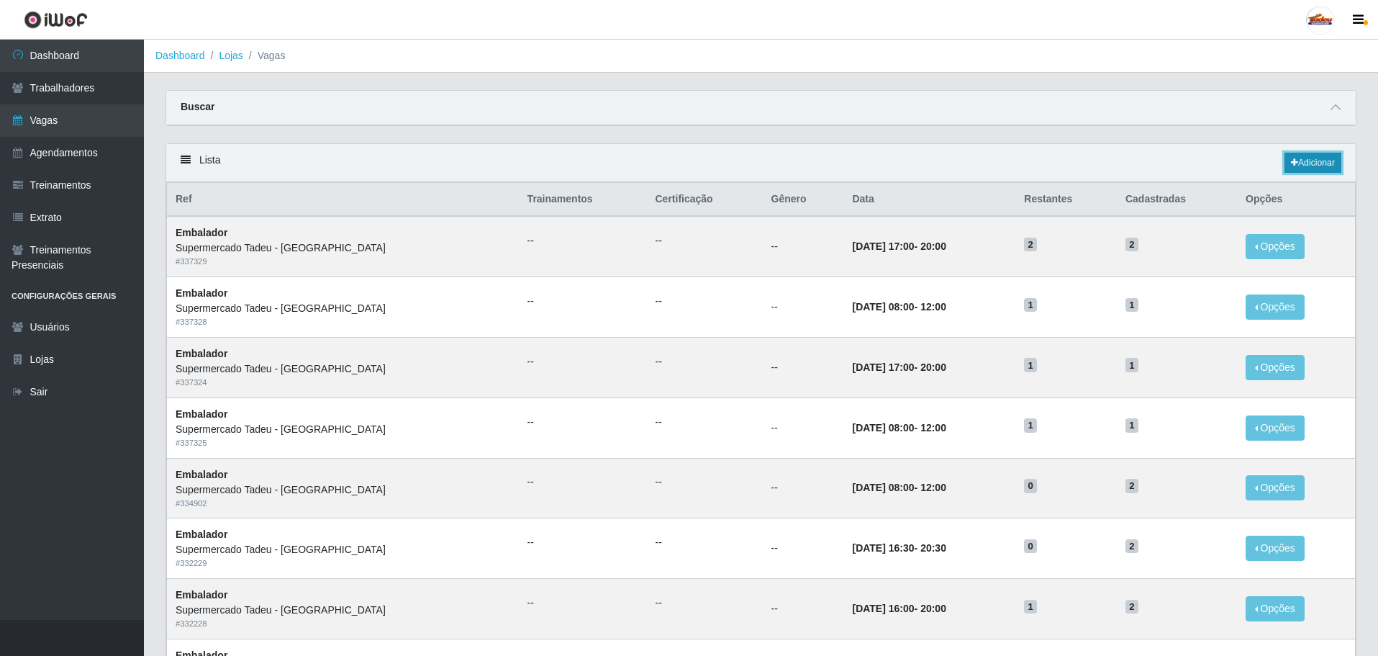
click at [1306, 162] on link "Adicionar" at bounding box center [1313, 163] width 57 height 20
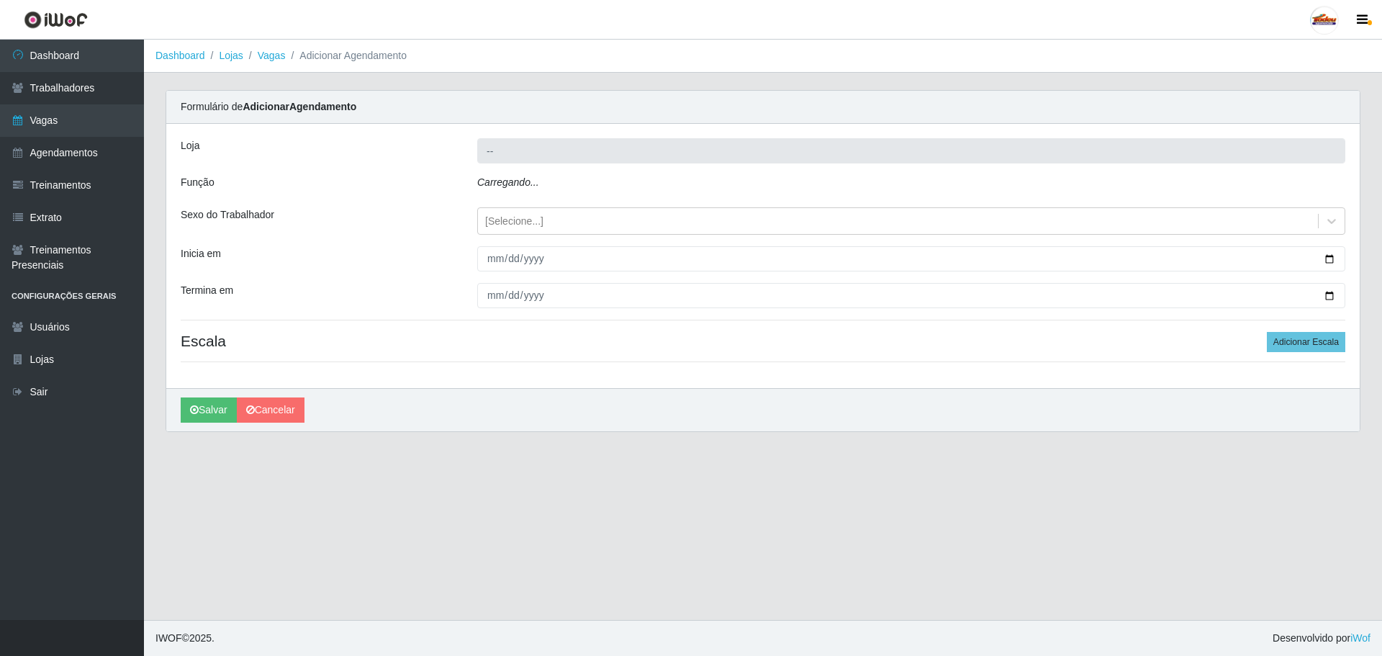
type input "Supermercado Tadeu - [GEOGRAPHIC_DATA]"
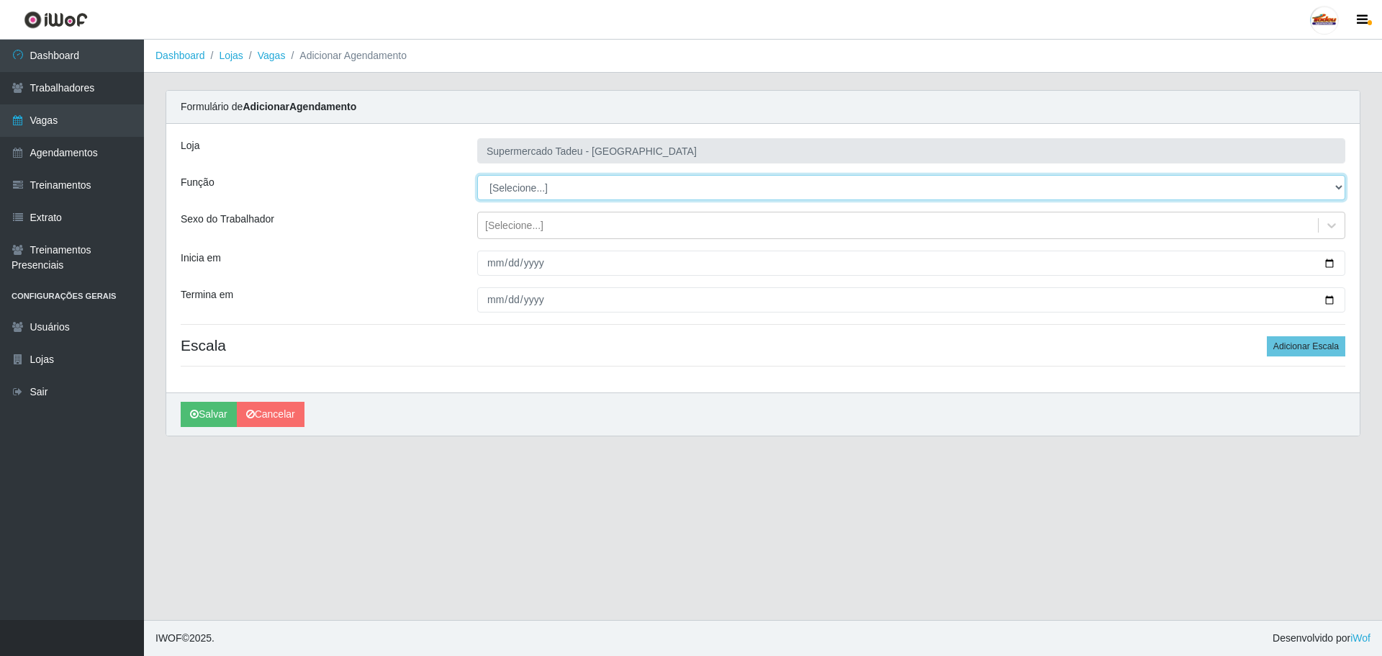
click at [507, 182] on select "[Selecione...] ASG ASG + ASG ++ Auxiliar de Estacionamento Auxiliar de Estacion…" at bounding box center [911, 187] width 868 height 25
select select "1"
click at [477, 175] on select "[Selecione...] ASG ASG + ASG ++ Auxiliar de Estacionamento Auxiliar de Estacion…" at bounding box center [911, 187] width 868 height 25
click at [505, 232] on div "[Selecione...]" at bounding box center [514, 225] width 58 height 15
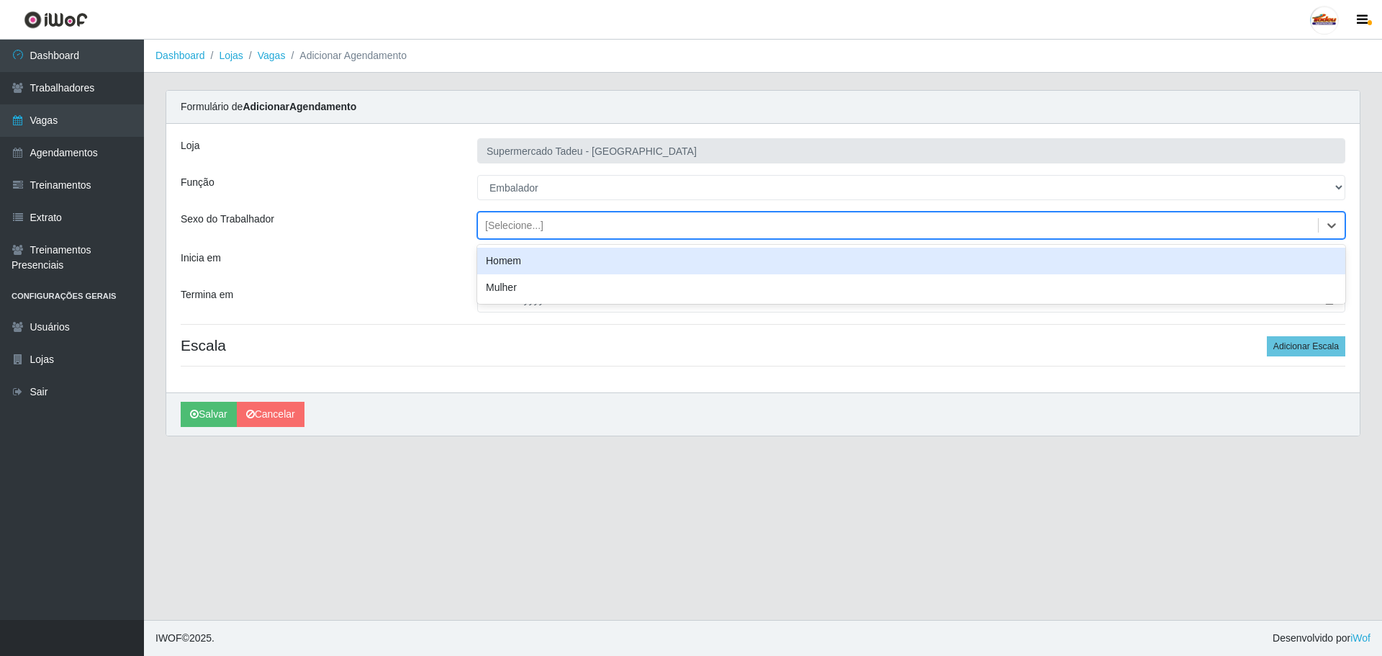
click at [505, 232] on div "[Selecione...]" at bounding box center [514, 225] width 58 height 15
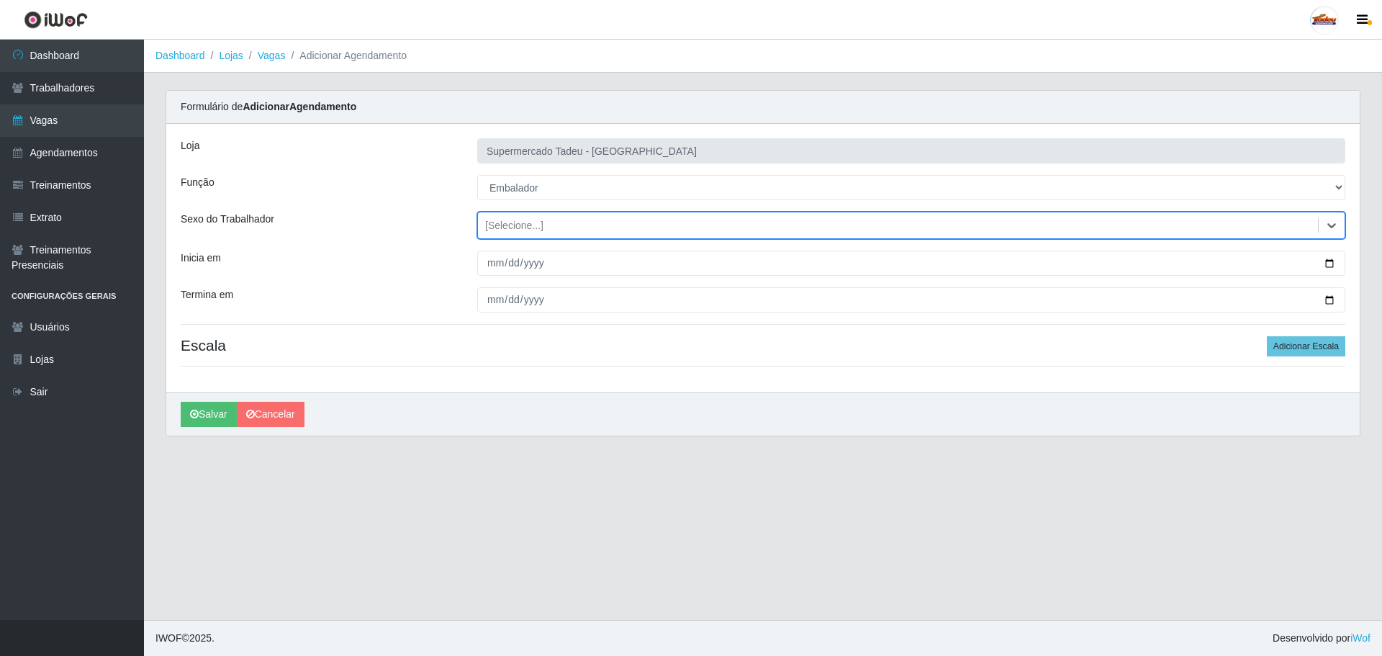
click at [500, 276] on div "Loja Supermercado Tadeu - [GEOGRAPHIC_DATA] Função [Selecione...] ASG ASG + ASG…" at bounding box center [762, 258] width 1193 height 268
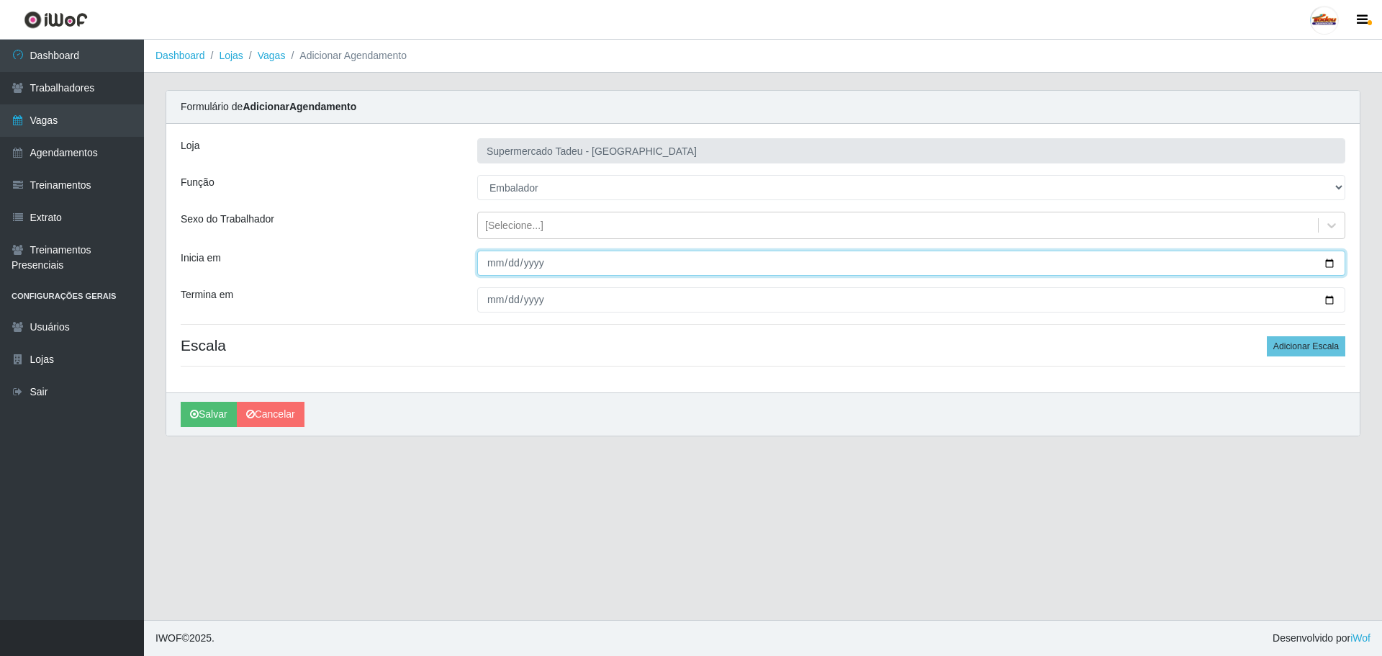
click at [492, 267] on input "Inicia em" at bounding box center [911, 262] width 868 height 25
click at [497, 269] on input "0202-08-20" at bounding box center [911, 262] width 868 height 25
type input "0202-08-29"
type input "[DATE]"
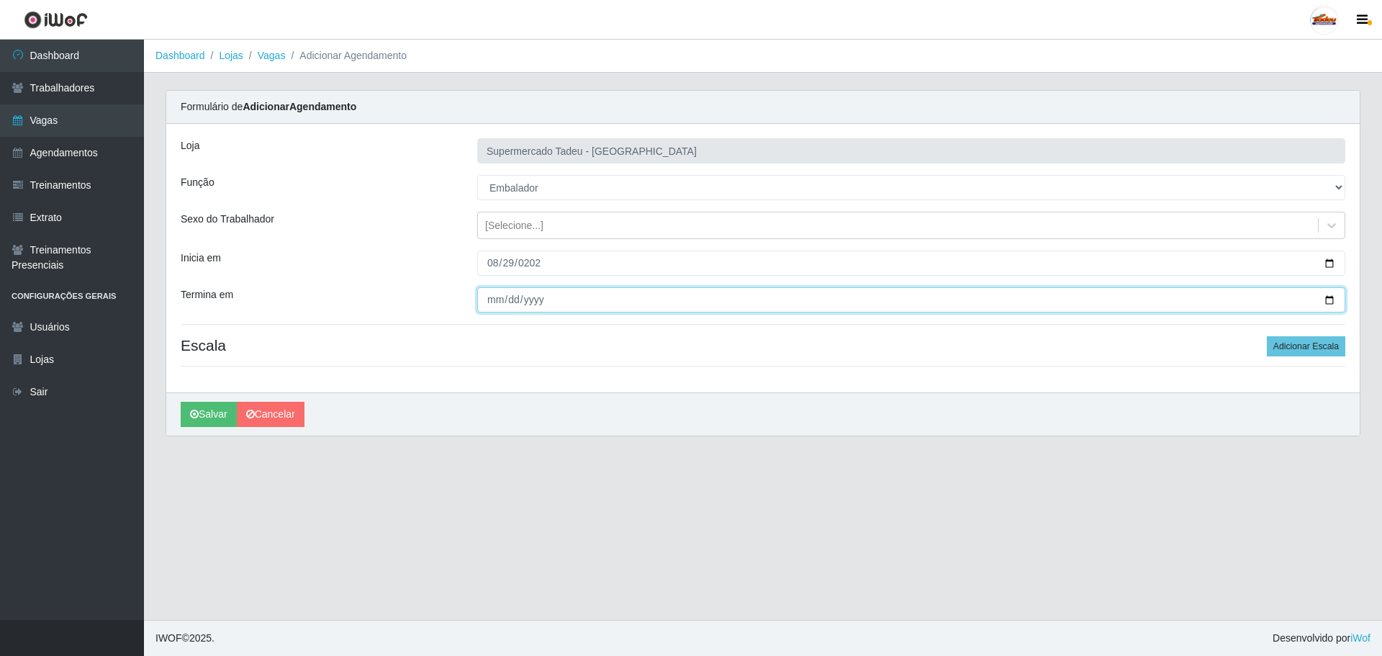
click at [496, 296] on input "Termina em" at bounding box center [911, 299] width 868 height 25
type input "[DATE]"
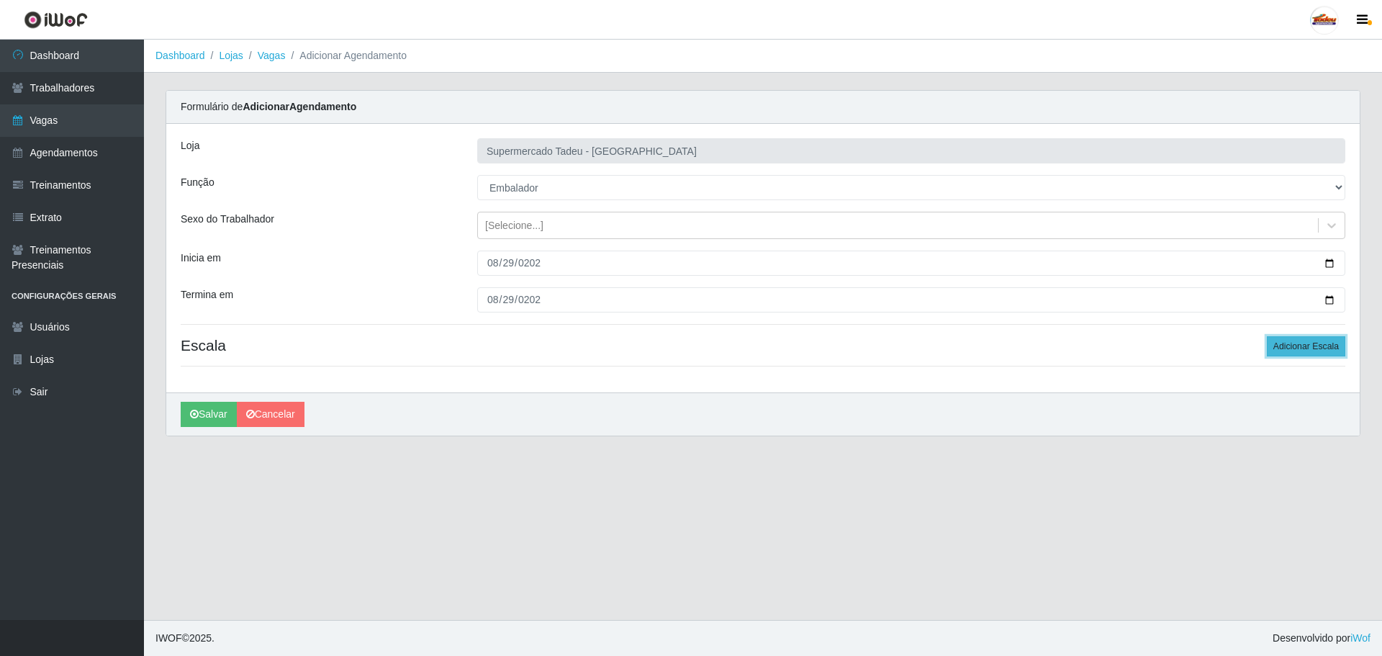
click at [1281, 346] on button "Adicionar Escala" at bounding box center [1306, 346] width 78 height 20
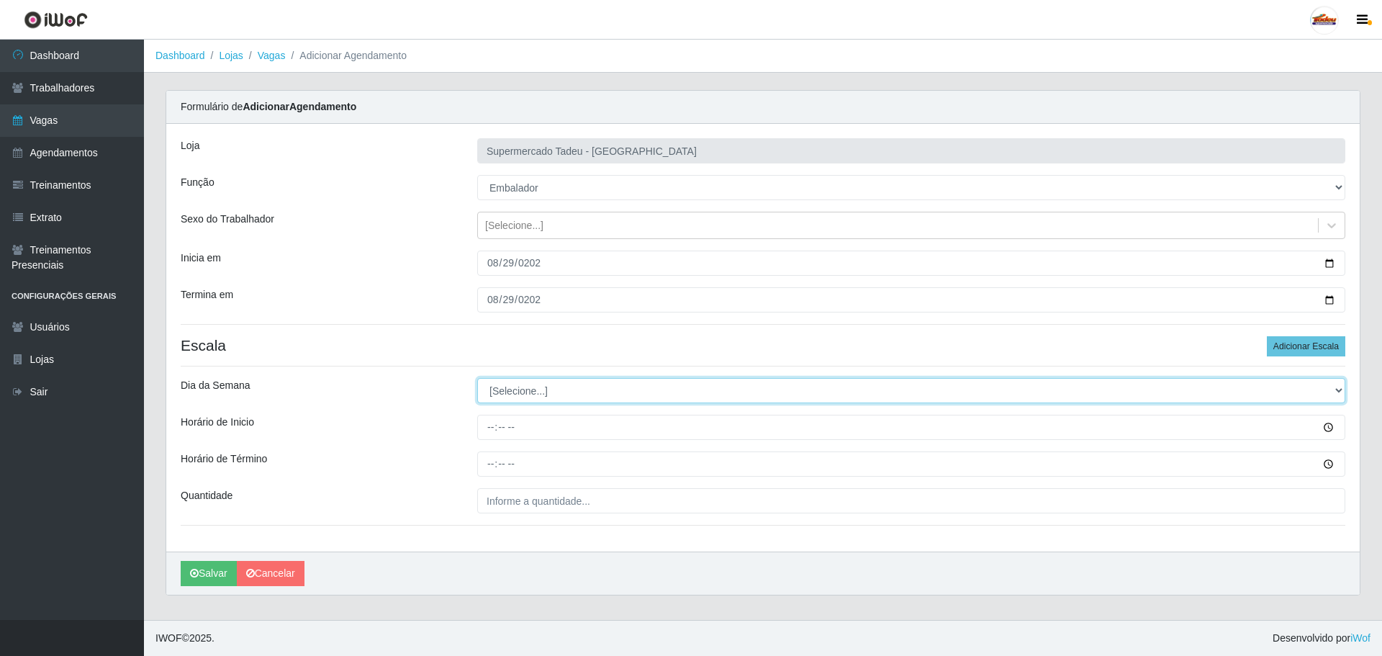
drag, startPoint x: 532, startPoint y: 381, endPoint x: 522, endPoint y: 391, distance: 13.7
click at [532, 381] on select "[Selecione...] Segunda Terça Quarta Quinta Sexta Sábado Domingo" at bounding box center [911, 390] width 868 height 25
click at [522, 391] on select "[Selecione...] Segunda Terça Quarta Quinta Sexta Sábado Domingo" at bounding box center [911, 390] width 868 height 25
select select "5"
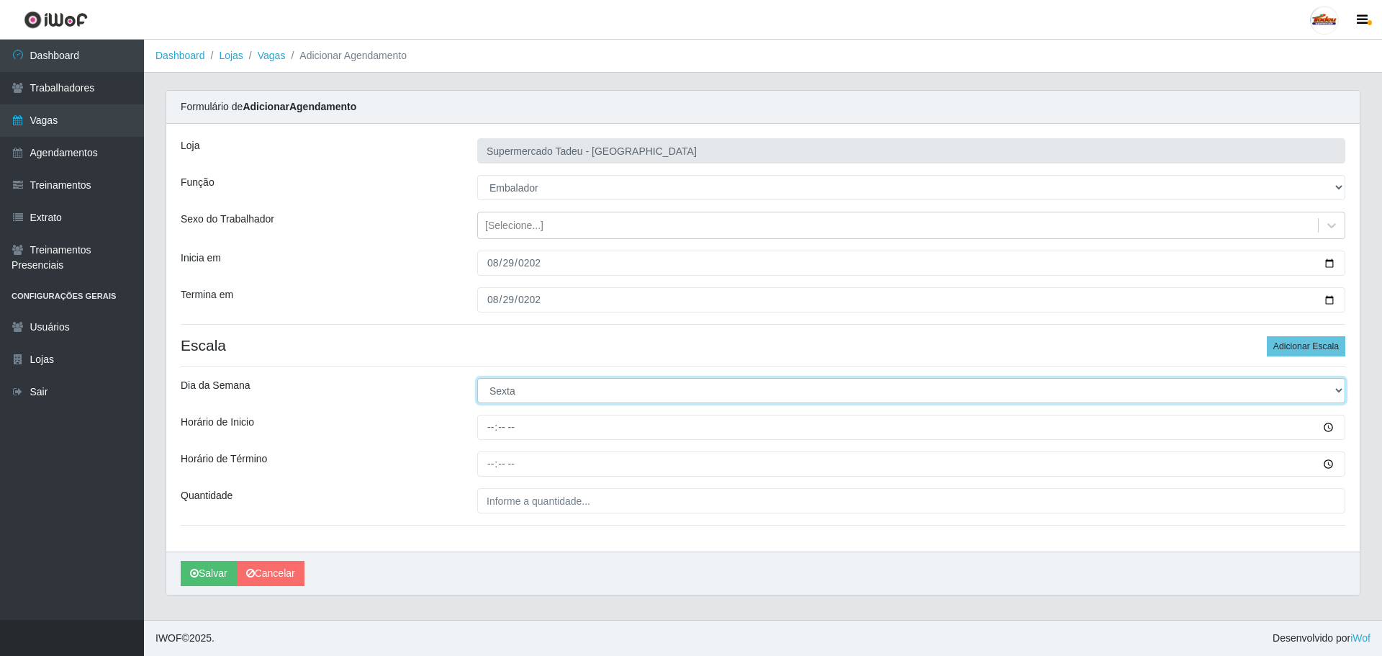
click at [477, 378] on select "[Selecione...] Segunda Terça Quarta Quinta Sexta Sábado Domingo" at bounding box center [911, 390] width 868 height 25
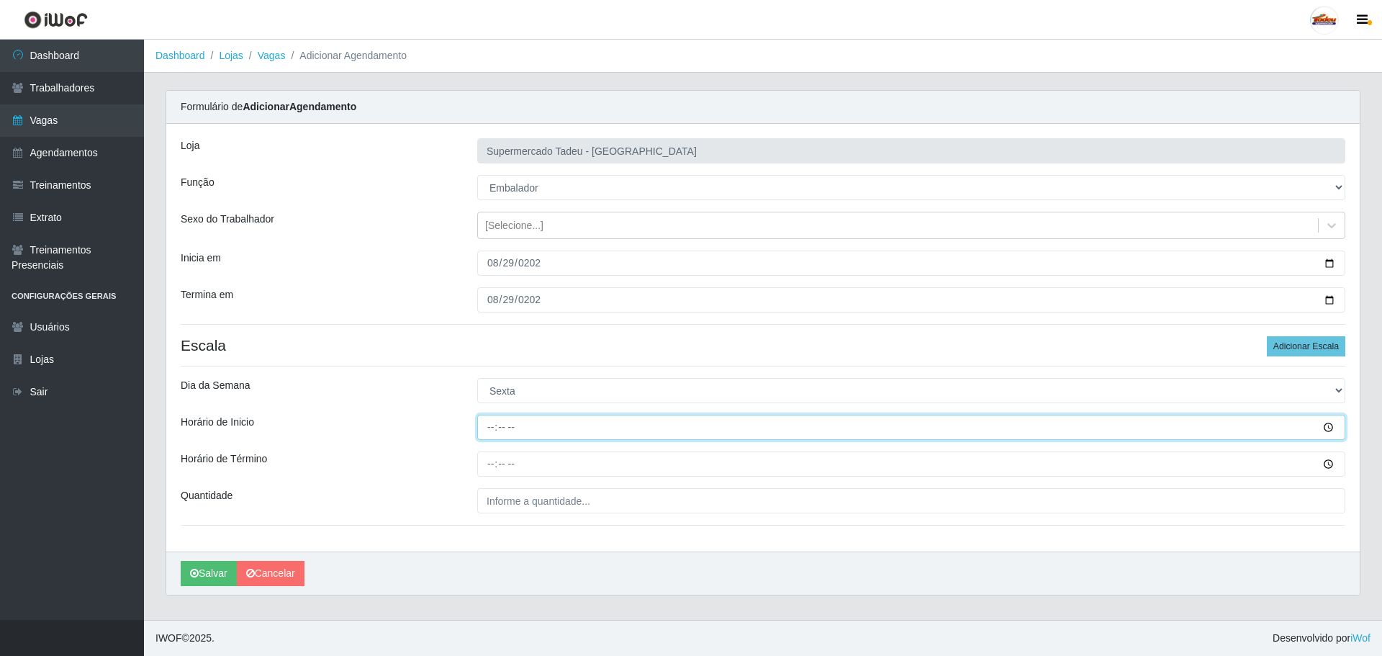
click at [515, 435] on input "Horário de Inicio" at bounding box center [911, 427] width 868 height 25
click at [485, 434] on input "Horário de Inicio" at bounding box center [911, 427] width 868 height 25
type input "08:00"
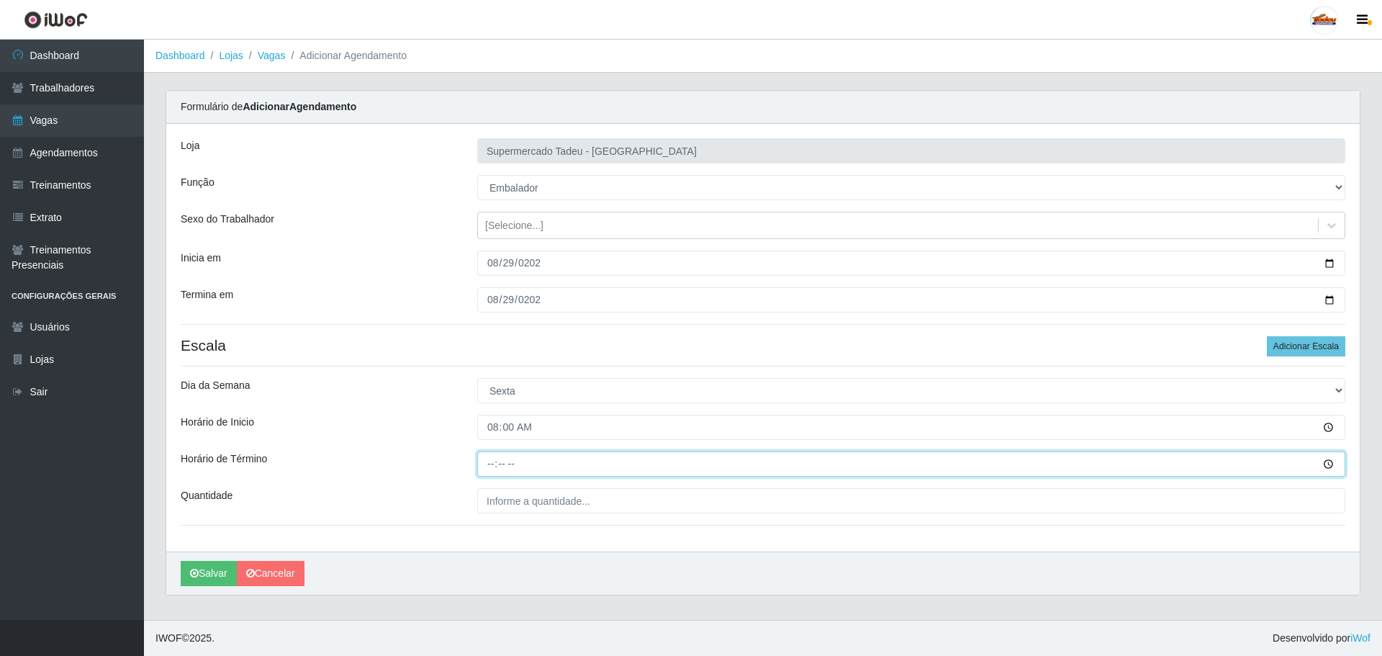
click at [485, 466] on input "Horário de Término" at bounding box center [911, 463] width 868 height 25
type input "13:00"
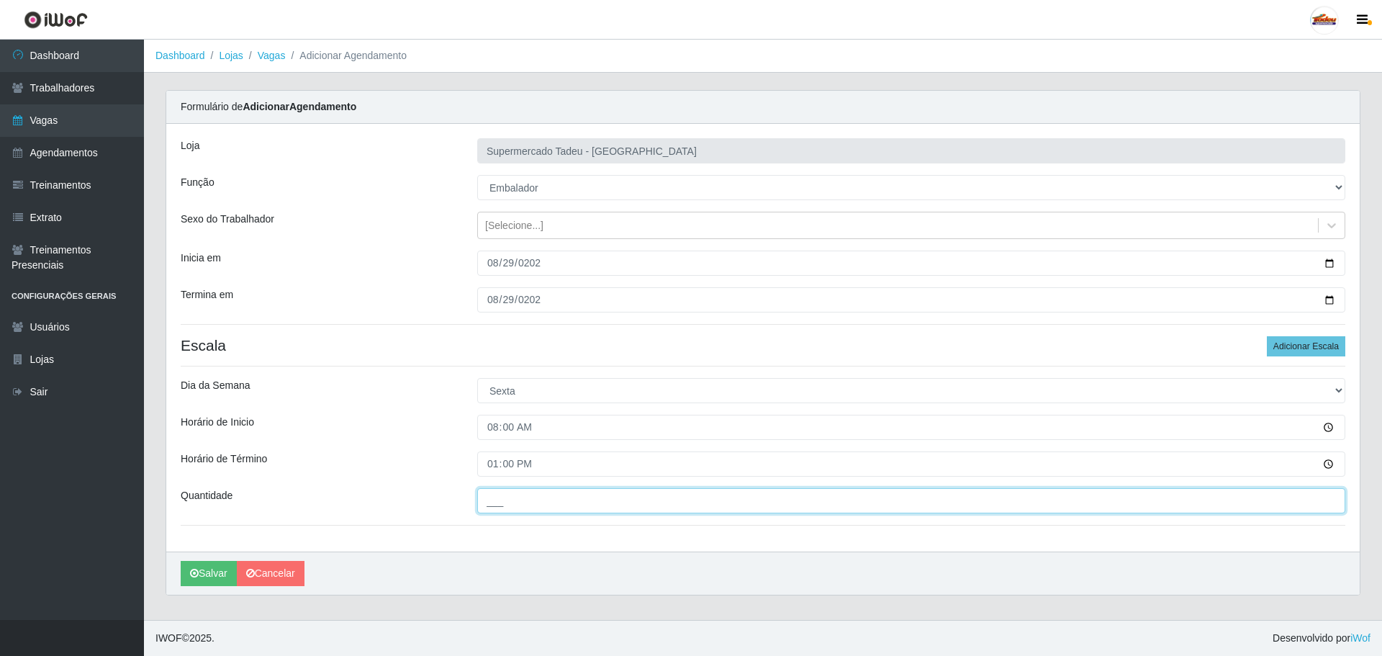
click at [489, 509] on input "___" at bounding box center [911, 500] width 868 height 25
type input "2__"
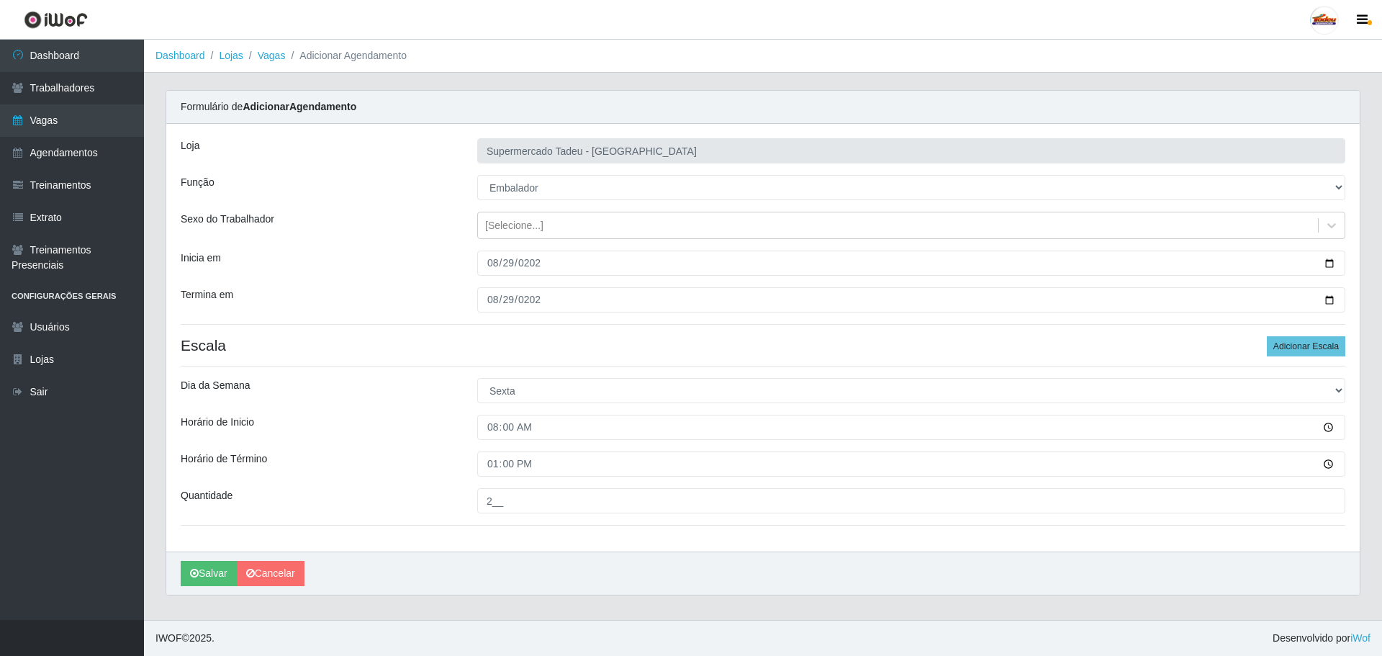
click at [412, 424] on div "Horário de Inicio" at bounding box center [318, 427] width 296 height 25
click at [197, 573] on icon "submit" at bounding box center [194, 573] width 9 height 10
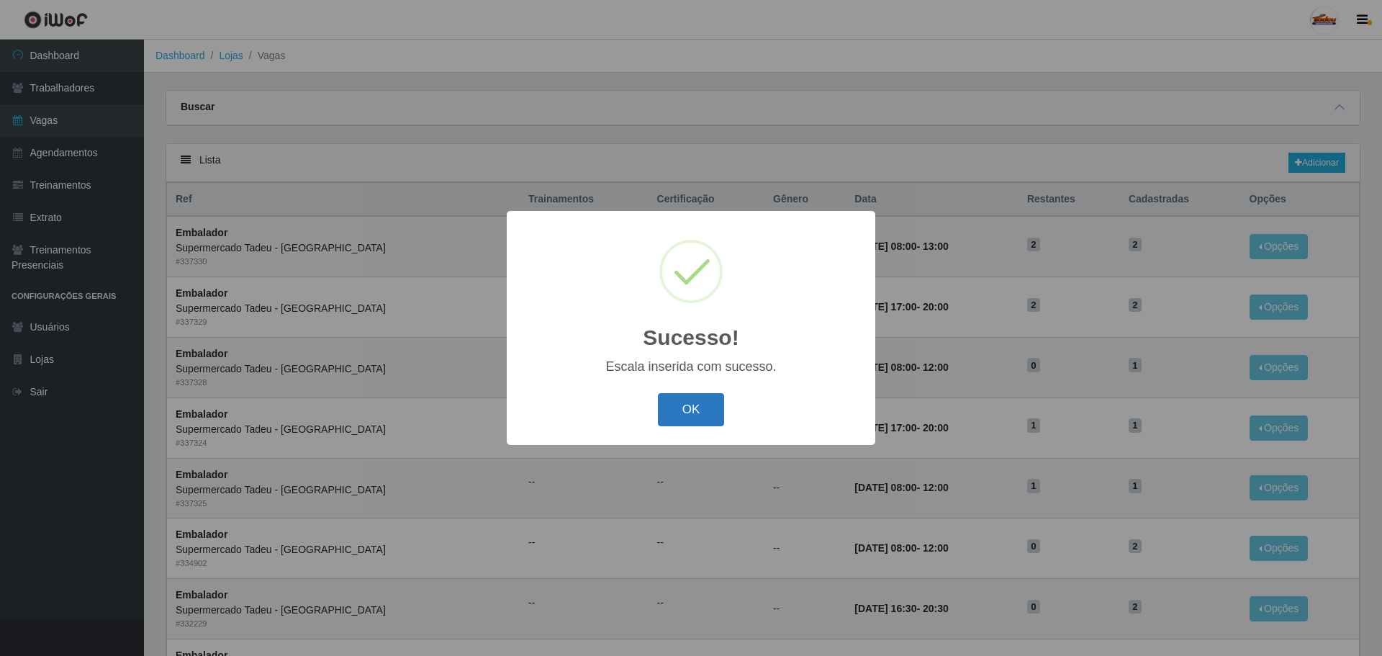
click at [699, 414] on button "OK" at bounding box center [691, 410] width 67 height 34
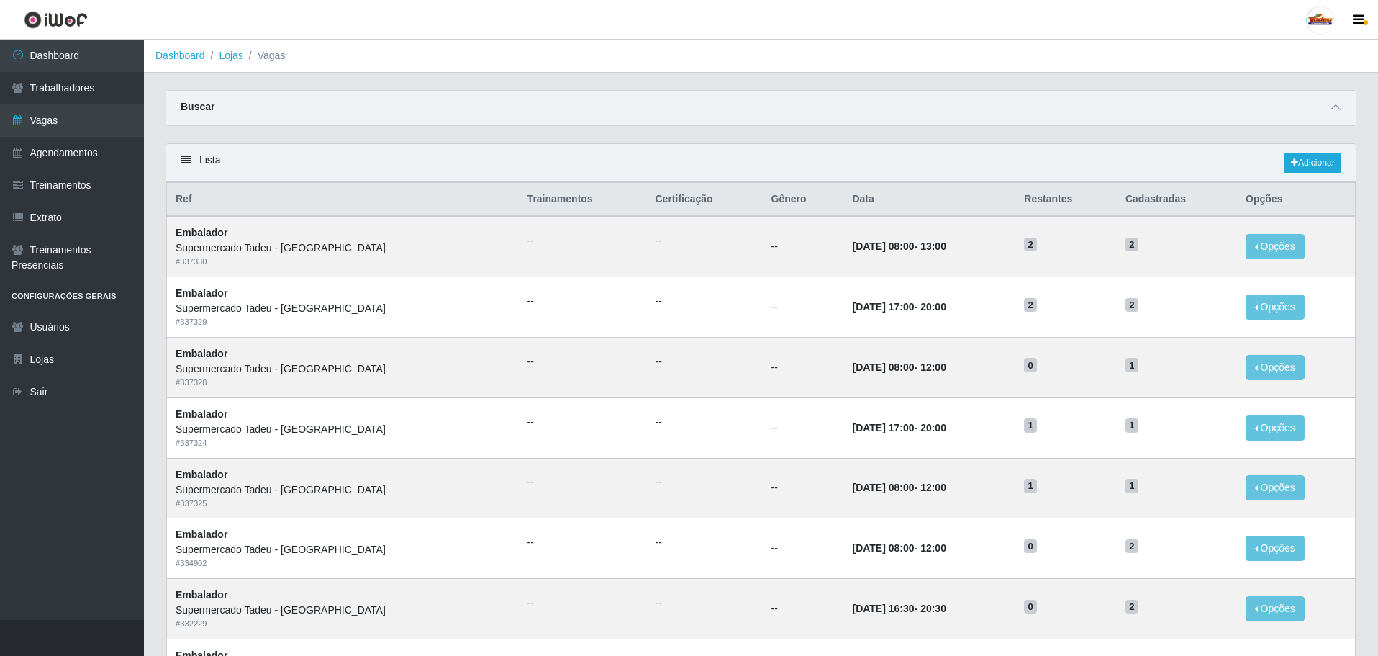
drag, startPoint x: 1302, startPoint y: 180, endPoint x: 1303, endPoint y: 160, distance: 19.4
click at [1302, 180] on div "Lista Adicionar" at bounding box center [761, 163] width 1190 height 38
click at [1303, 160] on link "Adicionar" at bounding box center [1313, 163] width 57 height 20
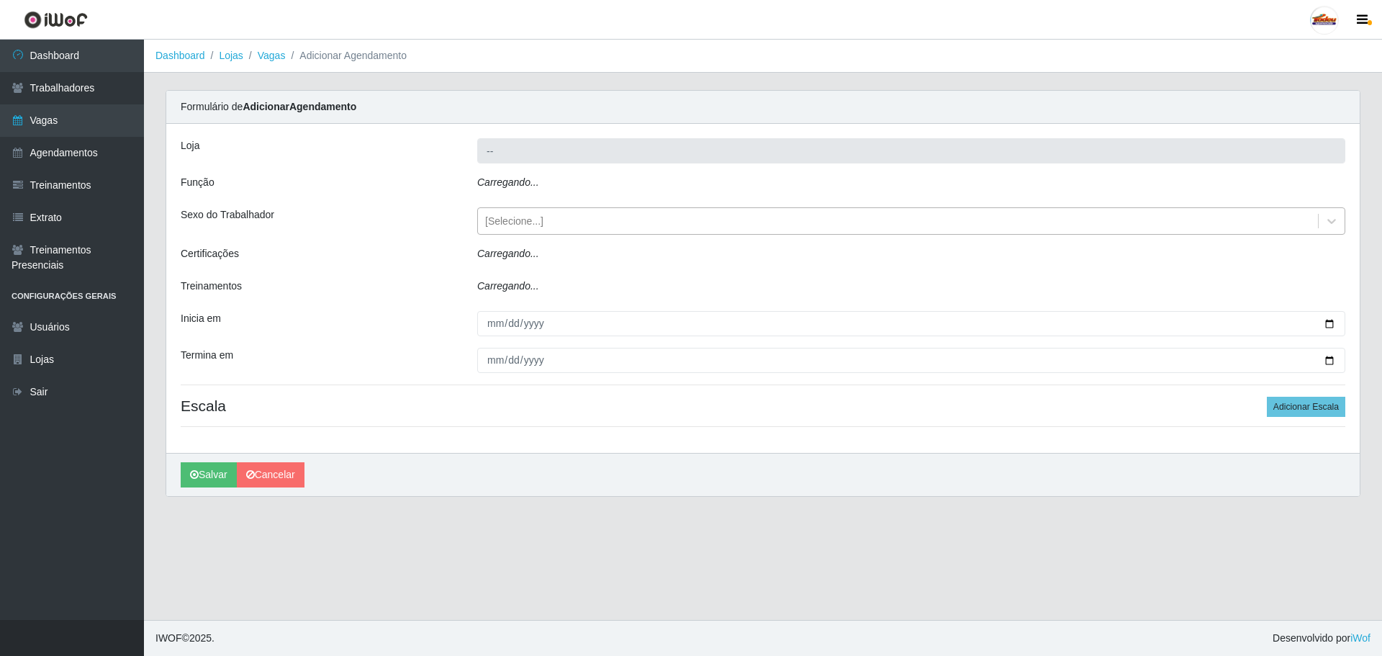
type input "Supermercado Tadeu - [GEOGRAPHIC_DATA]"
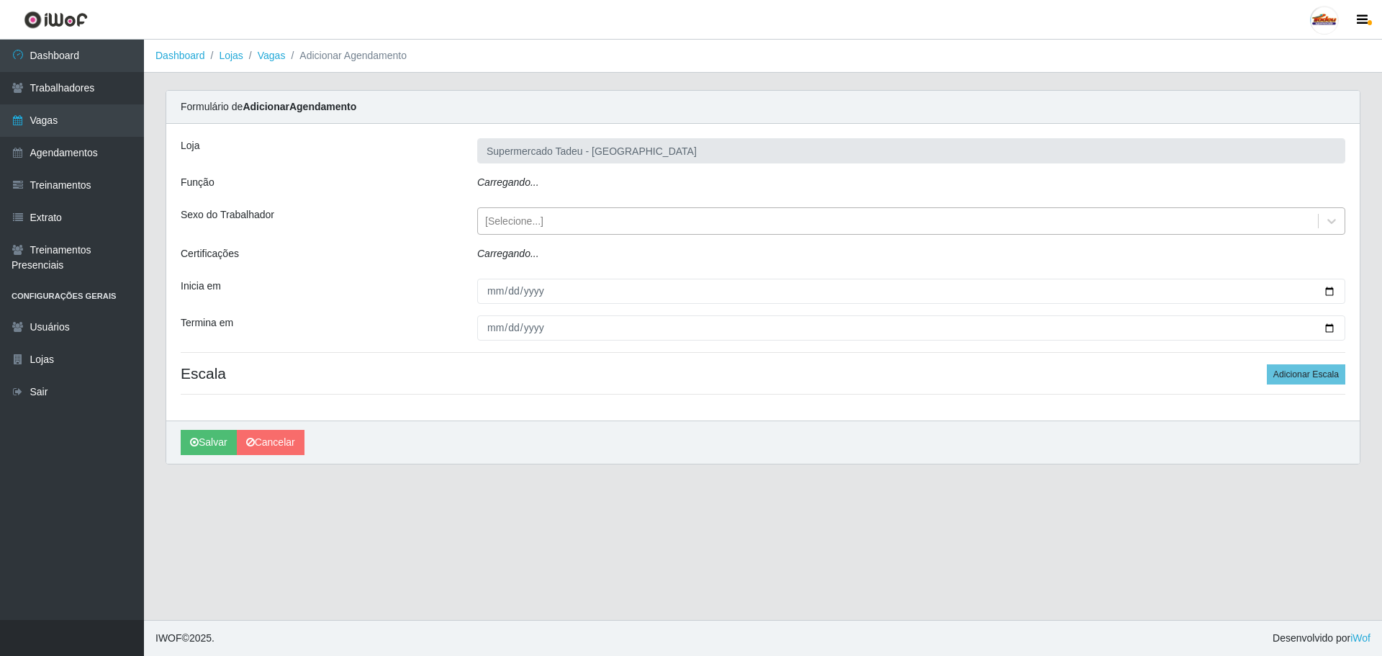
click at [530, 217] on div "[Selecione...]" at bounding box center [514, 221] width 58 height 15
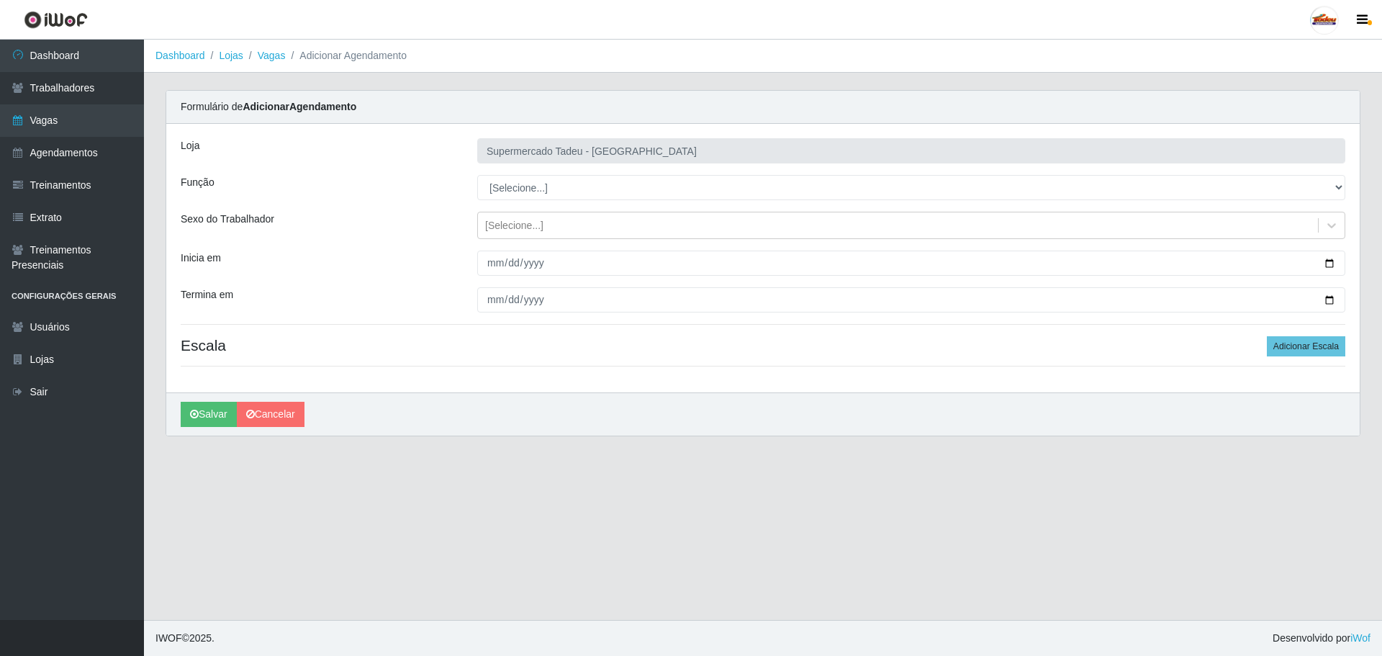
click at [525, 209] on div "Loja Supermercado Tadeu - [GEOGRAPHIC_DATA] Função [Selecione...] ASG ASG + ASG…" at bounding box center [762, 258] width 1193 height 268
click at [536, 178] on select "[Selecione...] ASG ASG + ASG ++ Auxiliar de Estacionamento Auxiliar de Estacion…" at bounding box center [911, 187] width 868 height 25
select select "1"
click at [477, 175] on select "[Selecione...] ASG ASG + ASG ++ Auxiliar de Estacionamento Auxiliar de Estacion…" at bounding box center [911, 187] width 868 height 25
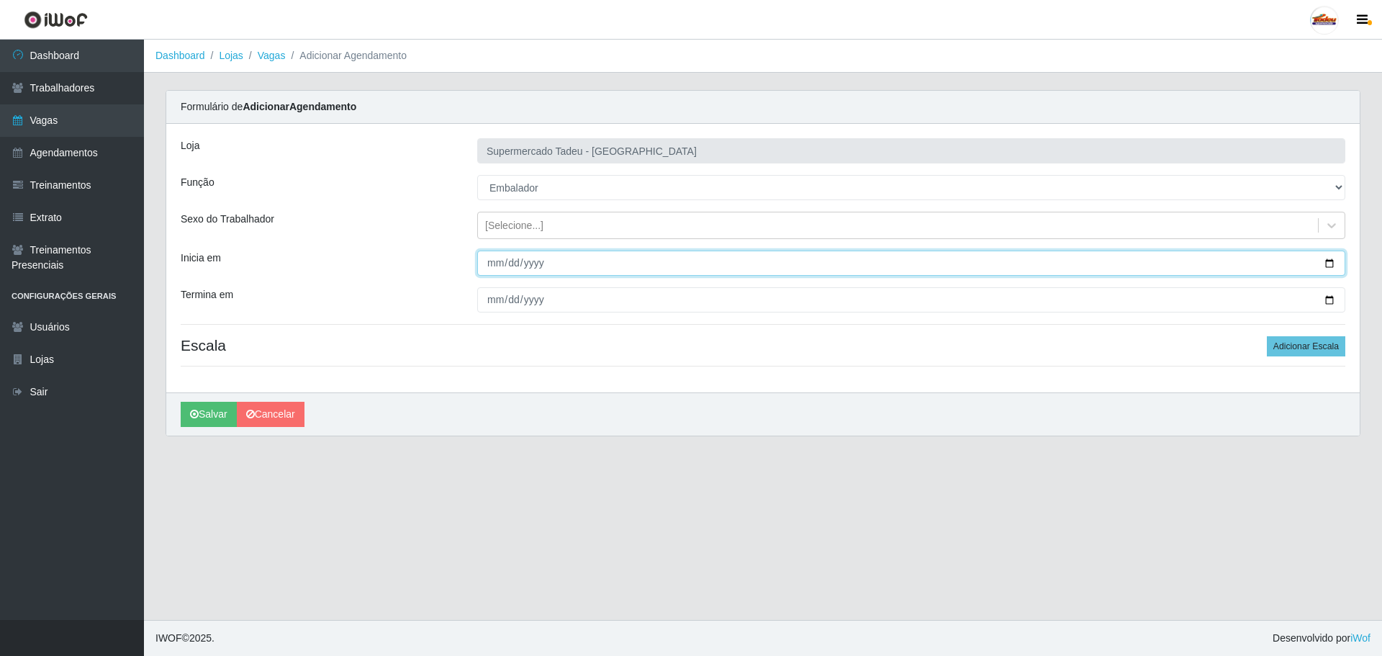
click at [508, 266] on input "Inicia em" at bounding box center [911, 262] width 868 height 25
click at [494, 265] on input "Inicia em" at bounding box center [911, 262] width 868 height 25
click at [489, 270] on input "Inicia em" at bounding box center [911, 262] width 868 height 25
type input "[DATE]"
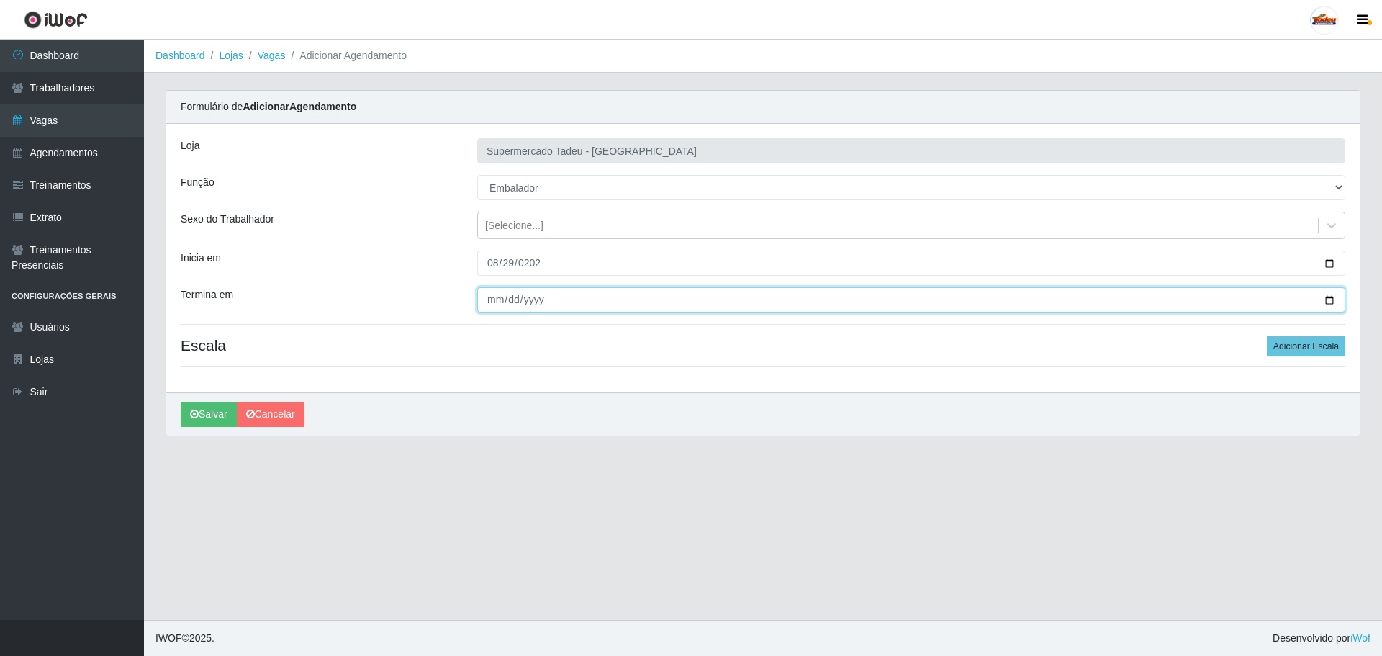
click at [489, 298] on input "Termina em" at bounding box center [911, 299] width 868 height 25
type input "[DATE]"
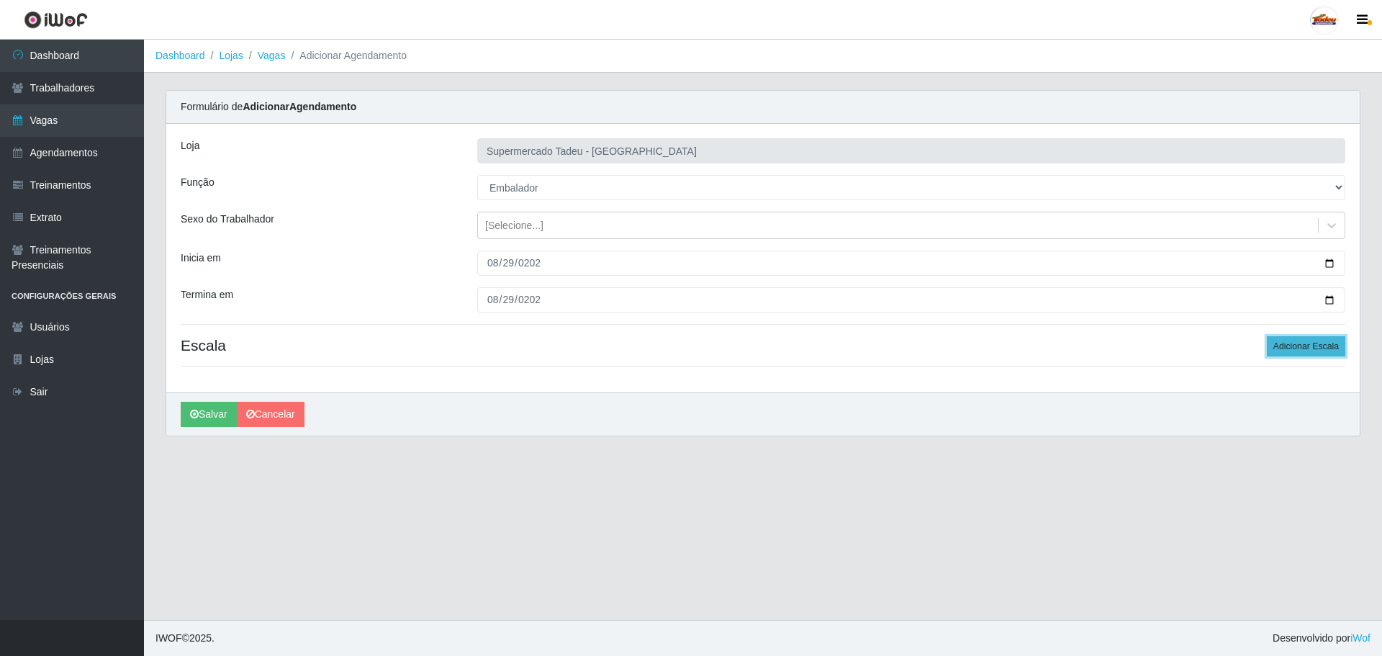
click at [1298, 341] on button "Adicionar Escala" at bounding box center [1306, 346] width 78 height 20
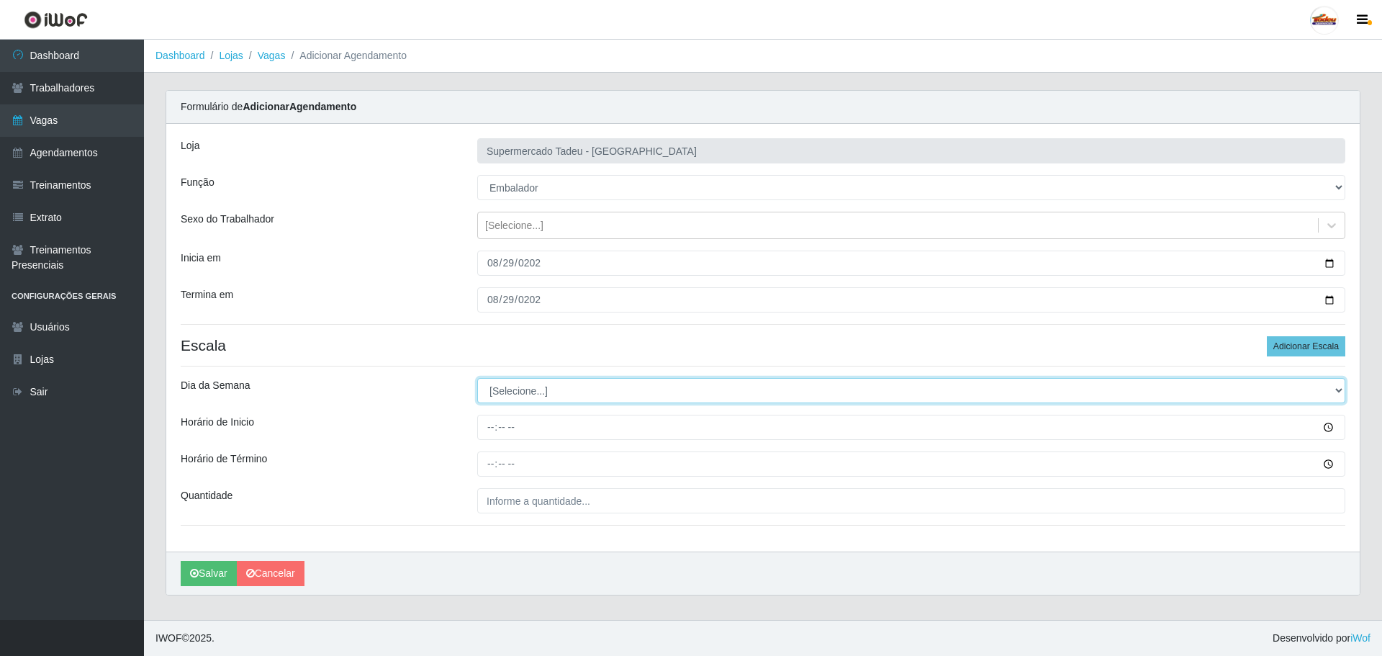
click at [541, 403] on select "[Selecione...] Segunda Terça Quarta Quinta Sexta Sábado Domingo" at bounding box center [911, 390] width 868 height 25
select select "5"
click at [477, 378] on select "[Selecione...] Segunda Terça Quarta Quinta Sexta Sábado Domingo" at bounding box center [911, 390] width 868 height 25
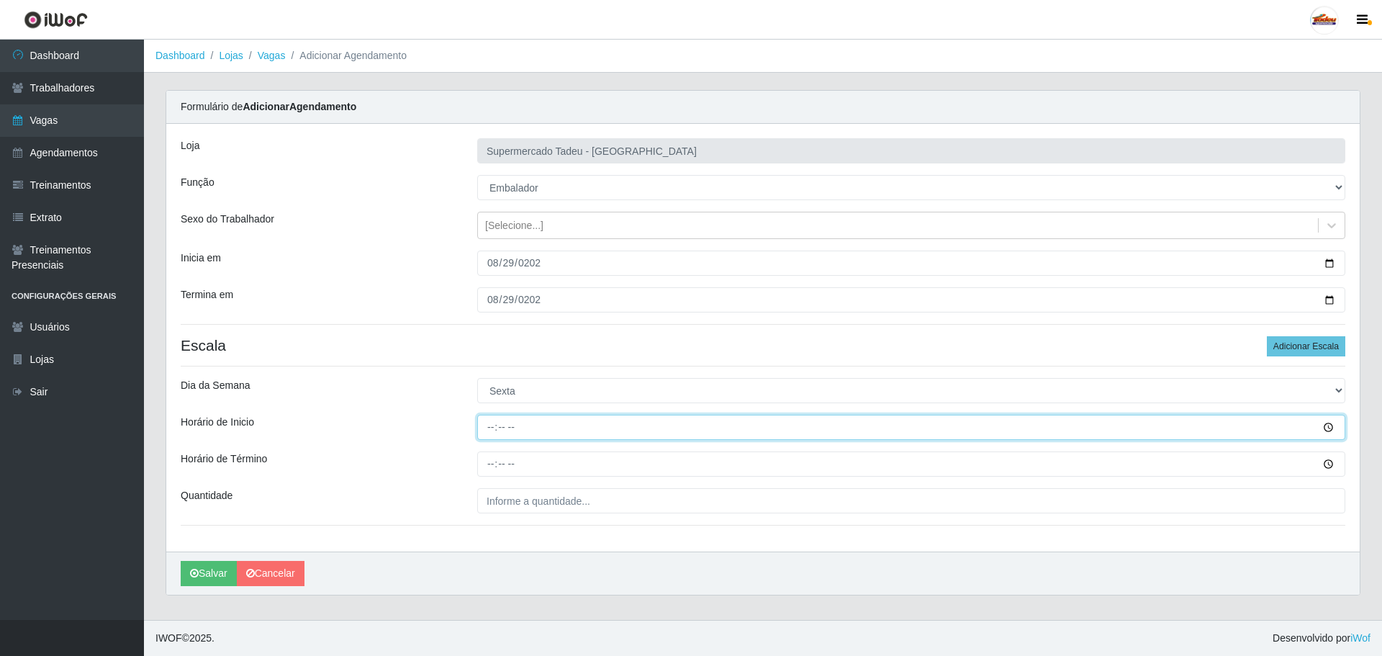
click at [500, 428] on input "Horário de Inicio" at bounding box center [911, 427] width 868 height 25
click at [492, 429] on input "Horário de Inicio" at bounding box center [911, 427] width 868 height 25
click at [481, 433] on input "Horário de Inicio" at bounding box center [911, 427] width 868 height 25
type input "16:00"
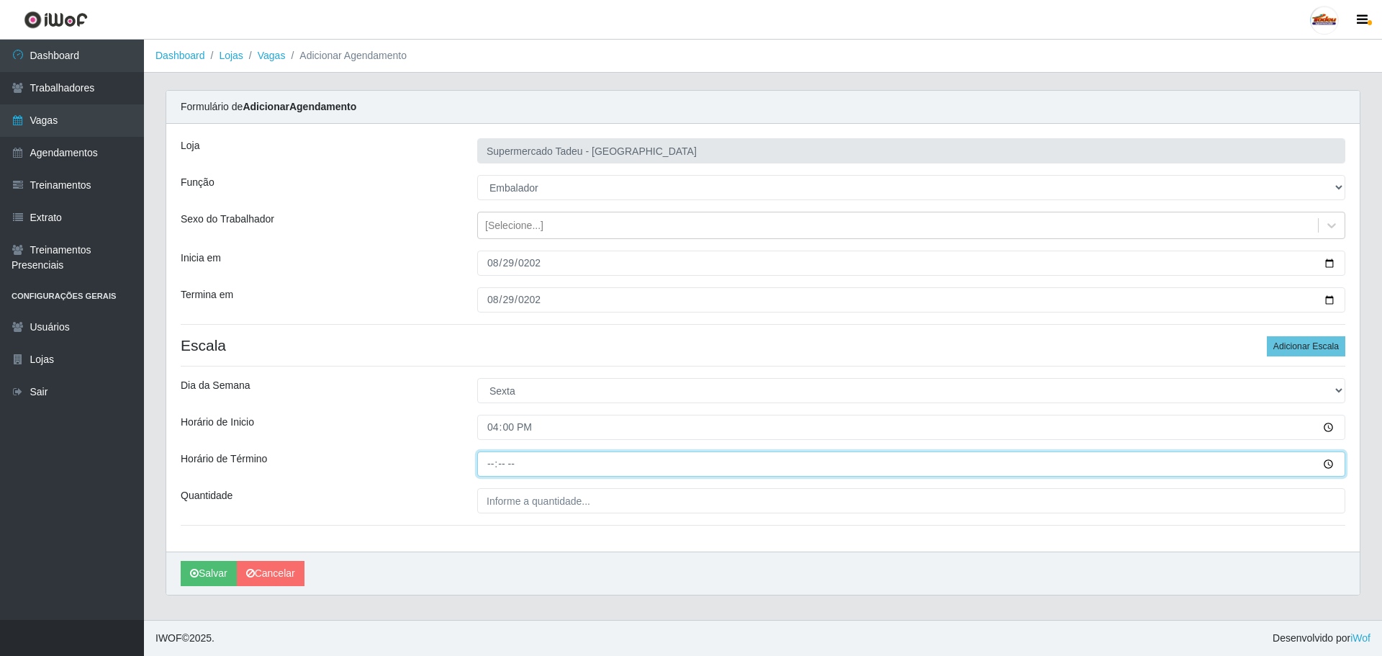
click at [492, 468] on input "Horário de Término" at bounding box center [911, 463] width 868 height 25
type input "20:00"
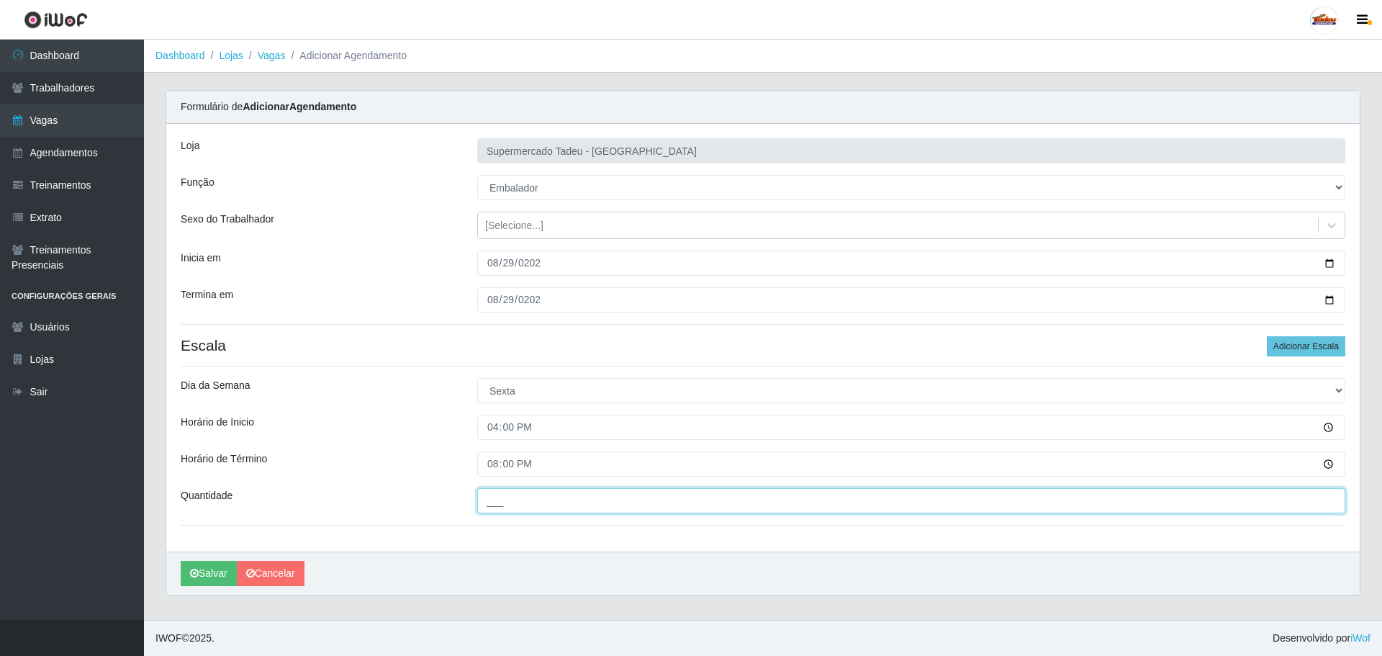
click at [499, 508] on input "___" at bounding box center [911, 500] width 868 height 25
type input "2__"
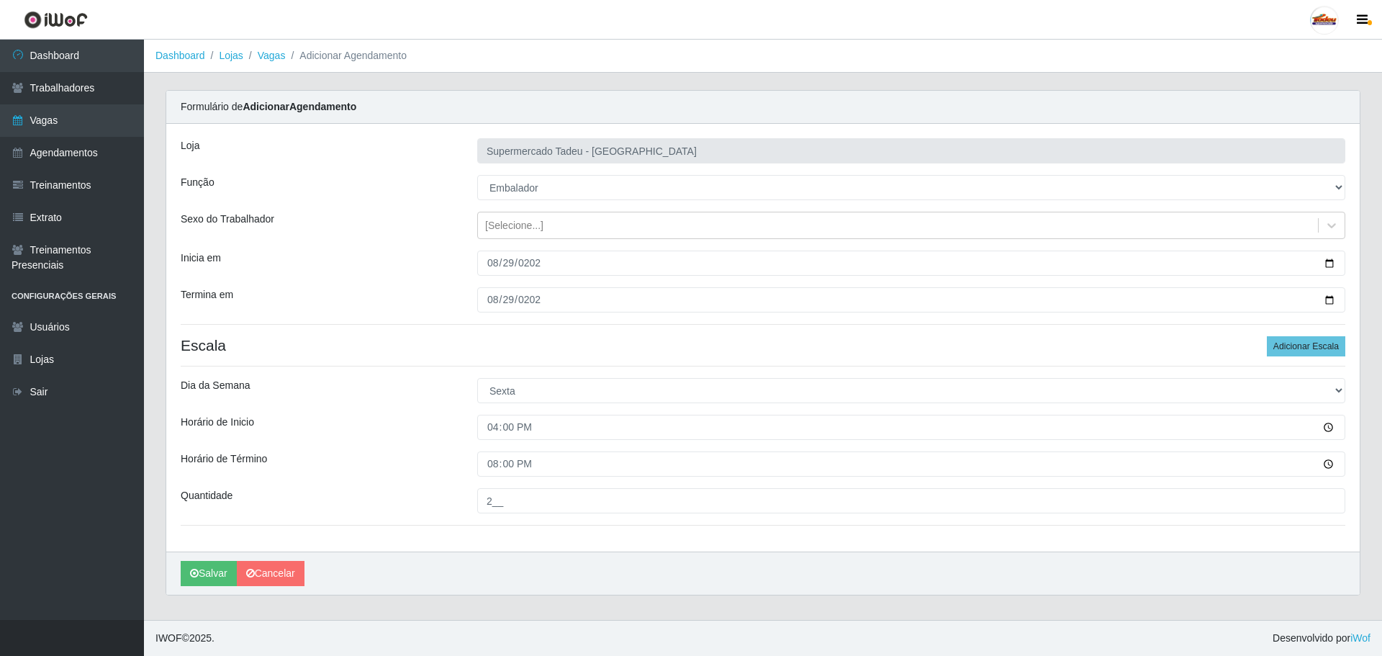
click at [435, 448] on div "Loja Supermercado Tadeu - [GEOGRAPHIC_DATA] Função [Selecione...] ASG ASG + ASG…" at bounding box center [762, 337] width 1193 height 427
click at [210, 561] on button "Salvar" at bounding box center [209, 573] width 56 height 25
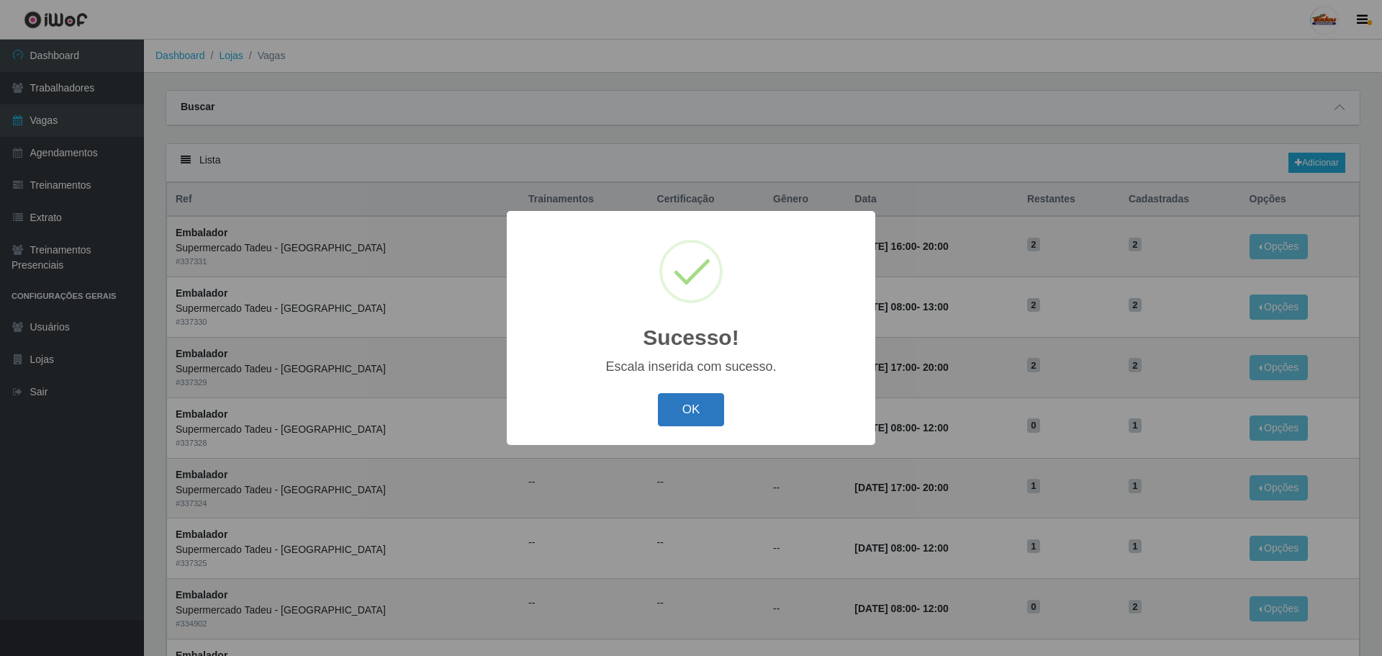
click at [681, 413] on button "OK" at bounding box center [691, 410] width 67 height 34
